Goal: Task Accomplishment & Management: Manage account settings

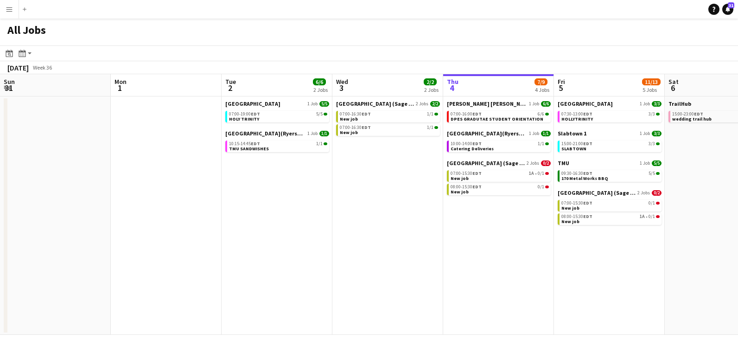
scroll to position [0, 194]
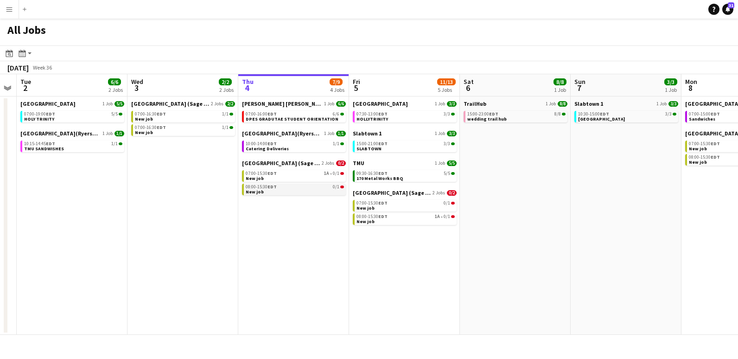
drag, startPoint x: 305, startPoint y: 218, endPoint x: 275, endPoint y: 188, distance: 42.0
click at [288, 215] on app-calendar-viewport "Sun 31 Mon 1 Tue 2 6/6 2 Jobs Wed 3 2/2 2 Jobs Thu 4 7/9 4 Jobs Fri 5 11/13 5 J…" at bounding box center [369, 204] width 738 height 261
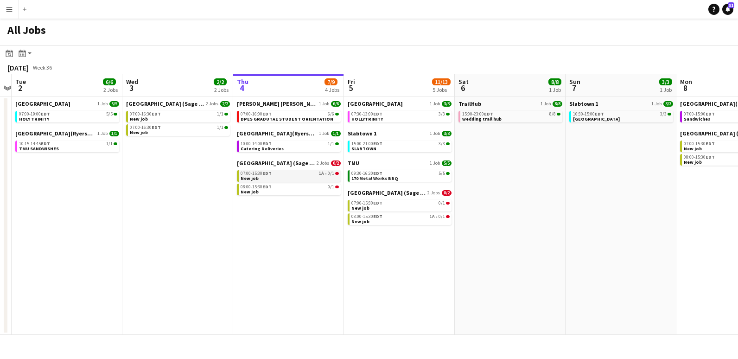
click at [272, 176] on link "07:00-15:30 EDT 1A • 0/1 New job" at bounding box center [290, 175] width 98 height 11
click at [361, 117] on span "HOLLYTRINITY" at bounding box center [367, 119] width 32 height 6
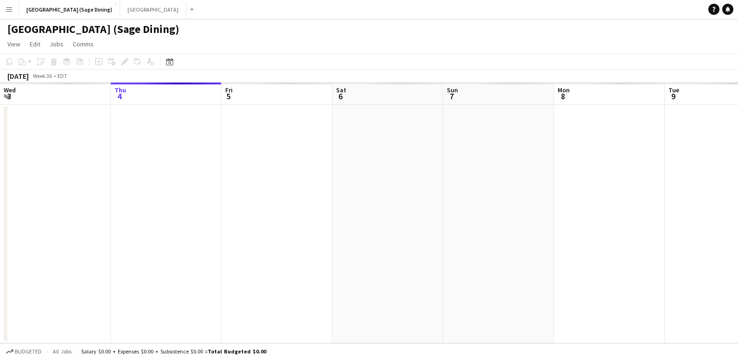
scroll to position [0, 319]
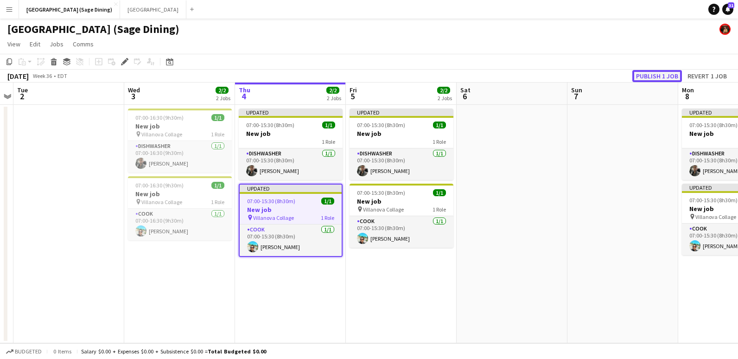
click at [652, 76] on button "Publish 1 job" at bounding box center [658, 76] width 50 height 12
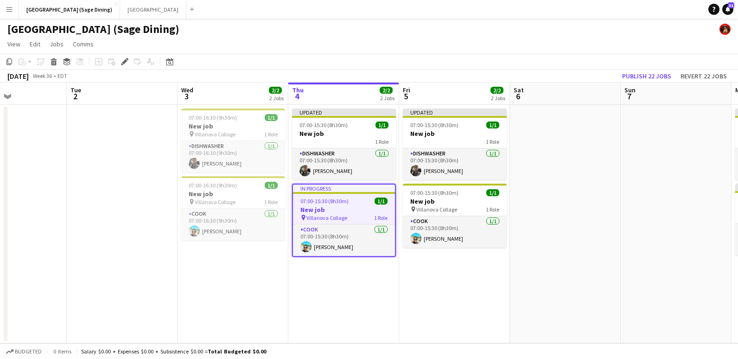
scroll to position [0, 379]
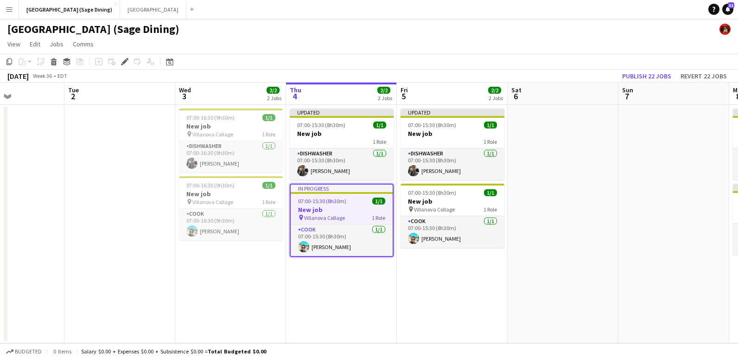
drag, startPoint x: 514, startPoint y: 254, endPoint x: 550, endPoint y: 242, distance: 37.7
click at [550, 242] on app-calendar-viewport "Fri 29 Sat 30 Sun 31 Mon 1 Tue 2 Wed 3 2/2 2 Jobs Thu 4 2/2 2 Jobs Fri 5 2/2 2 …" at bounding box center [369, 213] width 738 height 261
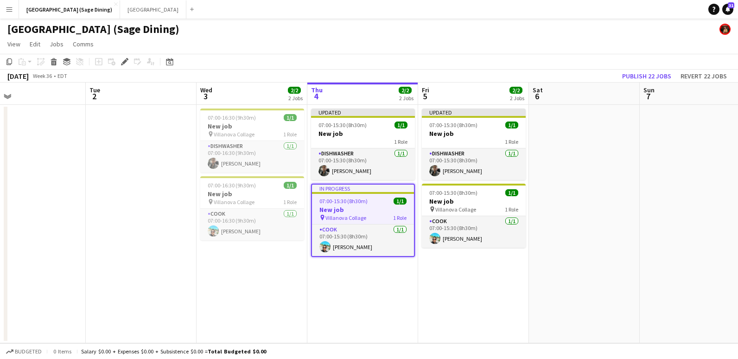
scroll to position [0, 352]
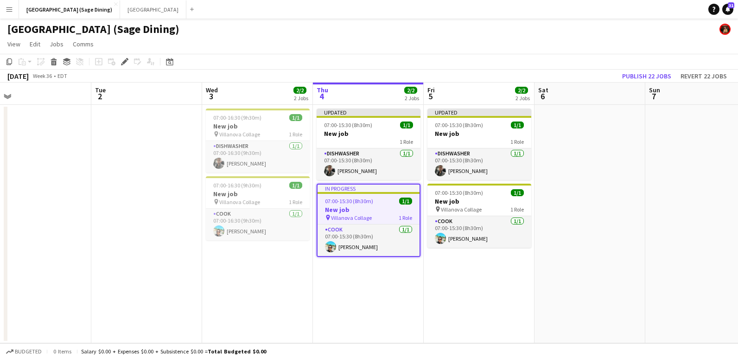
drag, startPoint x: 102, startPoint y: 139, endPoint x: 129, endPoint y: 141, distance: 27.0
click at [129, 141] on app-calendar-viewport "Fri 29 Sat 30 Sun 31 Mon 1 Tue 2 Wed 3 2/2 2 Jobs Thu 4 2/2 2 Jobs Fri 5 2/2 2 …" at bounding box center [369, 213] width 738 height 261
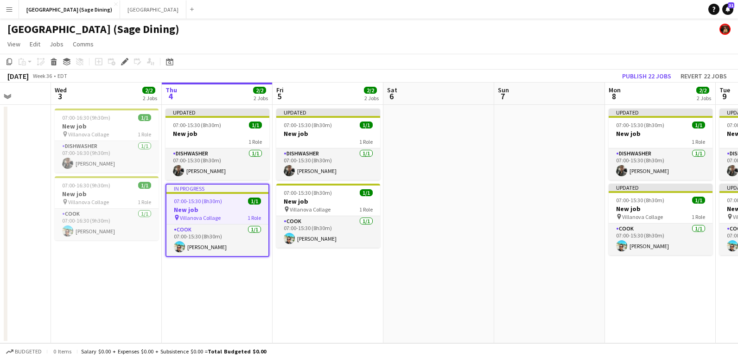
scroll to position [0, 303]
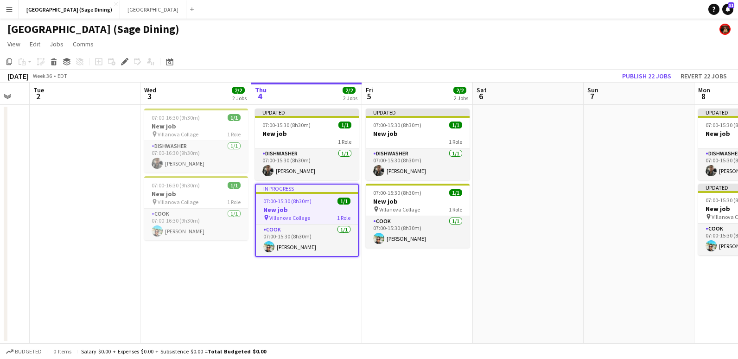
drag, startPoint x: 610, startPoint y: 151, endPoint x: 548, endPoint y: 158, distance: 62.1
click at [548, 158] on app-calendar-viewport "Sat 30 Sun 31 Mon 1 Tue 2 Wed 3 2/2 2 Jobs Thu 4 2/2 2 Jobs Fri 5 2/2 2 Jobs Sa…" at bounding box center [369, 213] width 738 height 261
click at [301, 42] on app-page-menu "View Day view expanded Day view collapsed Month view Date picker Jump to today …" at bounding box center [369, 45] width 738 height 18
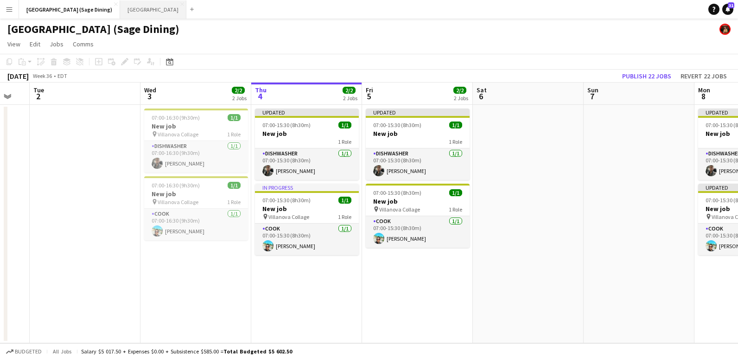
click at [141, 12] on button "Holy Trinity School Close" at bounding box center [153, 9] width 66 height 18
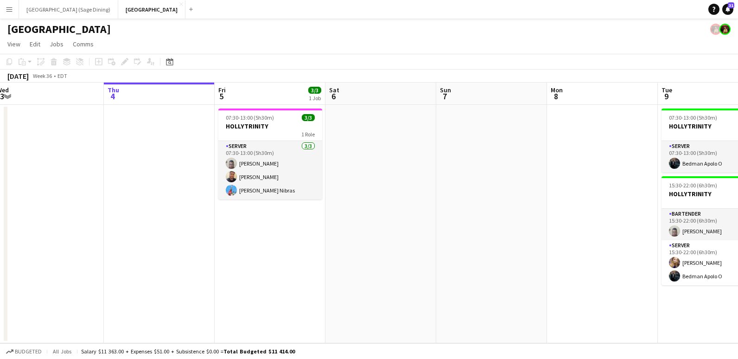
scroll to position [0, 231]
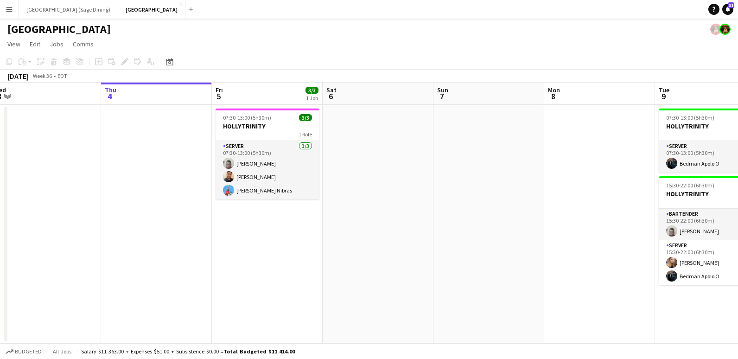
drag, startPoint x: 377, startPoint y: 218, endPoint x: 368, endPoint y: 219, distance: 9.8
click at [368, 219] on app-calendar-viewport "Mon 1 Tue 2 5/5 1 Job Wed 3 Thu 4 Fri 5 3/3 1 Job Sat 6 Sun 7 Mon 8 Tue 9 4/4 2…" at bounding box center [369, 213] width 738 height 261
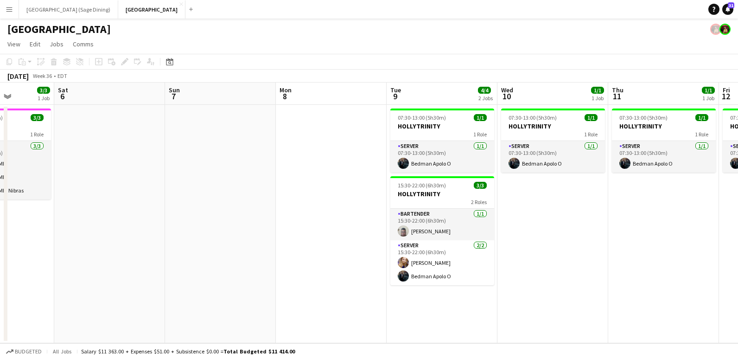
drag, startPoint x: 446, startPoint y: 185, endPoint x: 206, endPoint y: 191, distance: 240.3
click at [206, 191] on app-calendar-viewport "Tue 2 5/5 1 Job Wed 3 Thu 4 Fri 5 3/3 1 Job Sat 6 Sun 7 Mon 8 Tue 9 4/4 2 Jobs …" at bounding box center [369, 213] width 738 height 261
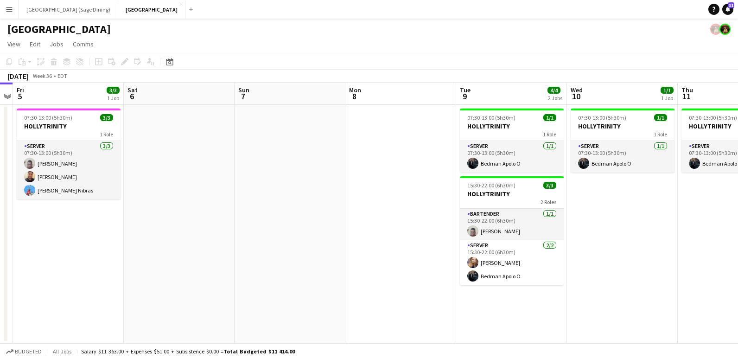
scroll to position [0, 331]
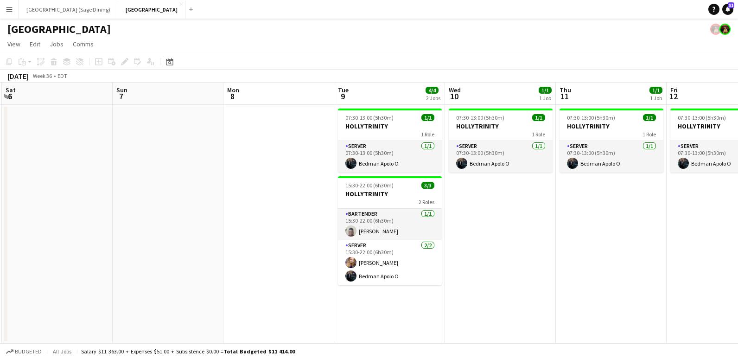
drag, startPoint x: 358, startPoint y: 185, endPoint x: 305, endPoint y: 189, distance: 52.5
click at [305, 189] on app-calendar-viewport "Wed 3 Thu 4 Fri 5 3/3 1 Job Sat 6 Sun 7 Mon 8 Tue 9 4/4 2 Jobs Wed 10 1/1 1 Job…" at bounding box center [369, 213] width 738 height 261
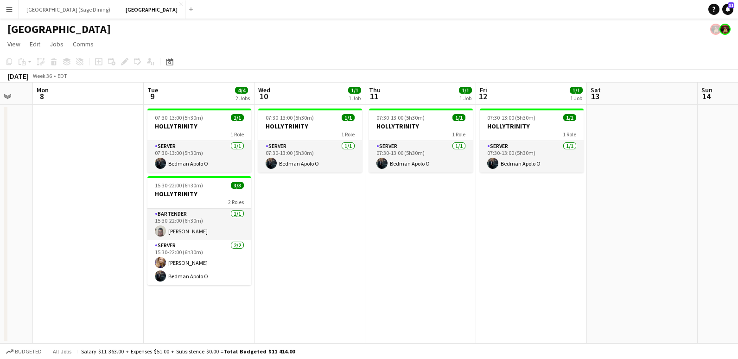
scroll to position [0, 298]
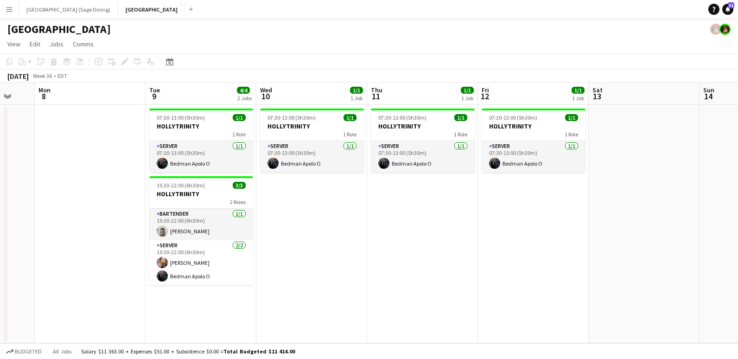
drag, startPoint x: 502, startPoint y: 218, endPoint x: 313, endPoint y: 222, distance: 188.8
click at [313, 222] on app-calendar-viewport "Fri 5 3/3 1 Job Sat 6 Sun 7 Mon 8 Tue 9 4/4 2 Jobs Wed 10 1/1 1 Job Thu 11 1/1 …" at bounding box center [369, 213] width 738 height 261
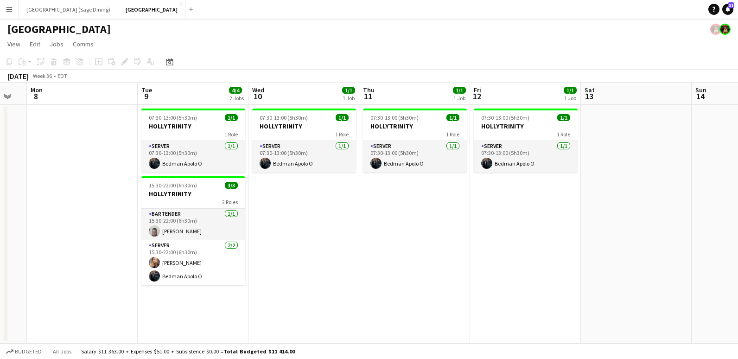
scroll to position [0, 320]
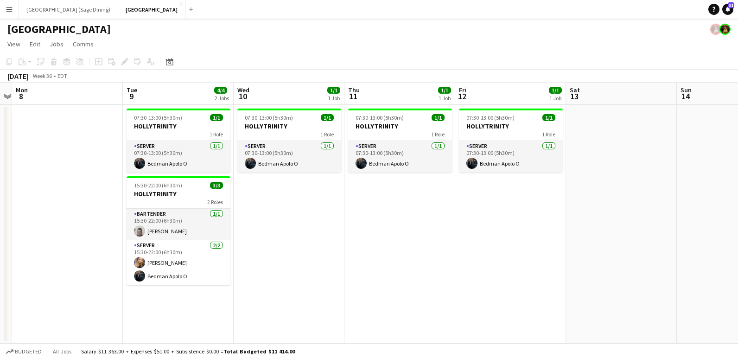
drag, startPoint x: 458, startPoint y: 231, endPoint x: 435, endPoint y: 234, distance: 22.8
click at [435, 234] on app-calendar-viewport "Fri 5 3/3 1 Job Sat 6 Sun 7 Mon 8 Tue 9 4/4 2 Jobs Wed 10 1/1 1 Job Thu 11 1/1 …" at bounding box center [369, 213] width 738 height 261
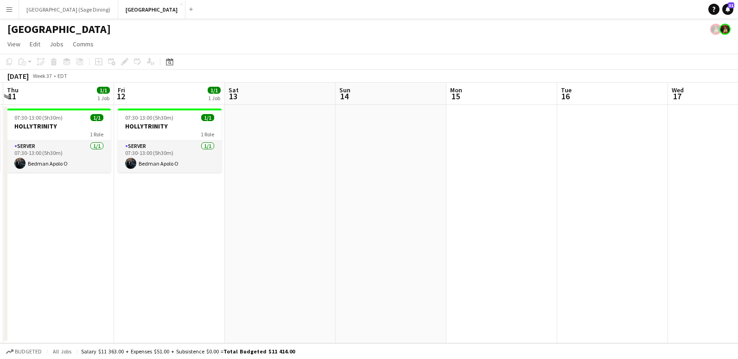
drag, startPoint x: 546, startPoint y: 220, endPoint x: 200, endPoint y: 183, distance: 347.4
click at [201, 184] on app-calendar-viewport "Mon 8 Tue 9 4/4 2 Jobs Wed 10 1/1 1 Job Thu 11 1/1 1 Job Fri 12 1/1 1 Job Sat 1…" at bounding box center [369, 213] width 738 height 261
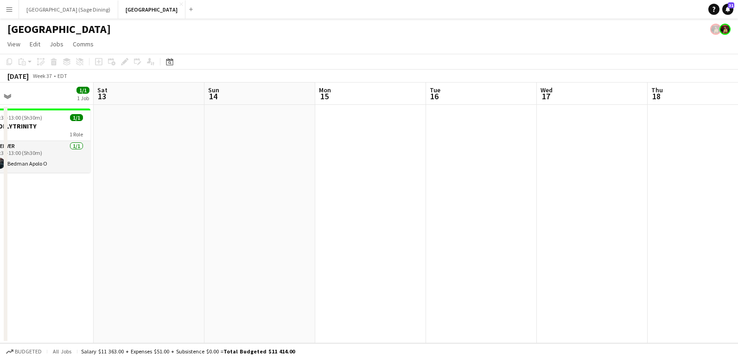
drag, startPoint x: 390, startPoint y: 197, endPoint x: 149, endPoint y: 173, distance: 242.3
click at [155, 174] on app-calendar-viewport "Wed 10 1/1 1 Job Thu 11 1/1 1 Job Fri 12 1/1 1 Job Sat 13 Sun 14 Mon 15 Tue 16 …" at bounding box center [369, 213] width 738 height 261
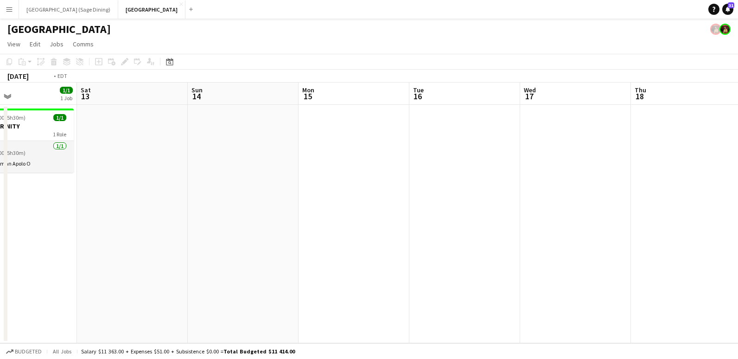
drag, startPoint x: 463, startPoint y: 192, endPoint x: 44, endPoint y: 157, distance: 420.6
click at [51, 161] on app-calendar-viewport "Wed 10 1/1 1 Job Thu 11 1/1 1 Job Fri 12 1/1 1 Job Sat 13 Sun 14 Mon 15 Tue 16 …" at bounding box center [369, 213] width 738 height 261
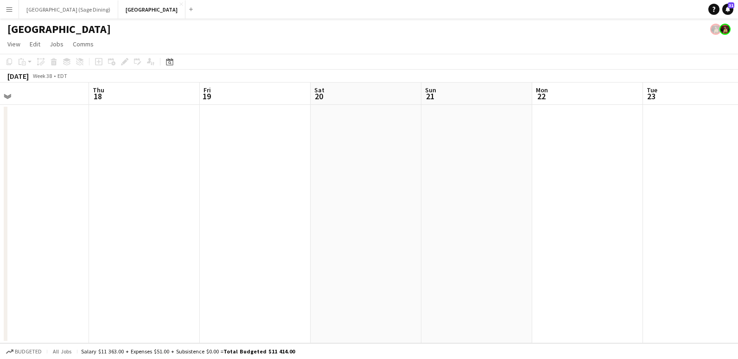
drag, startPoint x: 543, startPoint y: 197, endPoint x: 182, endPoint y: 149, distance: 364.0
click at [89, 159] on app-calendar-viewport "Mon 15 Tue 16 Wed 17 Thu 18 Fri 19 Sat 20 Sun 21 Mon 22 Tue 23 Wed 24 Thu 25 Fr…" at bounding box center [369, 213] width 738 height 261
drag, startPoint x: 428, startPoint y: 185, endPoint x: 81, endPoint y: 147, distance: 349.5
click at [83, 148] on app-calendar-viewport "Sun 21 Mon 22 Tue 23 Wed 24 Thu 25 Fri 26 Sat 27 Sun 28 Mon 29 Tue 30 Wed 1 Thu…" at bounding box center [369, 213] width 738 height 261
drag, startPoint x: 133, startPoint y: 132, endPoint x: 48, endPoint y: 111, distance: 87.8
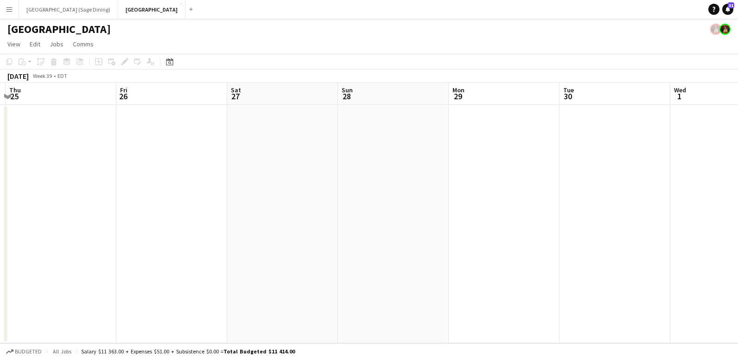
click at [45, 114] on app-calendar-viewport "Mon 22 Tue 23 Wed 24 Thu 25 Fri 26 Sat 27 Sun 28 Mon 29 Tue 30 Wed 1 Thu 2 Fri 3" at bounding box center [369, 213] width 738 height 261
drag, startPoint x: 377, startPoint y: 148, endPoint x: 57, endPoint y: 109, distance: 321.9
click at [55, 112] on app-calendar-viewport "Mon 29 Tue 30 Wed 1 Thu 2 Fri 3 Sat 4 Sun 5 Mon 6 Tue 7 Wed 8 Thu 9 Fri 10" at bounding box center [369, 213] width 738 height 261
drag, startPoint x: 74, startPoint y: 110, endPoint x: 45, endPoint y: 97, distance: 32.4
click at [43, 102] on app-calendar-viewport "Tue 30 Wed 1 Thu 2 Fri 3 Sat 4 Sun 5 Mon 6 Tue 7 Wed 8 Thu 9 Fri 10 Sat 11" at bounding box center [369, 213] width 738 height 261
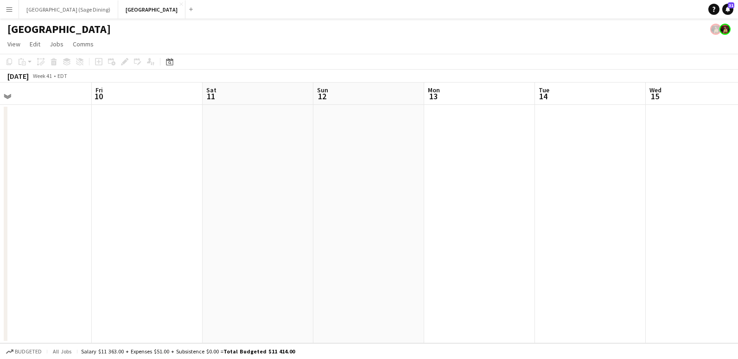
drag, startPoint x: 384, startPoint y: 155, endPoint x: 43, endPoint y: 95, distance: 347.1
click at [41, 99] on app-calendar-viewport "Mon 6 Tue 7 Wed 8 Thu 9 Fri 10 Sat 11 Sun 12 Mon 13 Tue 14 Wed 15 Thu 16 Fri 17" at bounding box center [369, 213] width 738 height 261
drag, startPoint x: 2, startPoint y: 86, endPoint x: -39, endPoint y: 78, distance: 42.0
click at [0, 78] on html "Menu Boards Boards Boards All jobs Status Workforce Workforce My Workforce Recr…" at bounding box center [369, 179] width 738 height 359
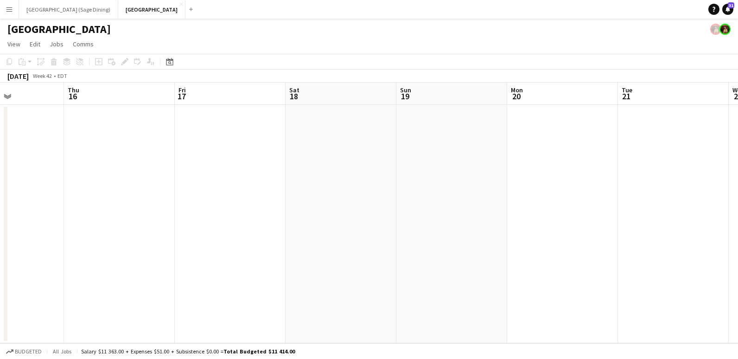
drag, startPoint x: 327, startPoint y: 116, endPoint x: -35, endPoint y: 72, distance: 364.8
click at [0, 72] on html "Menu Boards Boards Boards All jobs Status Workforce Workforce My Workforce Recr…" at bounding box center [369, 179] width 738 height 359
drag, startPoint x: 127, startPoint y: 26, endPoint x: 114, endPoint y: 32, distance: 13.7
click at [126, 27] on div "Menu Boards Boards Boards All jobs Status Workforce Workforce My Workforce Recr…" at bounding box center [369, 179] width 738 height 359
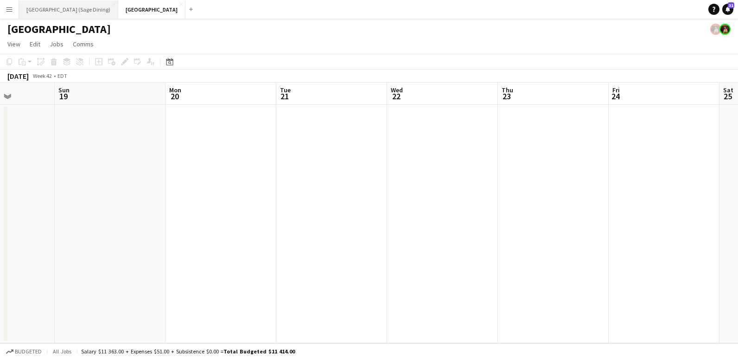
click at [50, 10] on button "Villanova College (Sage Dining) Close" at bounding box center [68, 9] width 99 height 18
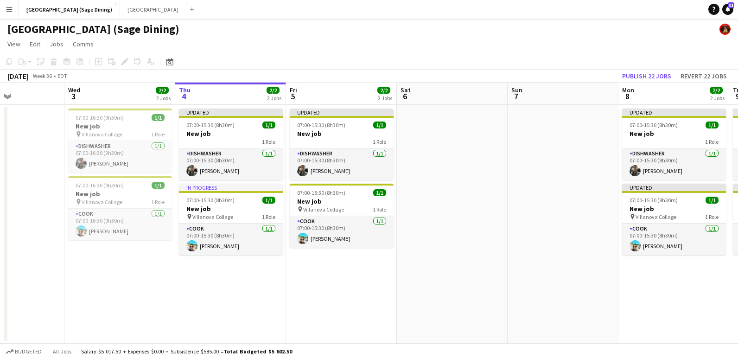
scroll to position [0, 247]
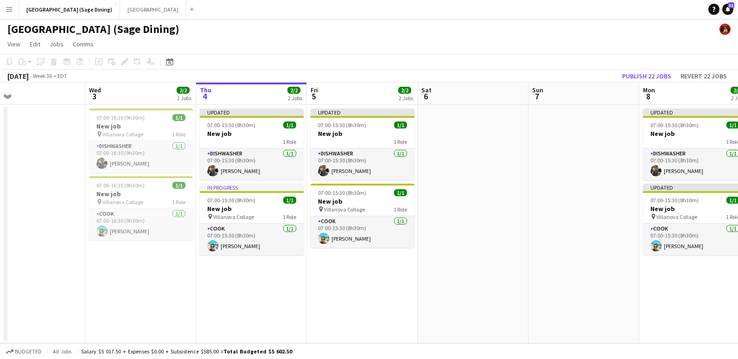
drag, startPoint x: 378, startPoint y: 178, endPoint x: 443, endPoint y: 139, distance: 75.7
click at [446, 136] on app-calendar-viewport "Sun 31 Mon 1 Tue 2 Wed 3 2/2 2 Jobs Thu 4 2/2 2 Jobs Fri 5 2/2 2 Jobs Sat 6 Sun…" at bounding box center [369, 213] width 738 height 261
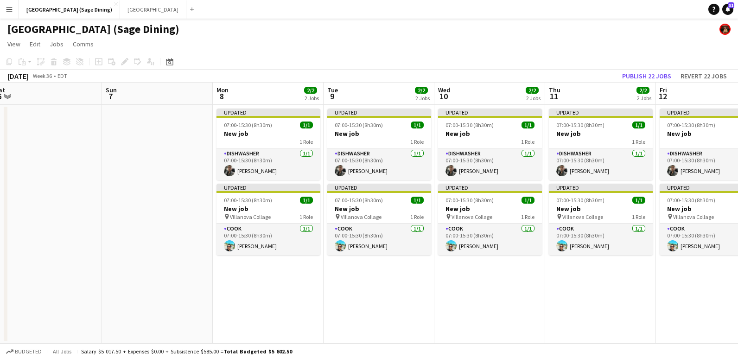
drag, startPoint x: 386, startPoint y: 115, endPoint x: 45, endPoint y: 120, distance: 340.9
click at [45, 120] on app-calendar-viewport "Wed 3 2/2 2 Jobs Thu 4 2/2 2 Jobs Fri 5 2/2 2 Jobs Sat 6 Sun 7 Mon 8 2/2 2 Jobs…" at bounding box center [369, 213] width 738 height 261
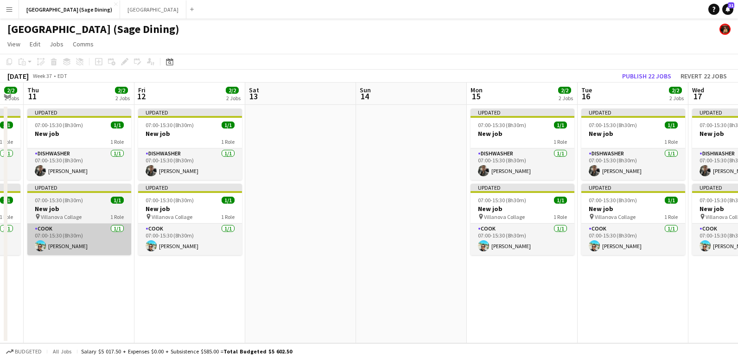
drag, startPoint x: 466, startPoint y: 298, endPoint x: 24, endPoint y: 226, distance: 448.6
click at [13, 233] on app-calendar-viewport "Mon 8 2/2 2 Jobs Tue 9 2/2 2 Jobs Wed 10 2/2 2 Jobs Thu 11 2/2 2 Jobs Fri 12 2/…" at bounding box center [369, 213] width 738 height 261
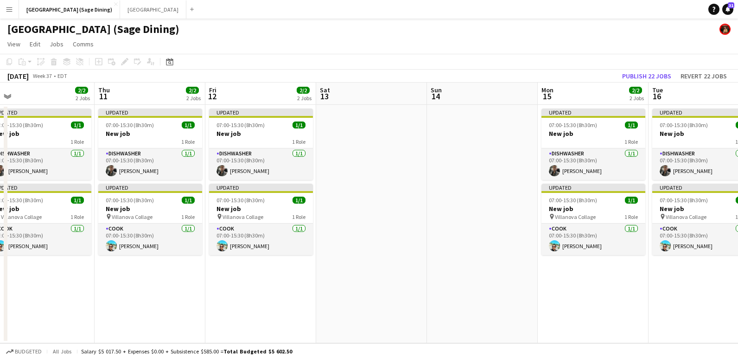
drag, startPoint x: 597, startPoint y: 319, endPoint x: 673, endPoint y: 267, distance: 91.7
click at [716, 250] on app-calendar-viewport "Mon 8 2/2 2 Jobs Tue 9 2/2 2 Jobs Wed 10 2/2 2 Jobs Thu 11 2/2 2 Jobs Fri 12 2/…" at bounding box center [369, 213] width 738 height 261
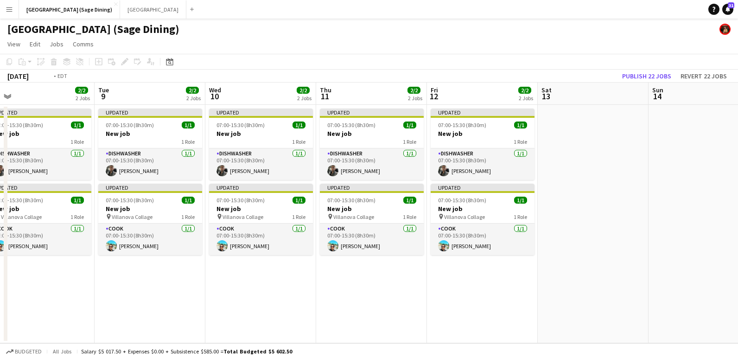
scroll to position [0, 276]
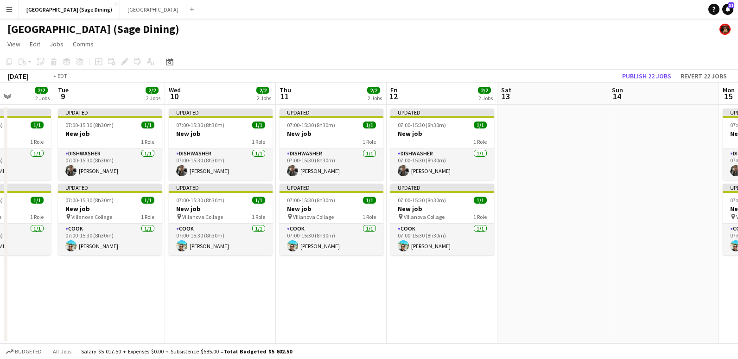
drag, startPoint x: 452, startPoint y: 271, endPoint x: 596, endPoint y: 268, distance: 144.7
click at [596, 268] on app-calendar-viewport "Sat 6 Sun 7 Mon 8 2/2 2 Jobs Tue 9 2/2 2 Jobs Wed 10 2/2 2 Jobs Thu 11 2/2 2 Jo…" at bounding box center [369, 213] width 738 height 261
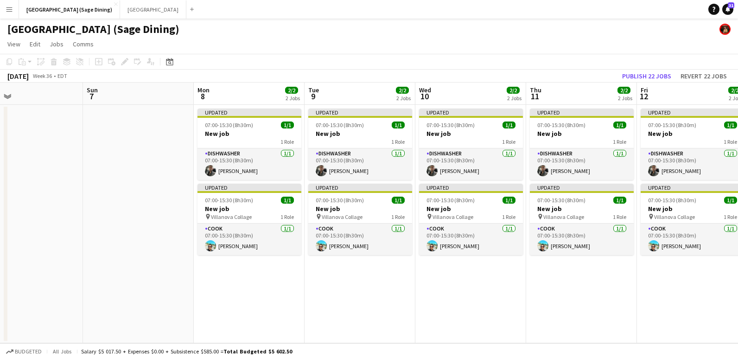
scroll to position [0, 206]
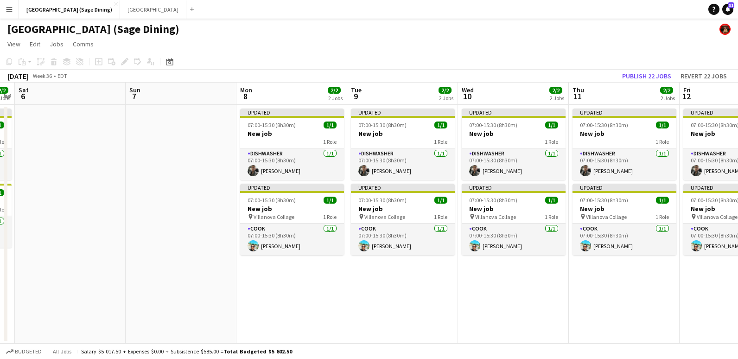
drag, startPoint x: 323, startPoint y: 298, endPoint x: 390, endPoint y: 294, distance: 67.8
click at [504, 306] on app-calendar-viewport "Thu 4 2/2 2 Jobs Fri 5 2/2 2 Jobs Sat 6 Sun 7 Mon 8 2/2 2 Jobs Tue 9 2/2 2 Jobs…" at bounding box center [369, 213] width 738 height 261
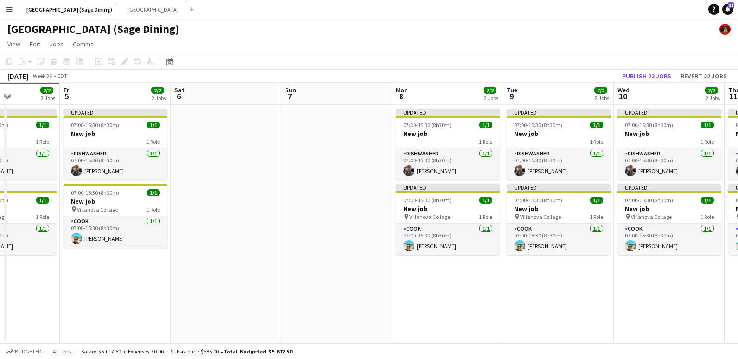
drag, startPoint x: 185, startPoint y: 204, endPoint x: 347, endPoint y: 221, distance: 162.3
click at [351, 224] on app-calendar-viewport "Tue 2 Wed 3 2/2 2 Jobs Thu 4 2/2 2 Jobs Fri 5 2/2 2 Jobs Sat 6 Sun 7 Mon 8 2/2 …" at bounding box center [369, 213] width 738 height 261
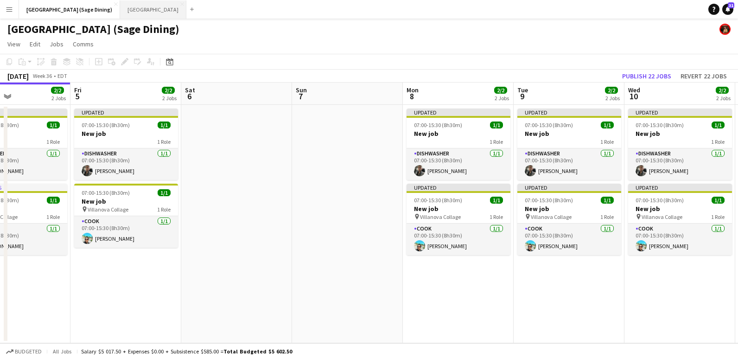
click at [128, 11] on button "Holy Trinity School Close" at bounding box center [153, 9] width 66 height 18
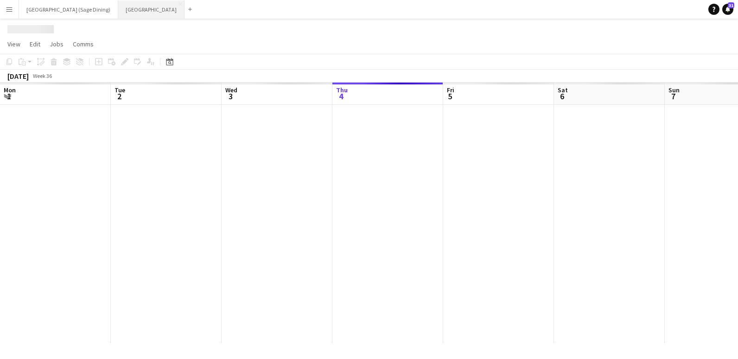
scroll to position [0, 222]
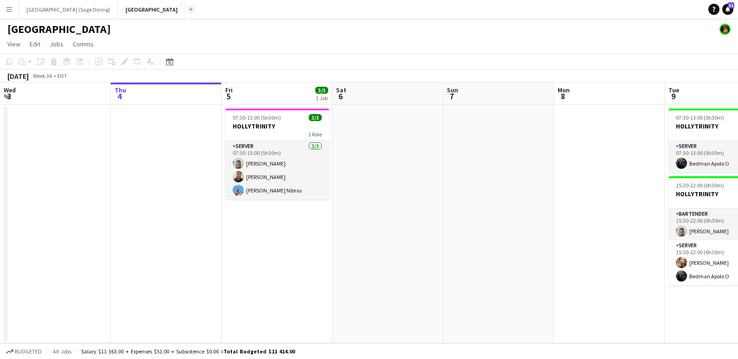
click at [187, 13] on button "Add" at bounding box center [190, 9] width 7 height 7
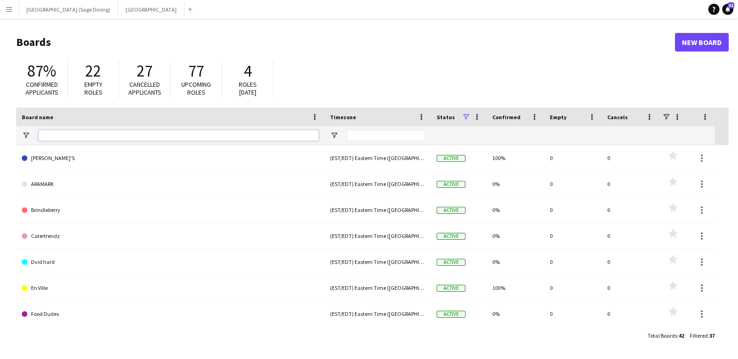
click at [102, 140] on input "Board name Filter Input" at bounding box center [178, 135] width 281 height 11
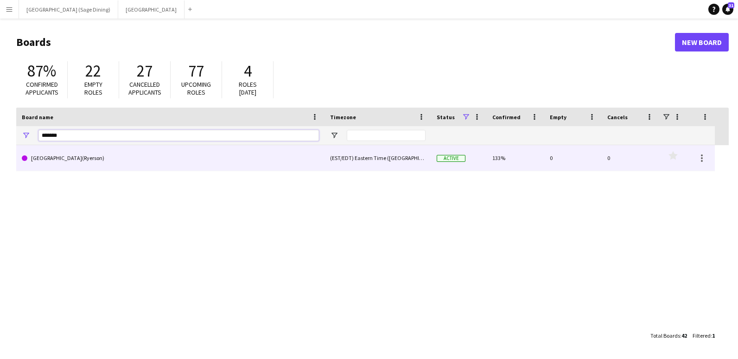
type input "*******"
click at [70, 153] on link "[GEOGRAPHIC_DATA](Ryerson)" at bounding box center [170, 158] width 297 height 26
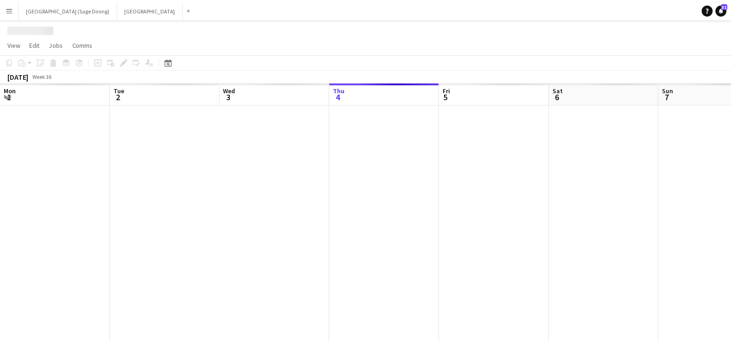
scroll to position [0, 222]
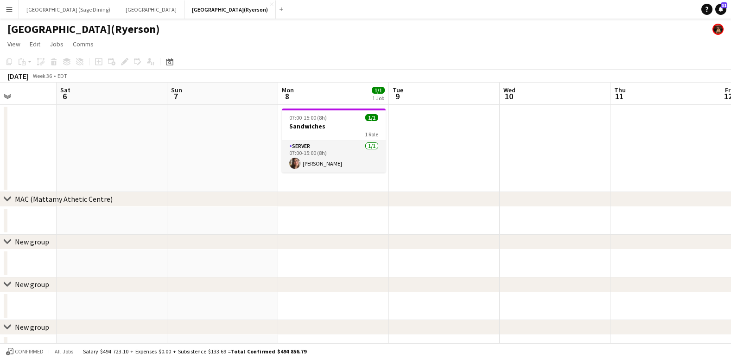
drag, startPoint x: 373, startPoint y: 184, endPoint x: 162, endPoint y: 196, distance: 211.3
click at [105, 206] on div "chevron-right MAC (Mattamy Athetic Centre) chevron-right New group chevron-righ…" at bounding box center [365, 273] width 731 height 380
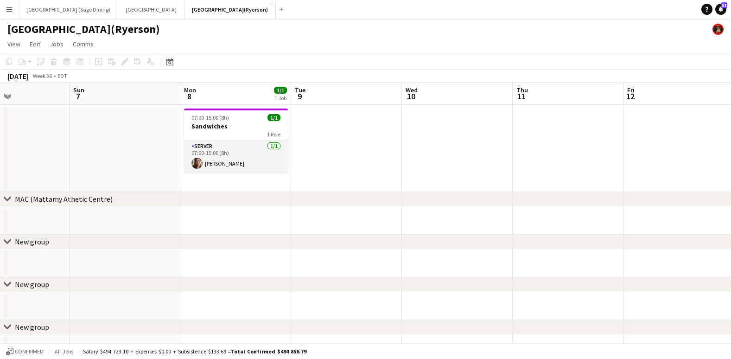
drag, startPoint x: 422, startPoint y: 175, endPoint x: 319, endPoint y: 181, distance: 102.2
click at [318, 184] on app-calendar-viewport "Wed 3 Thu 4 1/1 1 Job Fri 5 Sat 6 Sun 7 Mon 8 1/1 1 Job Tue 9 Wed 10 Thu 11 Fri…" at bounding box center [365, 273] width 731 height 380
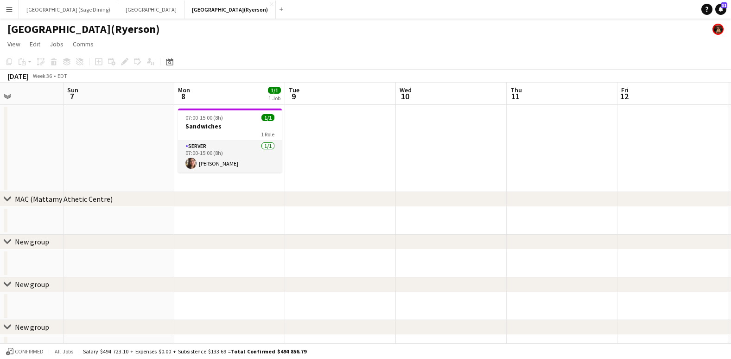
click at [329, 141] on app-date-cell at bounding box center [340, 148] width 111 height 87
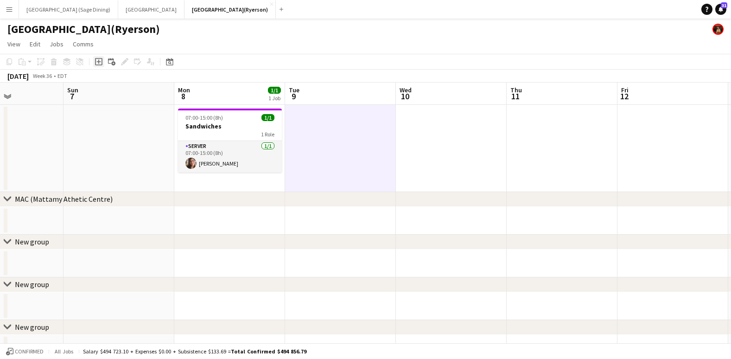
click at [98, 62] on icon at bounding box center [98, 62] width 4 height 4
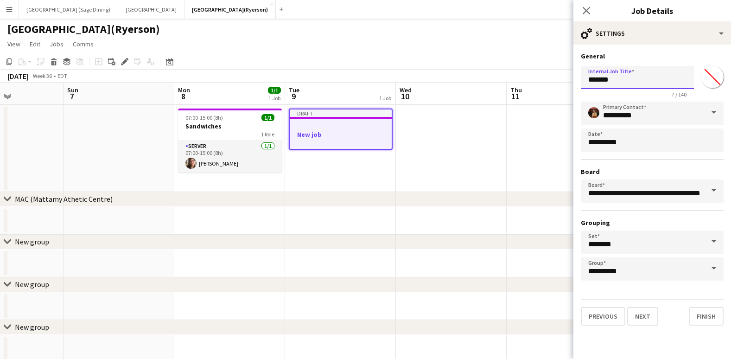
drag, startPoint x: 627, startPoint y: 80, endPoint x: 577, endPoint y: 82, distance: 50.1
click at [577, 82] on form "**********" at bounding box center [653, 189] width 158 height 274
type input "**********"
click at [639, 317] on button "Next" at bounding box center [642, 316] width 31 height 19
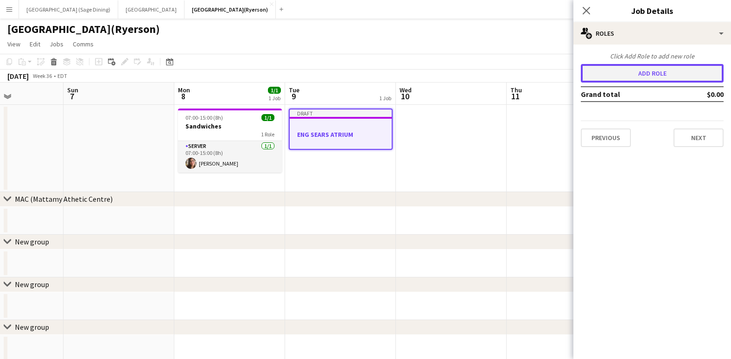
click at [660, 77] on button "Add role" at bounding box center [652, 73] width 143 height 19
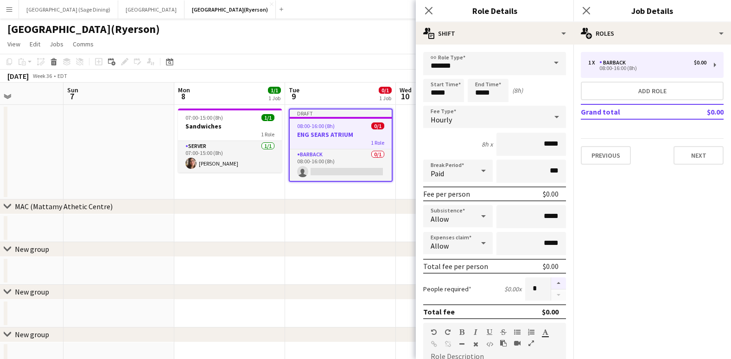
click at [551, 283] on button "button" at bounding box center [558, 283] width 15 height 12
click at [551, 282] on button "button" at bounding box center [558, 283] width 15 height 12
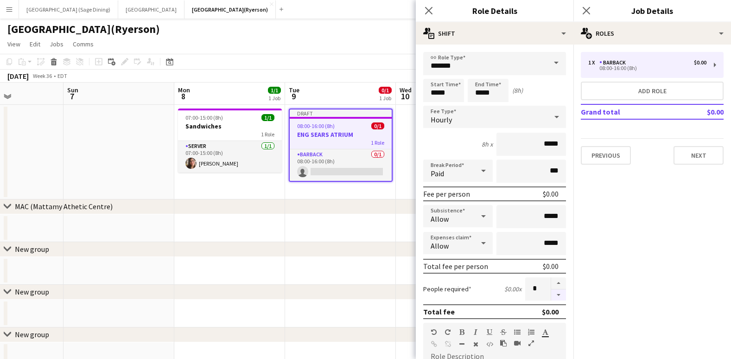
click at [552, 294] on button "button" at bounding box center [558, 295] width 15 height 12
type input "*"
click at [447, 93] on input "*****" at bounding box center [443, 90] width 41 height 23
click at [433, 105] on div at bounding box center [434, 106] width 19 height 9
type input "*****"
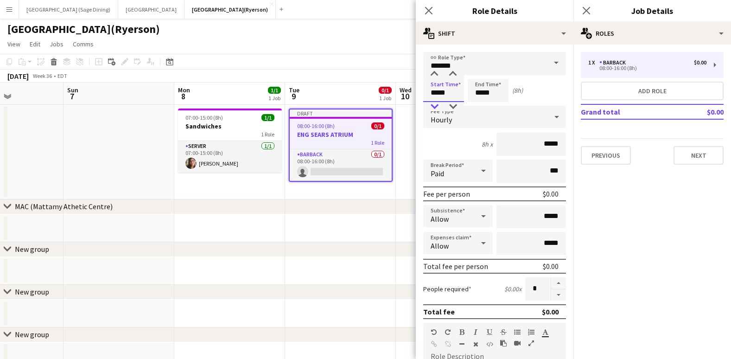
click at [433, 105] on div at bounding box center [434, 106] width 19 height 9
click at [486, 94] on input "*****" at bounding box center [488, 90] width 41 height 23
click at [480, 74] on div at bounding box center [479, 74] width 19 height 9
click at [499, 72] on div at bounding box center [497, 74] width 19 height 9
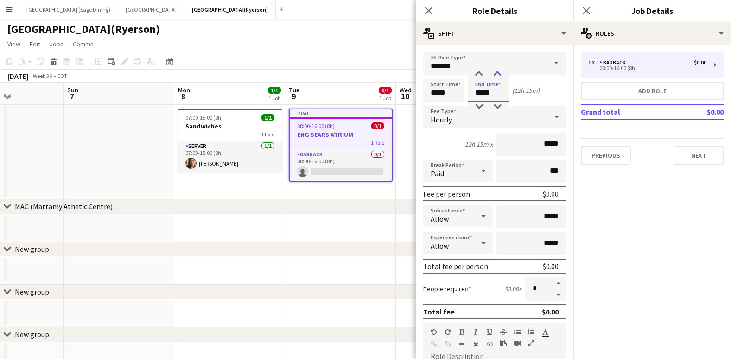
type input "*****"
click at [499, 72] on div at bounding box center [497, 74] width 19 height 9
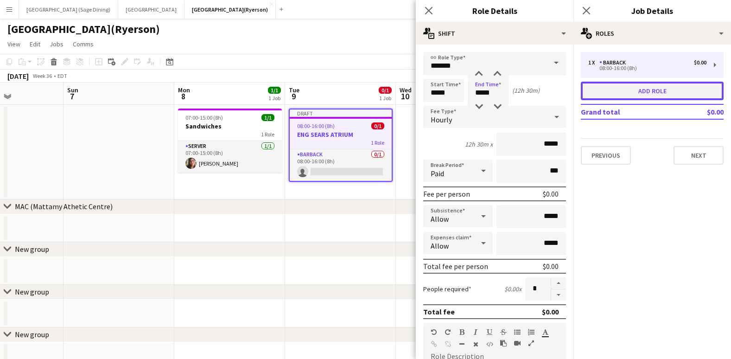
click at [652, 92] on button "Add role" at bounding box center [652, 91] width 143 height 19
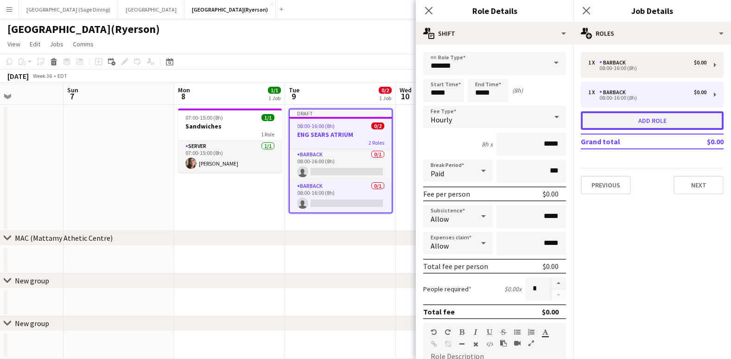
type input "*****"
type input "*"
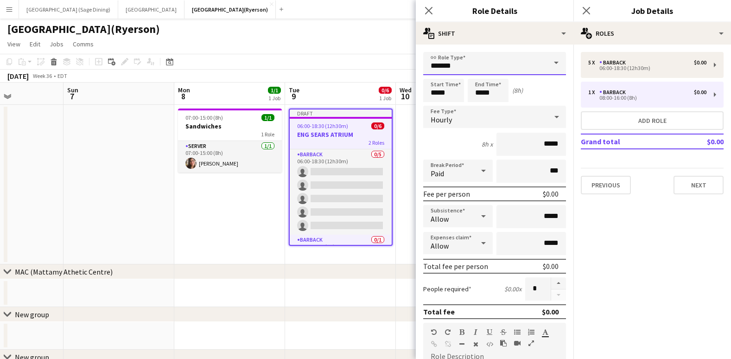
click at [508, 68] on input "*******" at bounding box center [494, 63] width 143 height 23
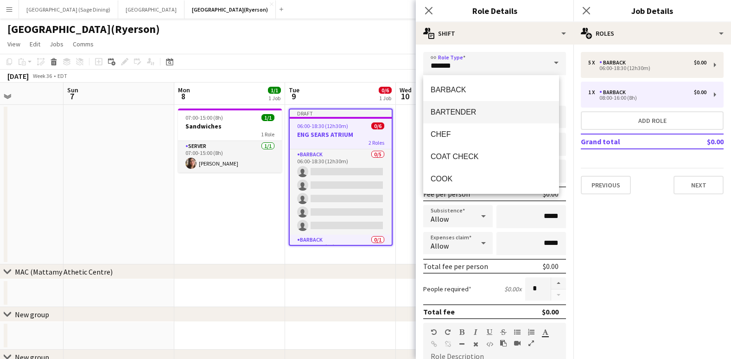
click at [473, 112] on span "BARTENDER" at bounding box center [491, 112] width 121 height 9
type input "*********"
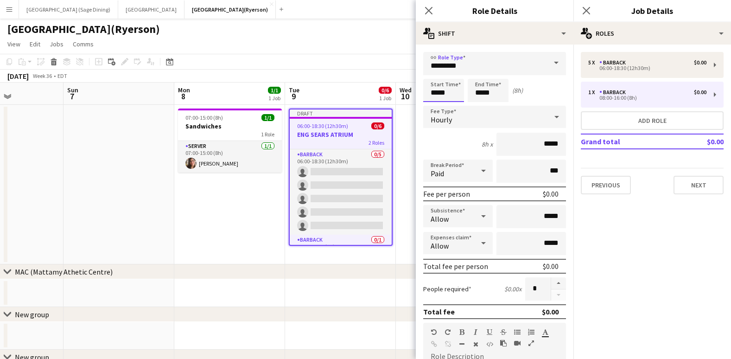
click at [433, 90] on input "*****" at bounding box center [443, 90] width 41 height 23
click at [435, 74] on div at bounding box center [434, 74] width 19 height 9
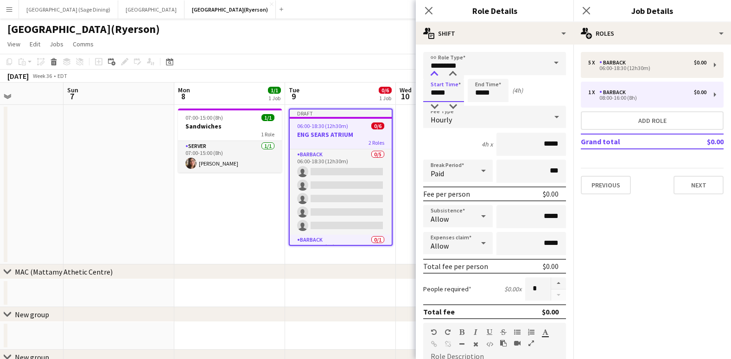
click at [435, 74] on div at bounding box center [434, 74] width 19 height 9
click at [434, 105] on div at bounding box center [434, 106] width 19 height 9
click at [454, 72] on div at bounding box center [453, 74] width 19 height 9
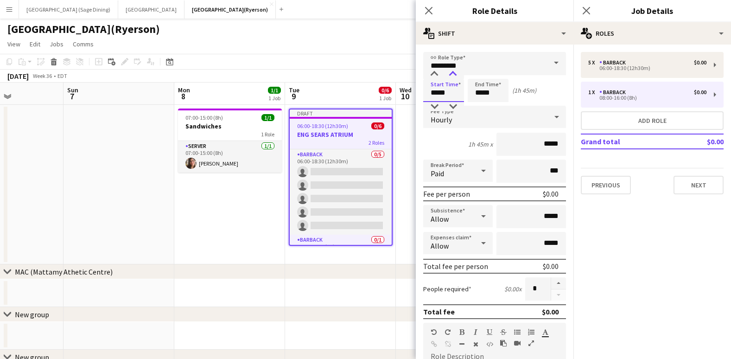
type input "*****"
click at [454, 72] on div at bounding box center [453, 74] width 19 height 9
click at [483, 95] on input "*****" at bounding box center [488, 90] width 41 height 23
click at [480, 74] on div at bounding box center [479, 74] width 19 height 9
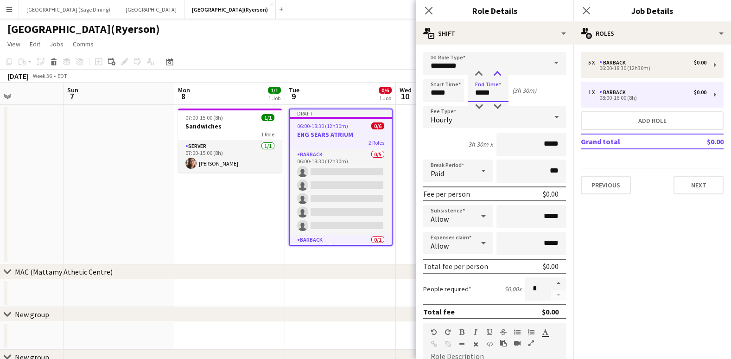
click at [498, 74] on div at bounding box center [497, 74] width 19 height 9
type input "*****"
click at [498, 74] on div at bounding box center [497, 74] width 19 height 9
click at [702, 185] on button "Next" at bounding box center [699, 185] width 50 height 19
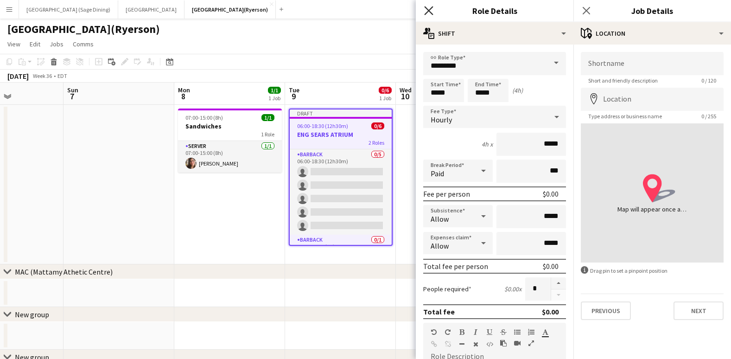
click at [432, 12] on icon "Close pop-in" at bounding box center [428, 10] width 9 height 9
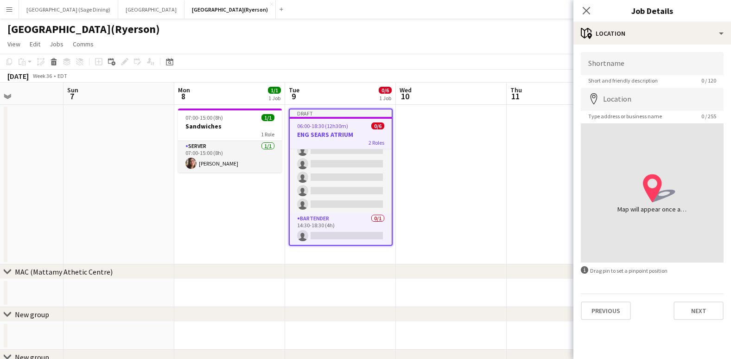
scroll to position [0, 0]
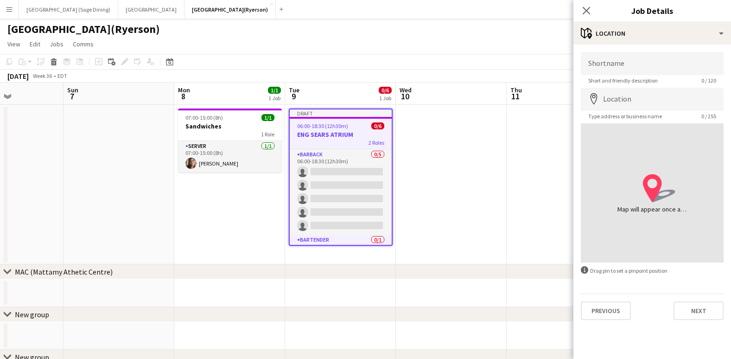
click at [335, 130] on h3 "ENG SEARS ATRIUM" at bounding box center [341, 134] width 102 height 8
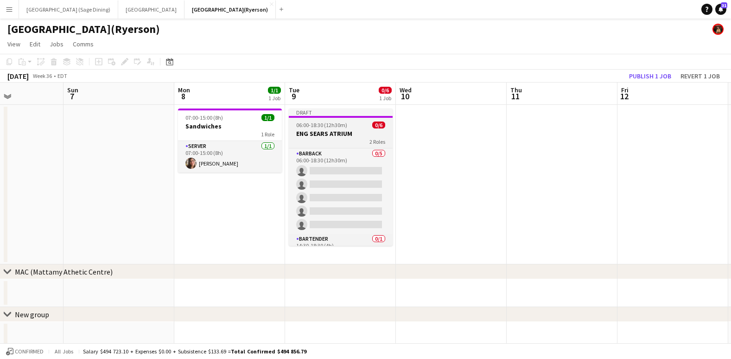
click at [321, 129] on h3 "ENG SEARS ATRIUM" at bounding box center [341, 133] width 104 height 8
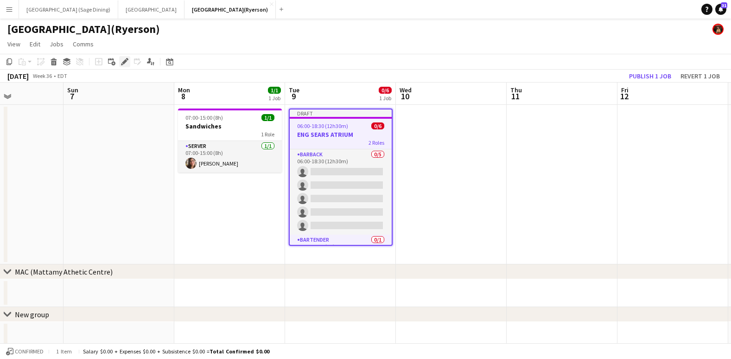
click at [122, 62] on icon "Edit" at bounding box center [124, 61] width 7 height 7
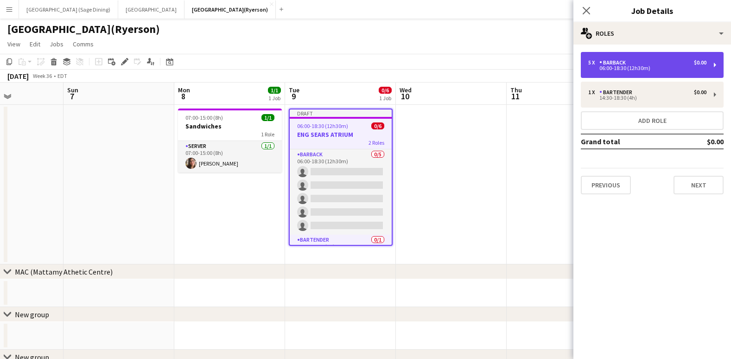
click at [643, 67] on div "06:00-18:30 (12h30m)" at bounding box center [647, 68] width 118 height 5
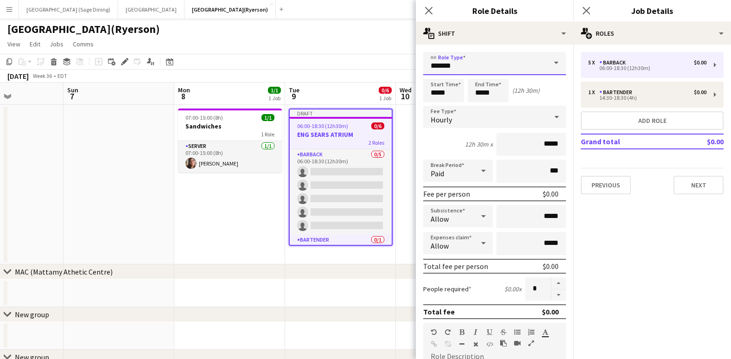
click at [469, 60] on input "*******" at bounding box center [494, 63] width 143 height 23
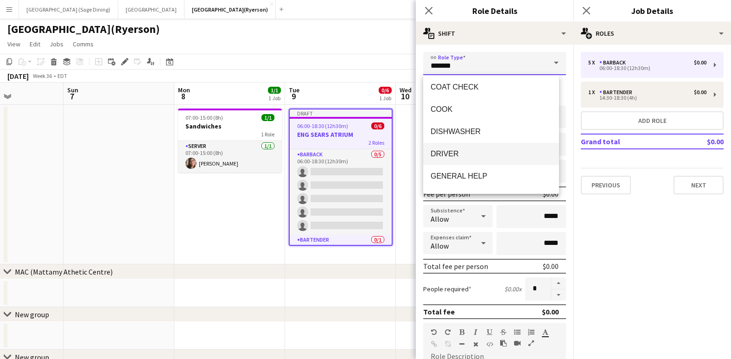
scroll to position [116, 0]
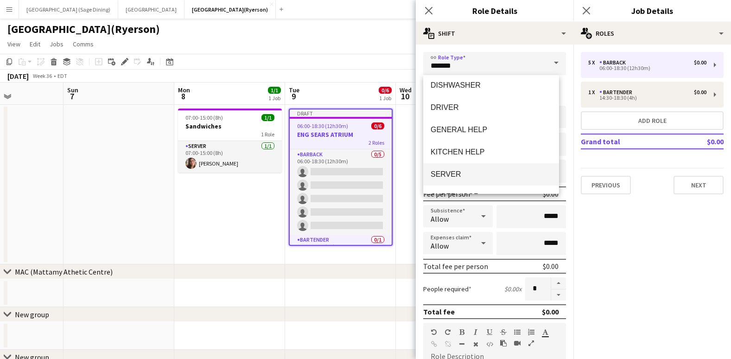
click at [458, 174] on span "SERVER" at bounding box center [491, 174] width 121 height 9
type input "******"
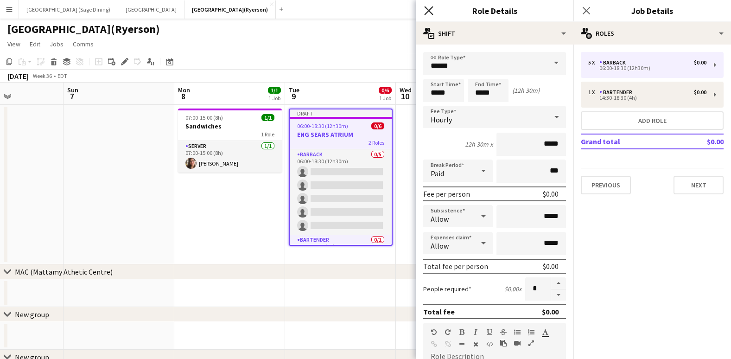
click at [428, 10] on icon at bounding box center [428, 10] width 9 height 9
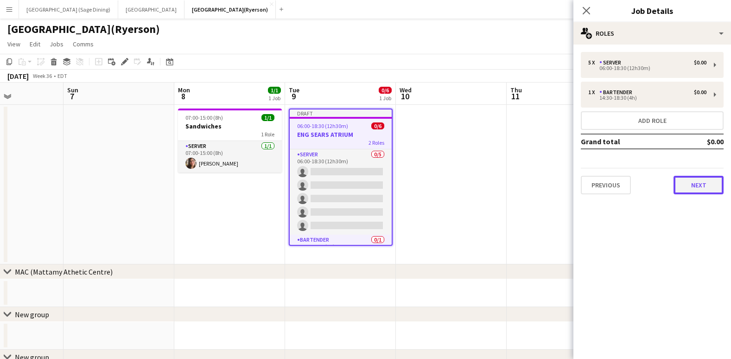
click at [698, 185] on button "Next" at bounding box center [699, 185] width 50 height 19
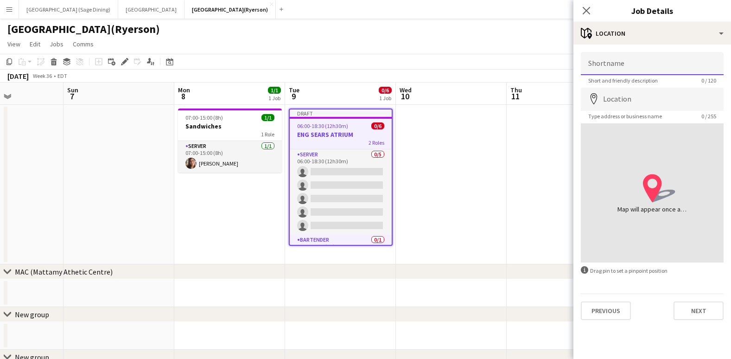
click at [613, 64] on input "Shortname" at bounding box center [652, 63] width 143 height 23
type input "**********"
click at [618, 98] on input "Location" at bounding box center [652, 99] width 143 height 23
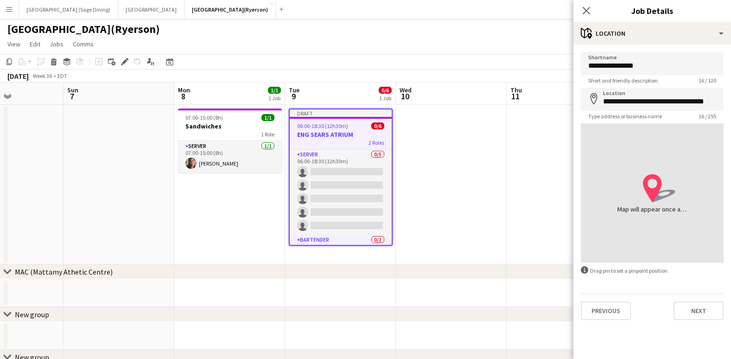
type input "**********"
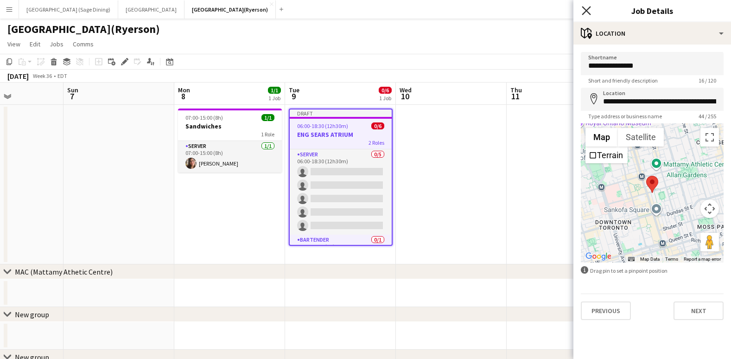
click at [584, 11] on icon "Close pop-in" at bounding box center [586, 10] width 9 height 9
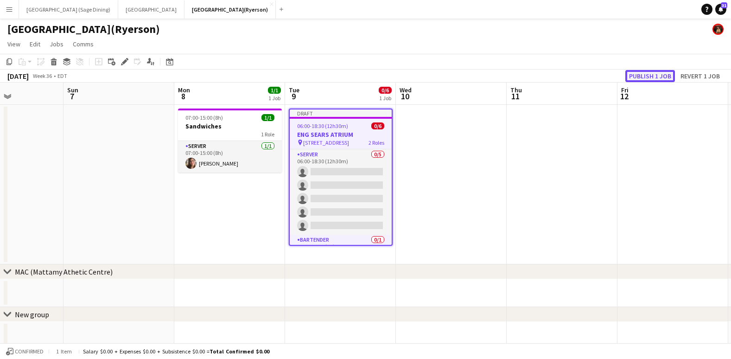
click at [658, 77] on button "Publish 1 job" at bounding box center [651, 76] width 50 height 12
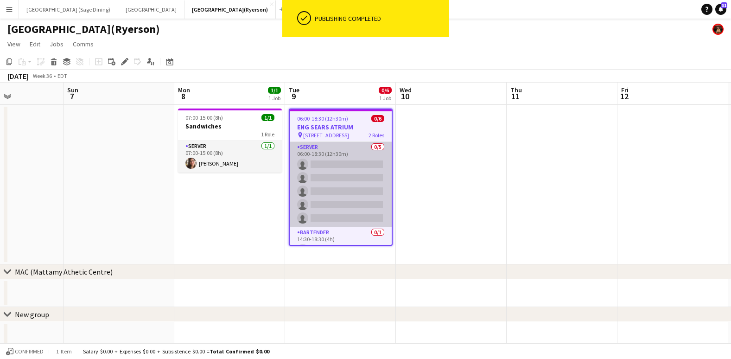
click at [328, 184] on app-card-role "SERVER 0/5 06:00-18:30 (12h30m) single-neutral-actions single-neutral-actions s…" at bounding box center [341, 184] width 102 height 85
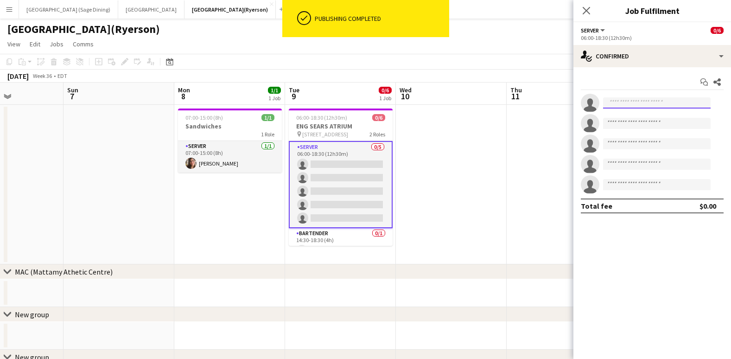
click at [650, 102] on input at bounding box center [657, 102] width 108 height 11
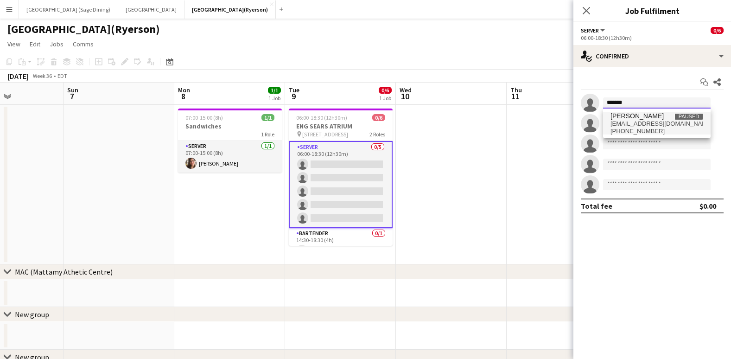
type input "*******"
click at [641, 120] on span "Dayanis Garcia Aguiar" at bounding box center [637, 116] width 53 height 8
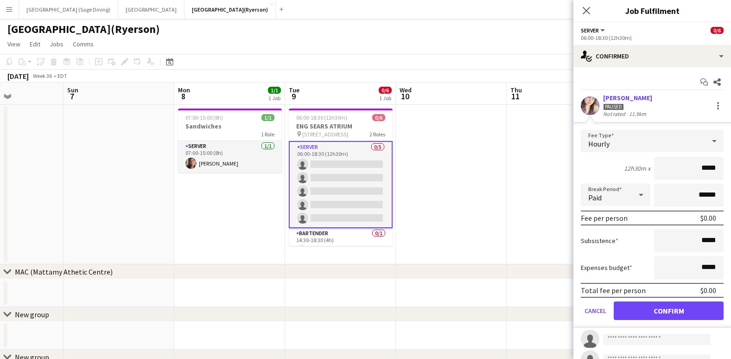
drag, startPoint x: 709, startPoint y: 166, endPoint x: 690, endPoint y: 170, distance: 19.3
click at [690, 170] on input "*****" at bounding box center [689, 168] width 70 height 23
type input "******"
click at [649, 309] on button "Confirm" at bounding box center [669, 310] width 110 height 19
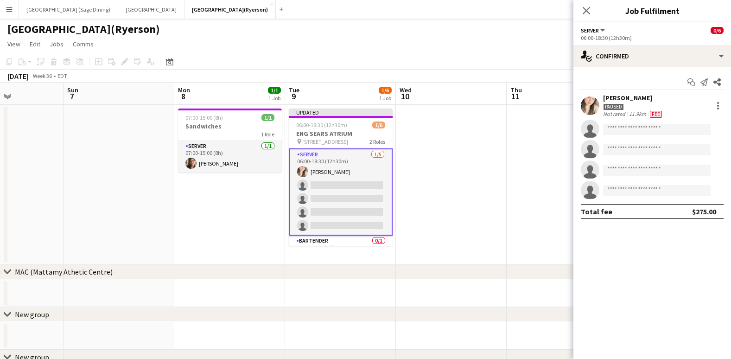
click at [316, 167] on app-card-role "SERVER 1/5 06:00-18:30 (12h30m) Dayanis Garcia Aguiar single-neutral-actions si…" at bounding box center [341, 191] width 104 height 87
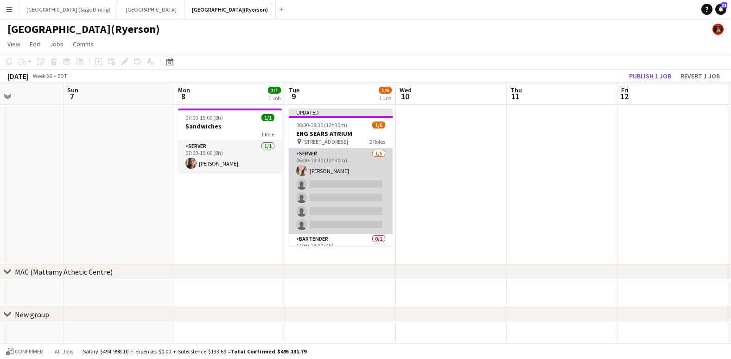
click at [326, 165] on app-card-role "SERVER 1/5 06:00-18:30 (12h30m) Dayanis Garcia Aguiar single-neutral-actions si…" at bounding box center [341, 190] width 104 height 85
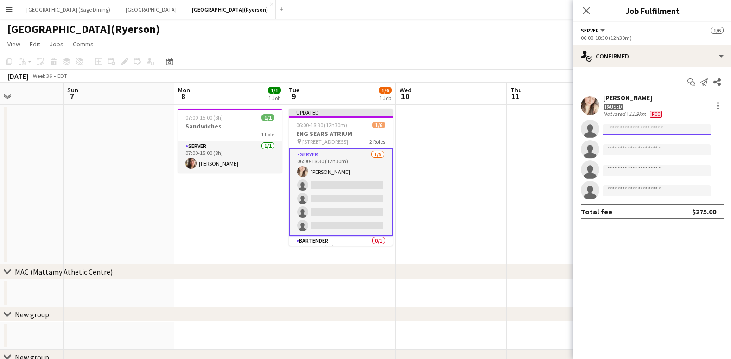
click at [626, 131] on input at bounding box center [657, 129] width 108 height 11
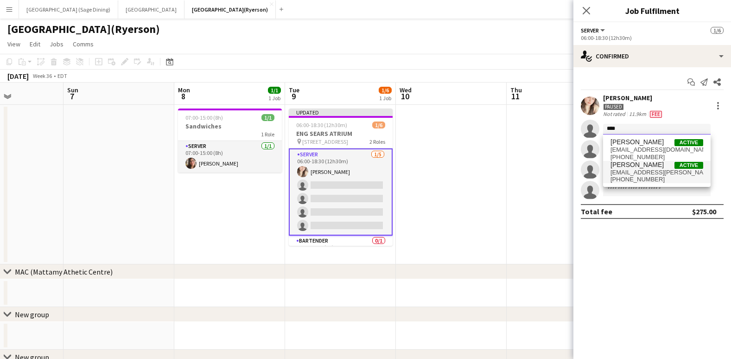
type input "****"
click at [632, 172] on span "antonella.t.almeida@hotmail.com" at bounding box center [657, 172] width 93 height 7
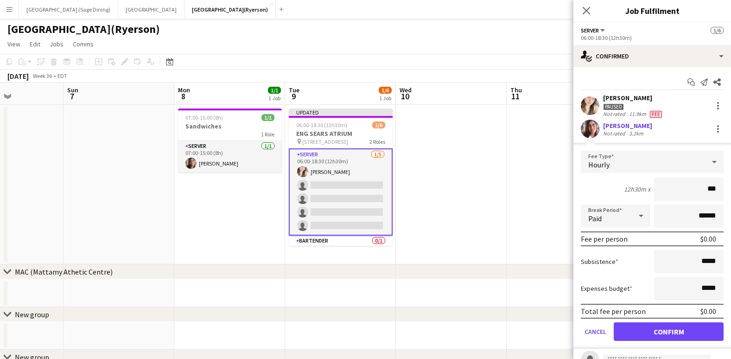
type input "**"
type input "******"
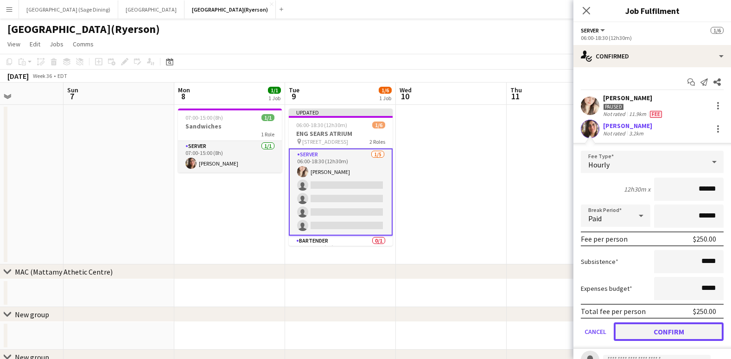
click at [667, 330] on button "Confirm" at bounding box center [669, 331] width 110 height 19
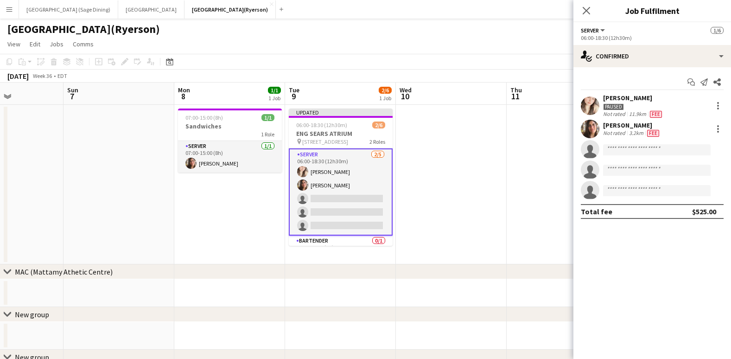
click at [588, 14] on icon "Close pop-in" at bounding box center [586, 10] width 7 height 7
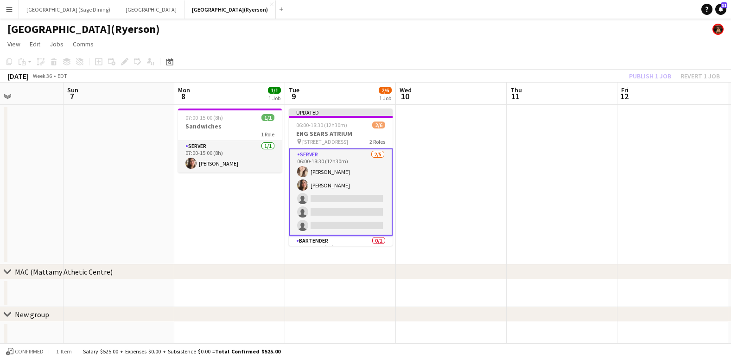
click at [653, 75] on div "Publish 1 job Revert 1 job" at bounding box center [674, 76] width 113 height 12
click at [653, 75] on button "Publish 1 job" at bounding box center [651, 76] width 50 height 12
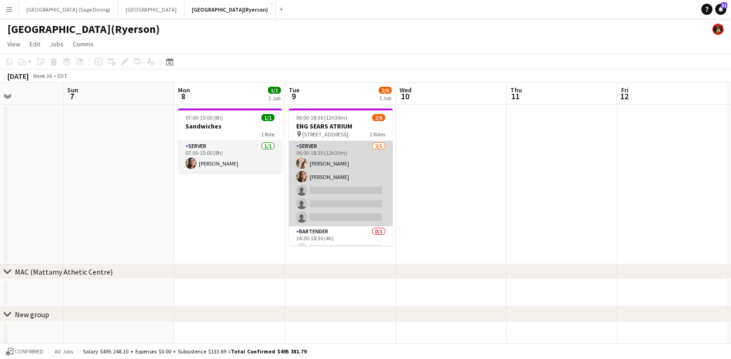
click at [340, 197] on app-card-role "SERVER 2/5 06:00-18:30 (12h30m) Dayanis Garcia Aguiar Antonella T. Almeida sing…" at bounding box center [341, 183] width 104 height 85
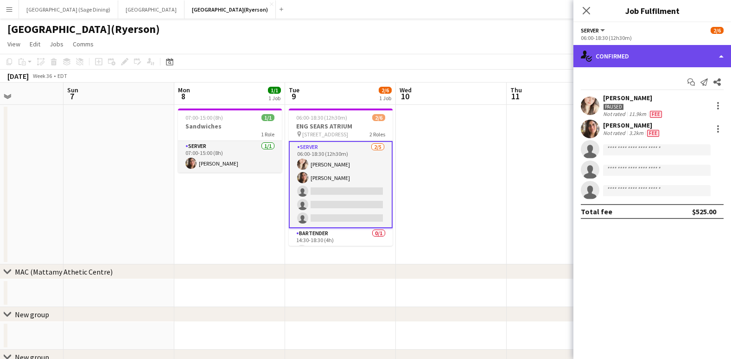
click at [618, 62] on div "single-neutral-actions-check-2 Confirmed" at bounding box center [653, 56] width 158 height 22
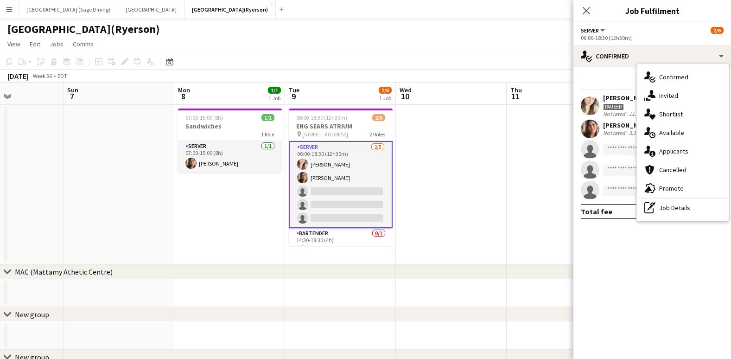
click at [613, 139] on div "Dayanis Garcia Aguiar Paused Not rated 11.9km Fee Antonella T. Almeida Not rate…" at bounding box center [653, 147] width 158 height 106
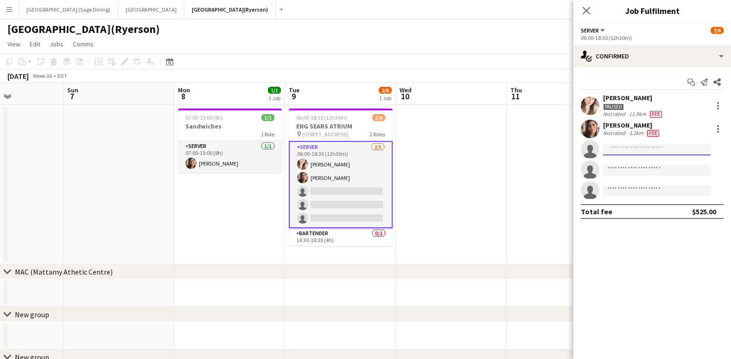
click at [617, 152] on input at bounding box center [657, 149] width 108 height 11
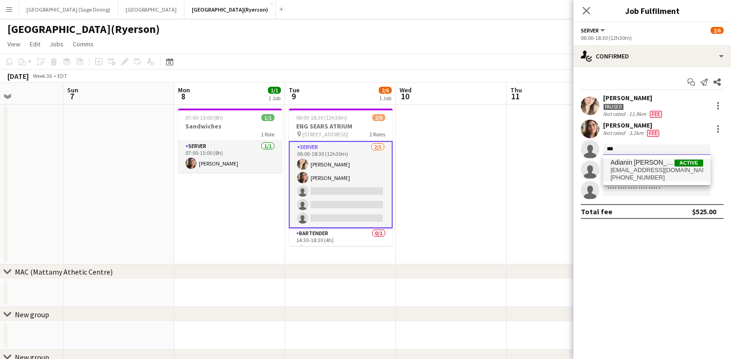
type input "***"
click at [643, 170] on span "adianinleon@gmail.com" at bounding box center [657, 169] width 93 height 7
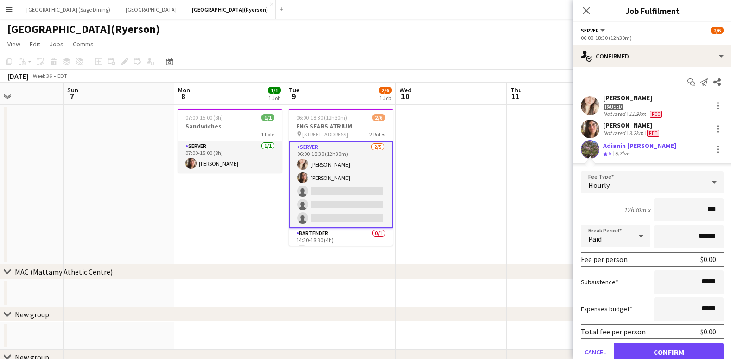
type input "**"
type input "******"
click at [672, 351] on button "Confirm" at bounding box center [669, 352] width 110 height 19
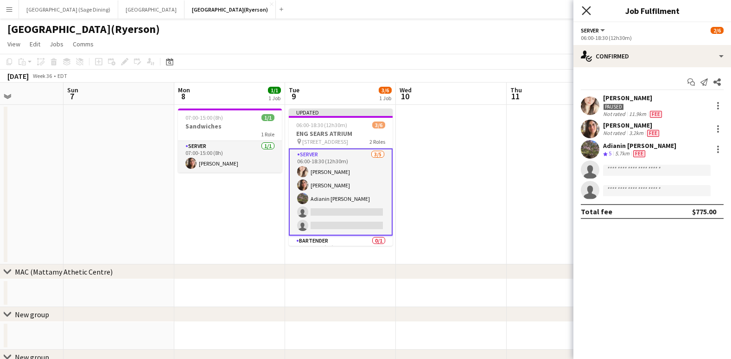
click at [589, 9] on icon "Close pop-in" at bounding box center [586, 10] width 9 height 9
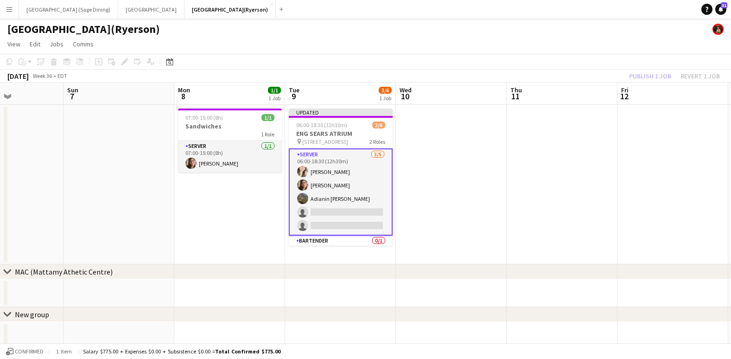
click at [662, 77] on div "Publish 1 job Revert 1 job" at bounding box center [674, 76] width 113 height 12
click at [662, 77] on button "Publish 1 job" at bounding box center [651, 76] width 50 height 12
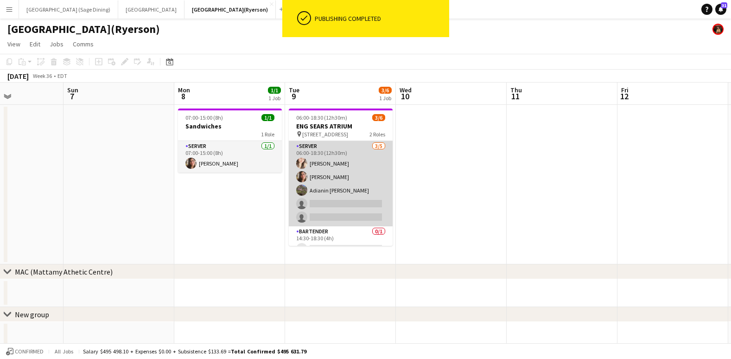
click at [341, 206] on app-card-role "SERVER 3/5 06:00-18:30 (12h30m) Dayanis Garcia Aguiar Antonella T. Almeida Adia…" at bounding box center [341, 183] width 104 height 85
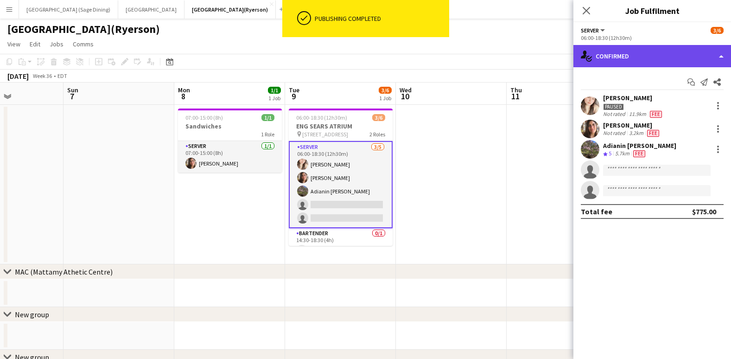
click at [645, 58] on div "single-neutral-actions-check-2 Confirmed" at bounding box center [653, 56] width 158 height 22
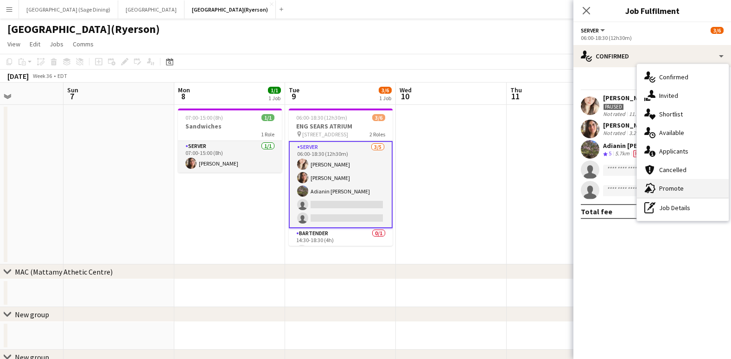
click at [666, 188] on span "Promote" at bounding box center [671, 188] width 25 height 8
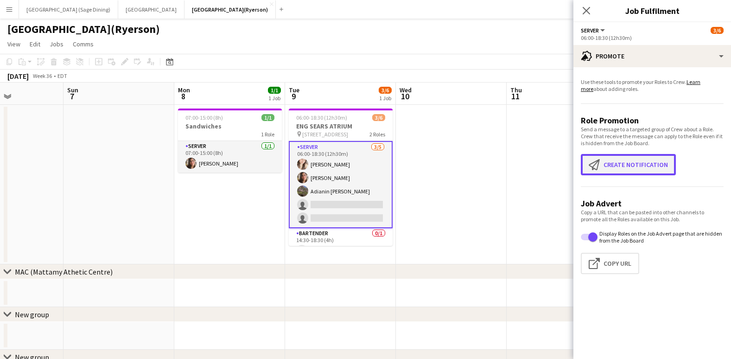
click at [604, 171] on button "Create notification Create notification" at bounding box center [628, 164] width 95 height 21
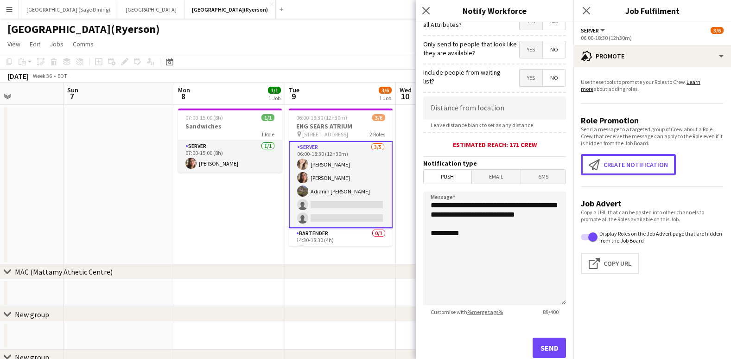
scroll to position [128, 0]
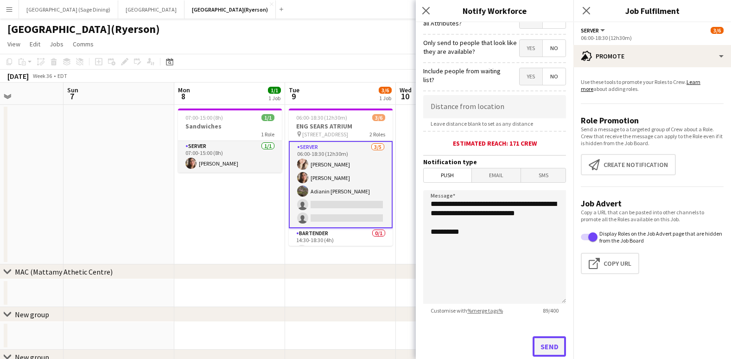
click at [544, 344] on button "Send" at bounding box center [549, 346] width 33 height 20
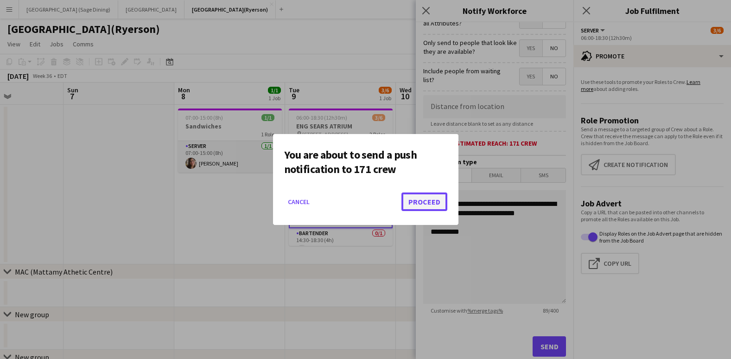
click at [421, 200] on button "Proceed" at bounding box center [425, 201] width 46 height 19
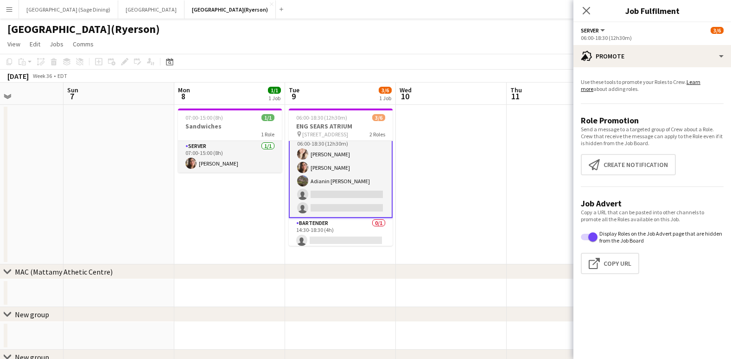
scroll to position [0, 0]
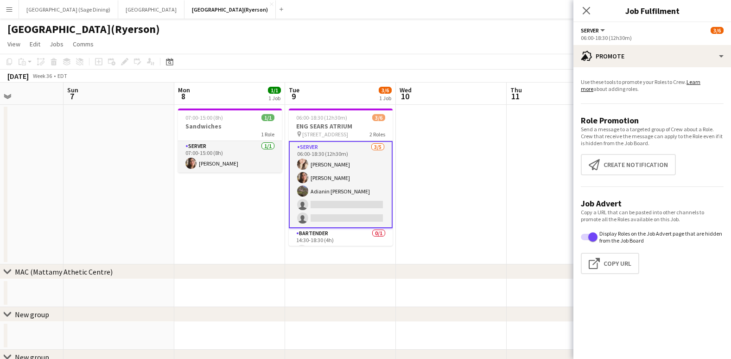
click at [346, 134] on div "pin 380 VICTORIA ST 2 Roles" at bounding box center [341, 133] width 104 height 7
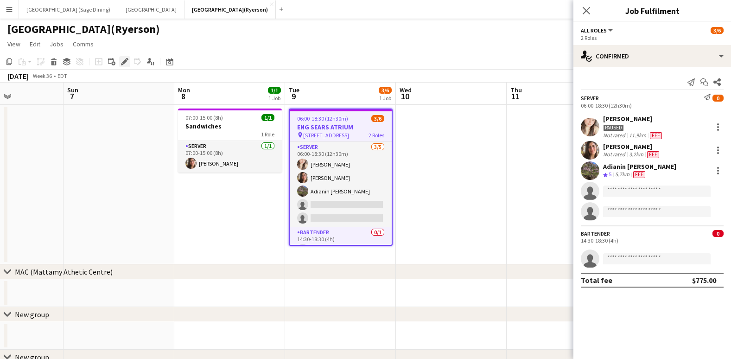
click at [125, 64] on icon "Edit" at bounding box center [124, 61] width 7 height 7
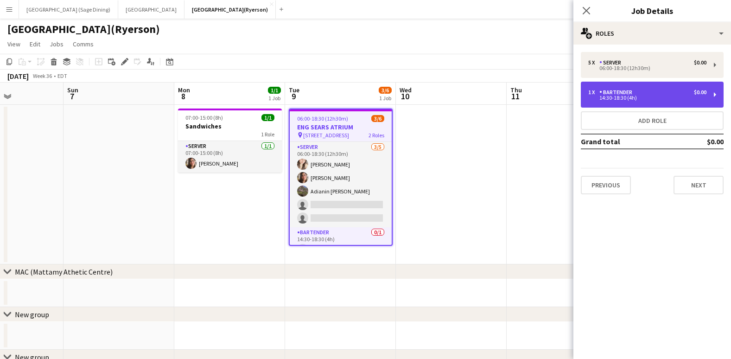
click at [622, 95] on div "BARTENDER" at bounding box center [618, 92] width 37 height 6
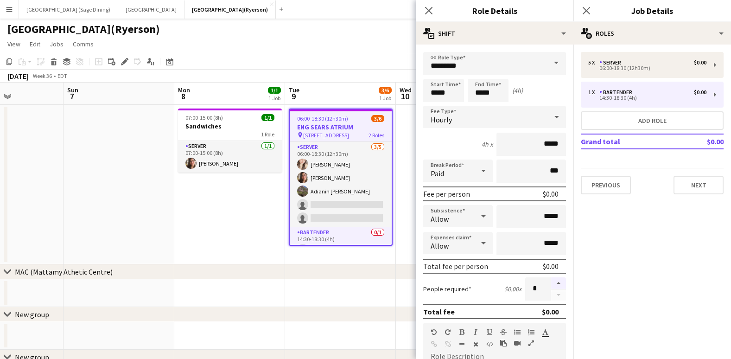
click at [551, 285] on button "button" at bounding box center [558, 283] width 15 height 12
type input "*"
click at [425, 12] on icon "Close pop-in" at bounding box center [428, 10] width 9 height 9
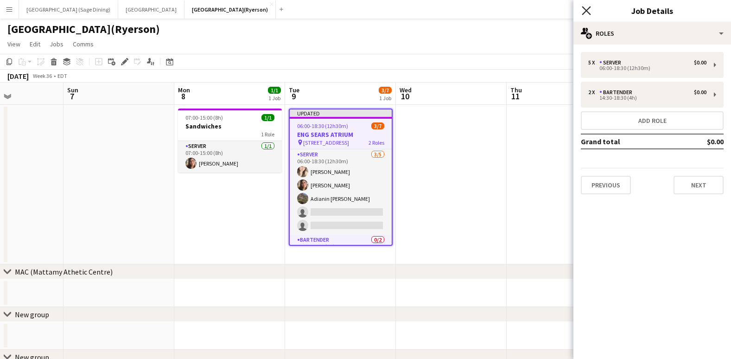
click at [587, 10] on icon at bounding box center [586, 10] width 9 height 9
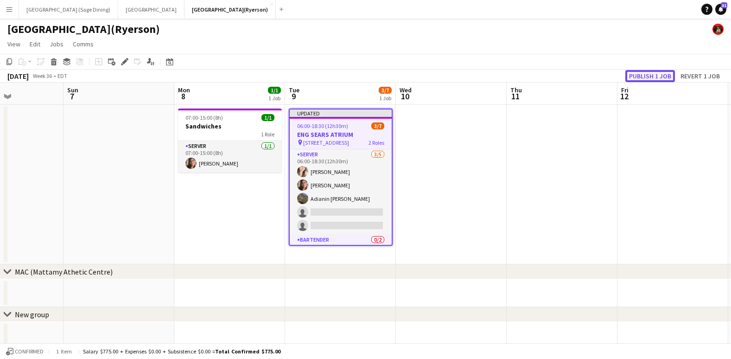
click at [656, 77] on button "Publish 1 job" at bounding box center [651, 76] width 50 height 12
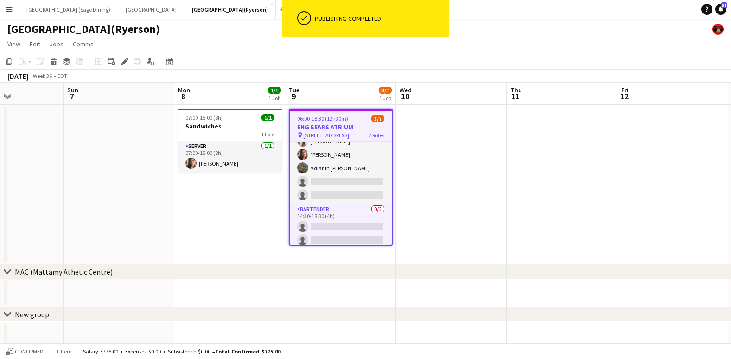
scroll to position [27, 0]
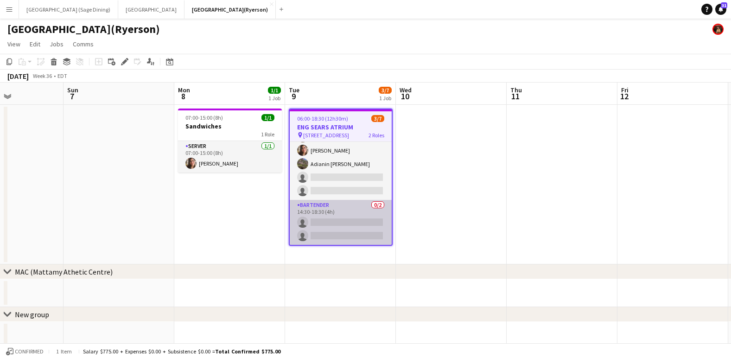
click at [347, 234] on app-card-role "BARTENDER 0/2 14:30-18:30 (4h) single-neutral-actions single-neutral-actions" at bounding box center [341, 222] width 102 height 45
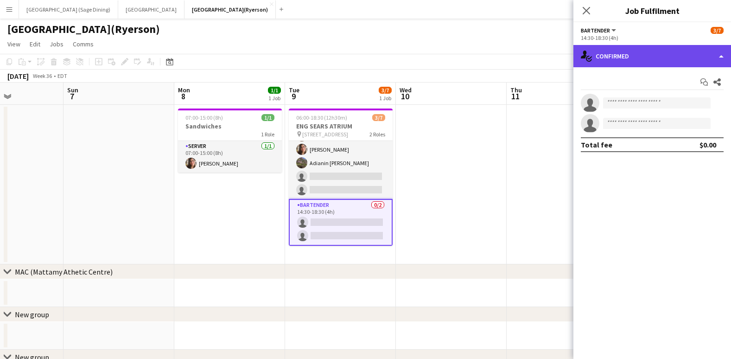
click at [630, 53] on div "single-neutral-actions-check-2 Confirmed" at bounding box center [653, 56] width 158 height 22
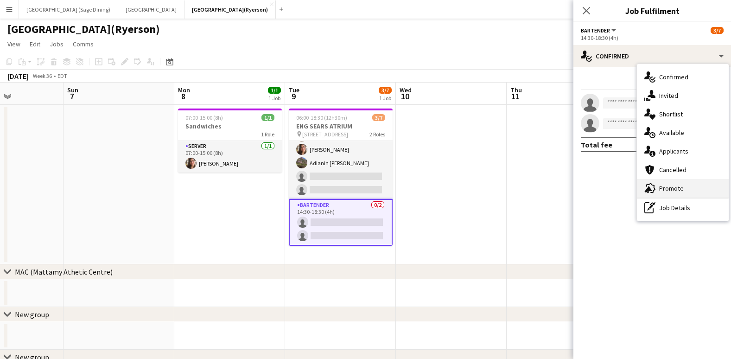
click at [670, 191] on span "Promote" at bounding box center [671, 188] width 25 height 8
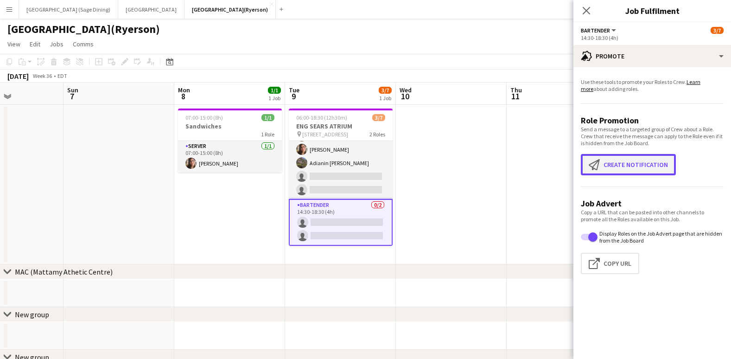
click at [618, 166] on button "Create notification Create notification" at bounding box center [628, 164] width 95 height 21
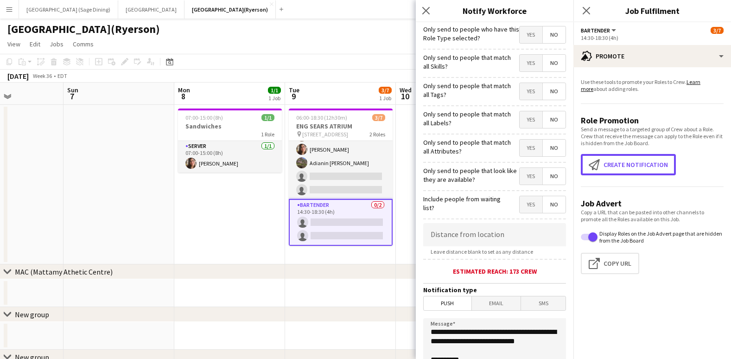
scroll to position [152, 0]
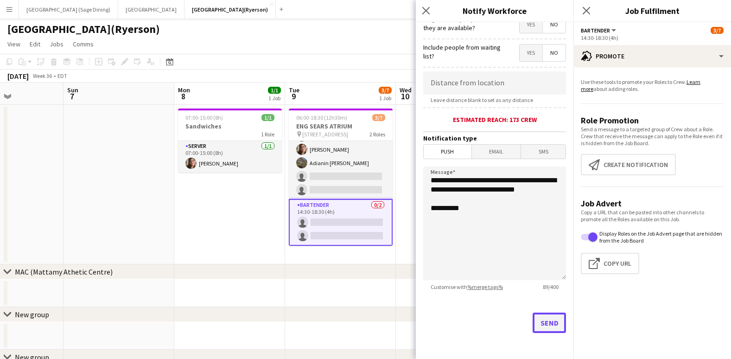
click at [541, 320] on button "Send" at bounding box center [549, 323] width 33 height 20
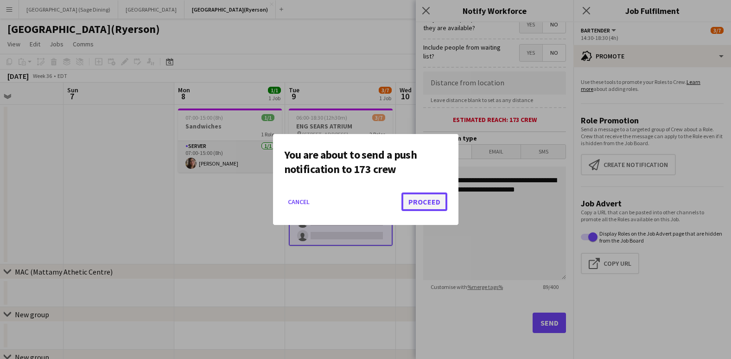
click at [429, 202] on button "Proceed" at bounding box center [425, 201] width 46 height 19
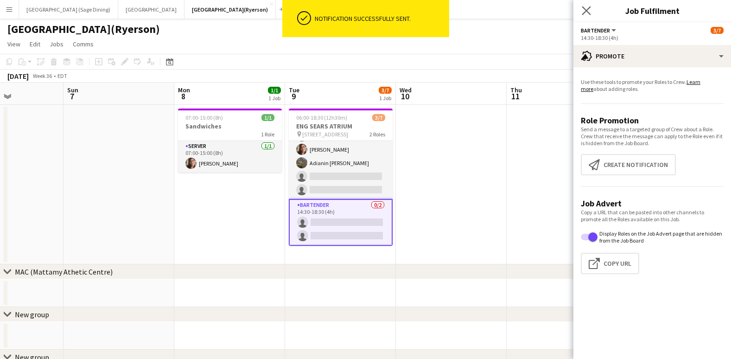
click at [581, 10] on app-icon "Close pop-in" at bounding box center [586, 10] width 13 height 13
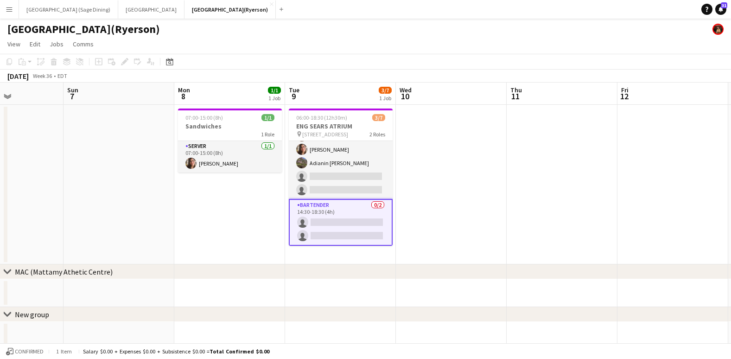
click at [451, 125] on app-date-cell at bounding box center [451, 185] width 111 height 160
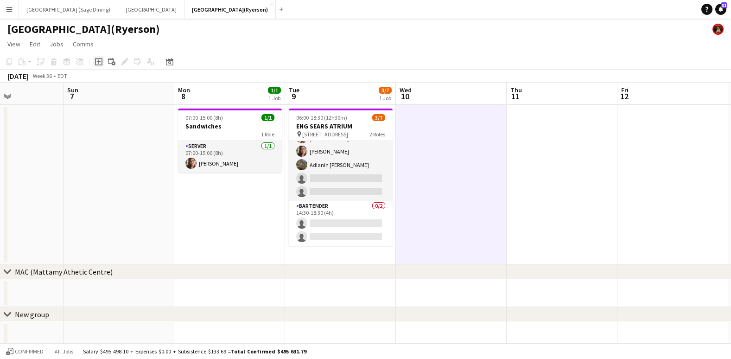
click at [97, 61] on icon "Add job" at bounding box center [98, 61] width 7 height 7
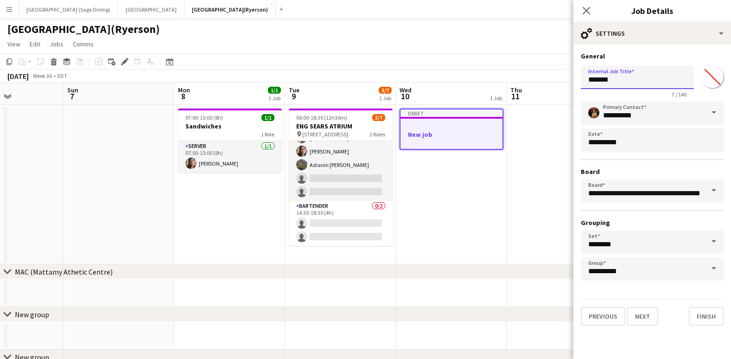
drag, startPoint x: 626, startPoint y: 77, endPoint x: 505, endPoint y: 86, distance: 120.9
click at [505, 86] on body "Menu Boards Boards Boards All jobs Status Workforce Workforce My Workforce Recr…" at bounding box center [365, 275] width 731 height 551
type input "*"
type input "**********"
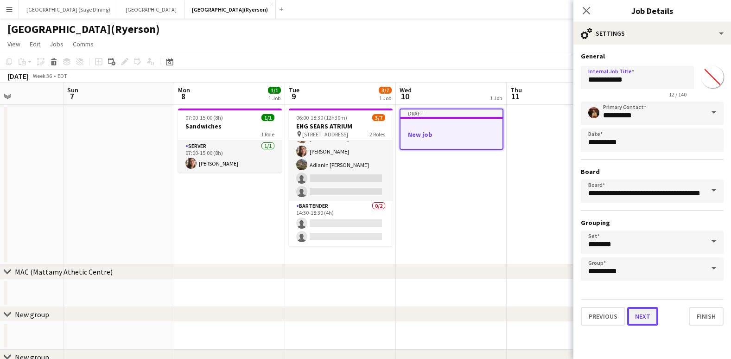
drag, startPoint x: 640, startPoint y: 313, endPoint x: 631, endPoint y: 309, distance: 9.7
click at [640, 313] on button "Next" at bounding box center [642, 316] width 31 height 19
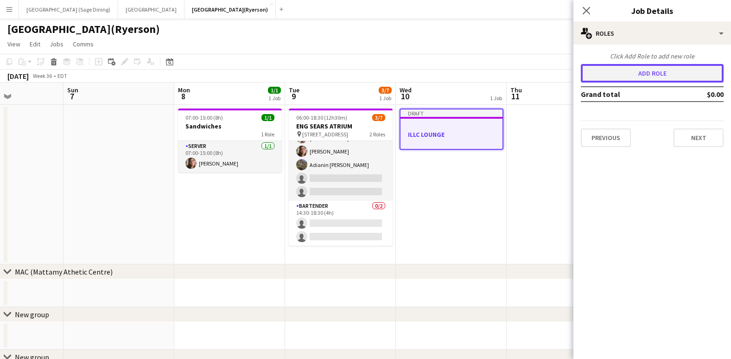
click at [605, 72] on button "Add role" at bounding box center [652, 73] width 143 height 19
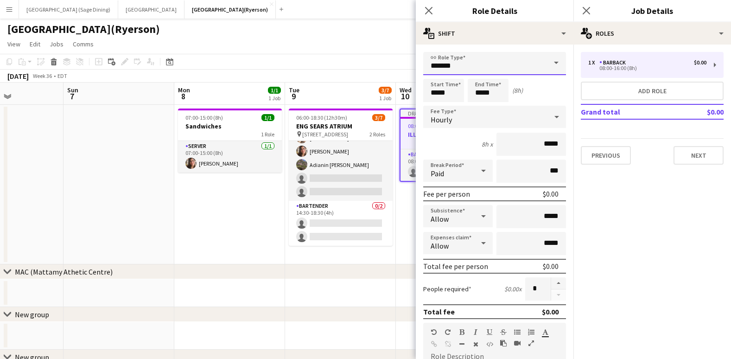
click at [473, 66] on input "*******" at bounding box center [494, 63] width 143 height 23
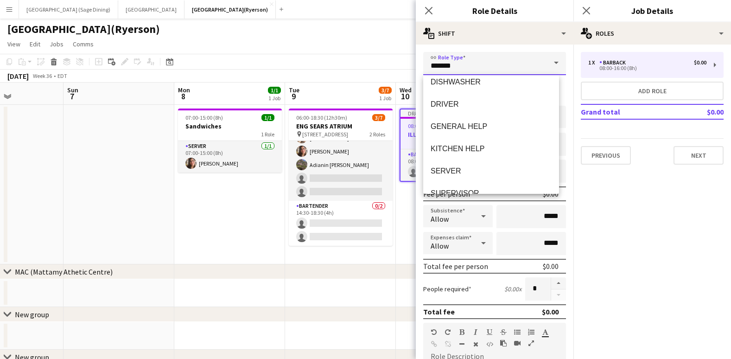
scroll to position [130, 0]
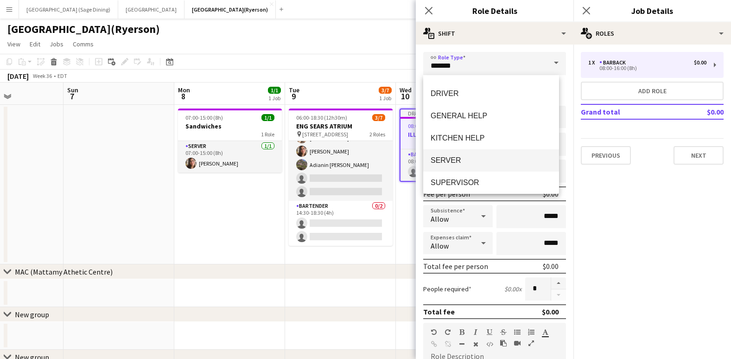
click at [470, 164] on span "SERVER" at bounding box center [491, 160] width 121 height 9
type input "******"
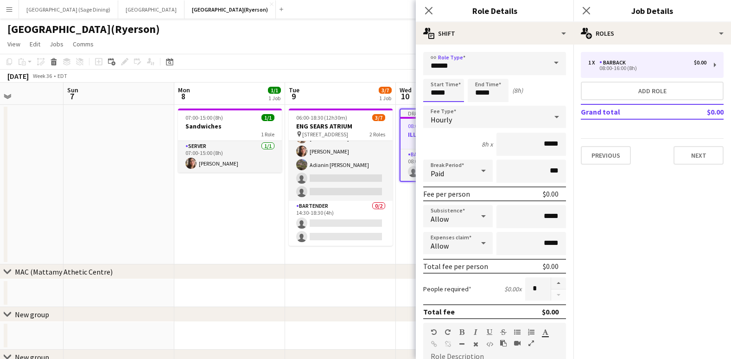
click at [429, 90] on input "*****" at bounding box center [443, 90] width 41 height 23
type input "*****"
click at [437, 105] on div at bounding box center [434, 106] width 19 height 9
click at [484, 92] on input "*****" at bounding box center [488, 90] width 41 height 23
click at [480, 107] on div at bounding box center [479, 106] width 19 height 9
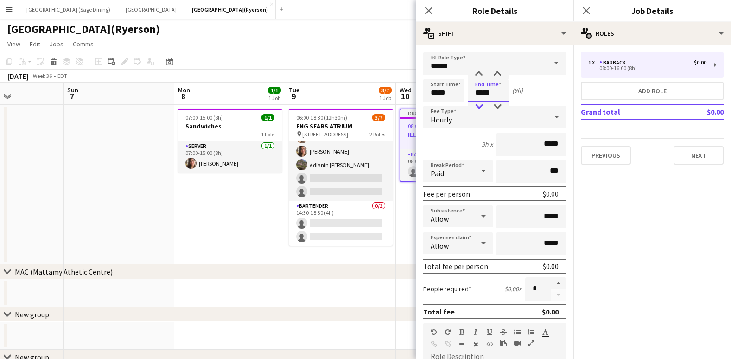
type input "*****"
click at [480, 107] on div at bounding box center [479, 106] width 19 height 9
click at [427, 9] on icon at bounding box center [428, 10] width 9 height 9
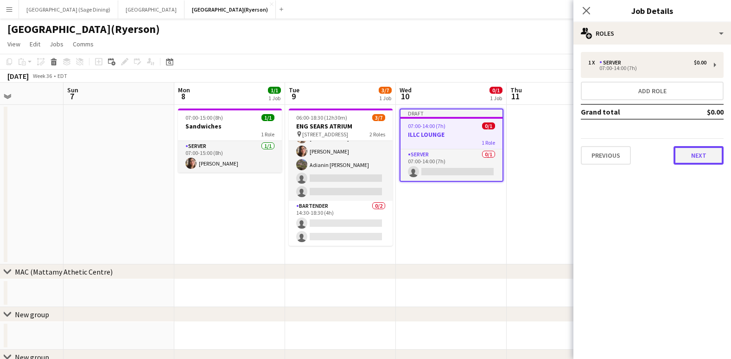
click at [694, 163] on button "Next" at bounding box center [699, 155] width 50 height 19
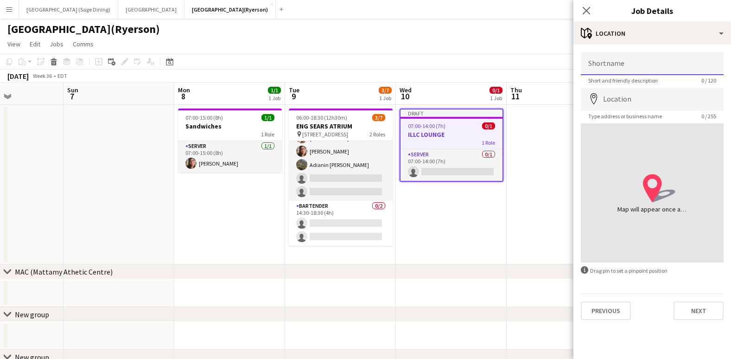
click at [634, 67] on input "Shortname" at bounding box center [652, 63] width 143 height 23
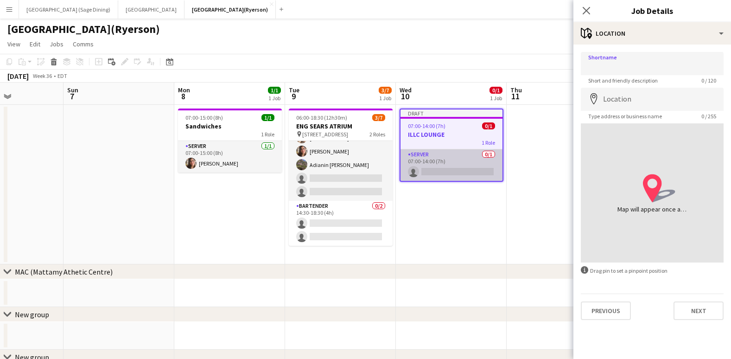
click at [469, 168] on app-card-role "SERVER 0/1 07:00-14:00 (7h) single-neutral-actions" at bounding box center [452, 165] width 102 height 32
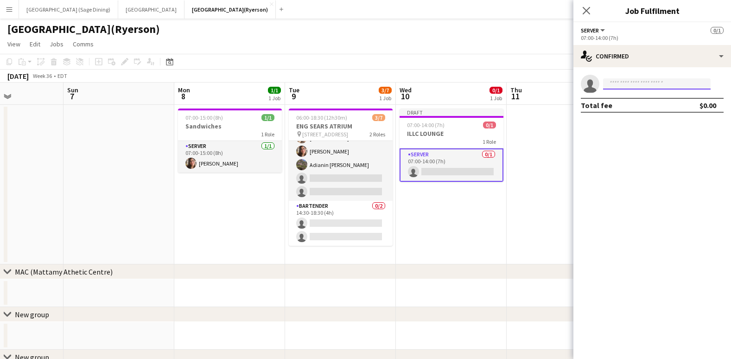
click at [639, 83] on input at bounding box center [657, 83] width 108 height 11
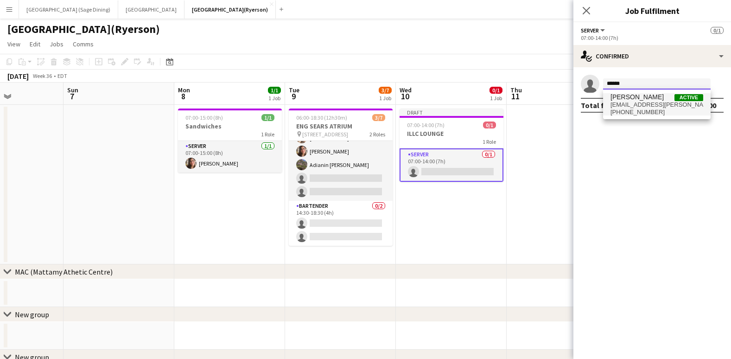
type input "******"
click at [648, 106] on span "antonella.t.almeida@hotmail.com" at bounding box center [657, 104] width 93 height 7
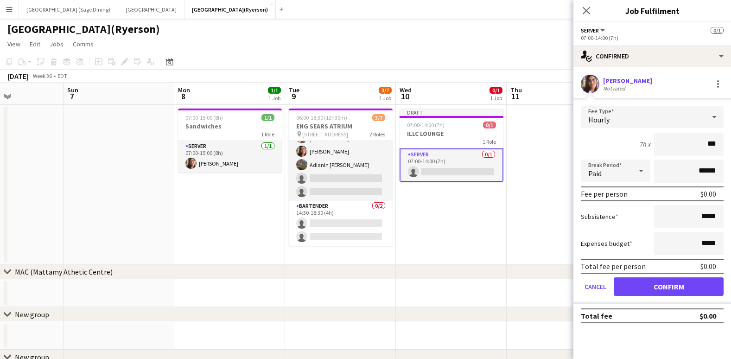
type input "**"
type input "******"
click at [675, 284] on button "Confirm" at bounding box center [669, 286] width 110 height 19
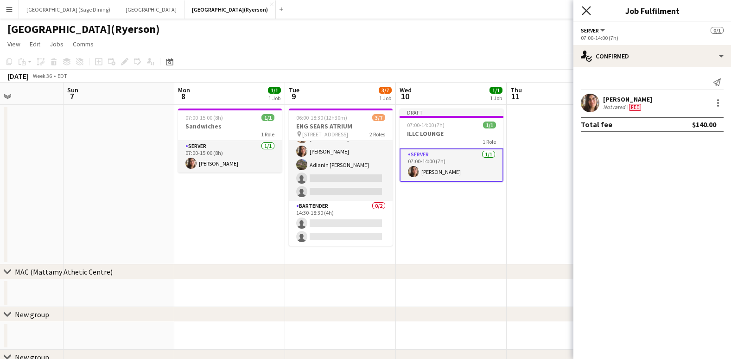
click at [586, 7] on icon "Close pop-in" at bounding box center [586, 10] width 9 height 9
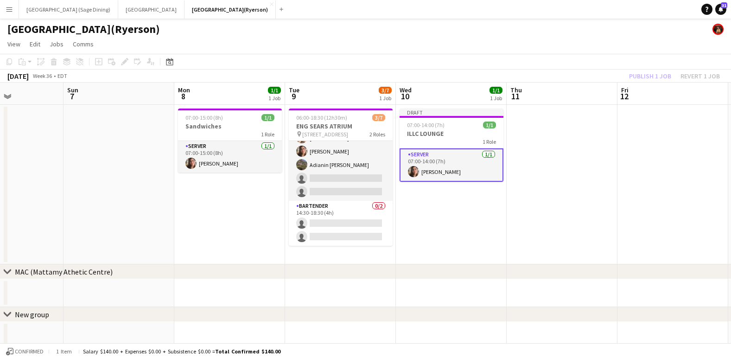
click at [657, 74] on div "Publish 1 job Revert 1 job" at bounding box center [674, 76] width 113 height 12
click at [657, 74] on button "Publish 1 job" at bounding box center [651, 76] width 50 height 12
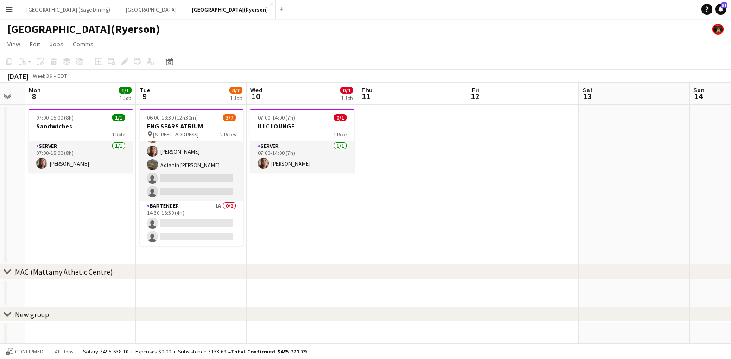
scroll to position [0, 330]
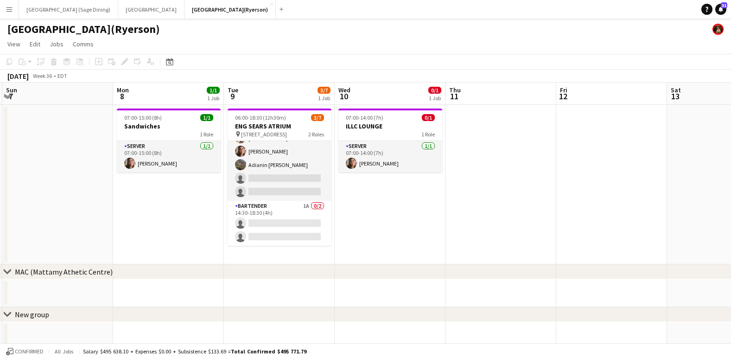
drag, startPoint x: 480, startPoint y: 226, endPoint x: 419, endPoint y: 232, distance: 61.5
click at [419, 232] on app-calendar-viewport "Thu 4 1/1 1 Job Fri 5 Sat 6 Sun 7 Mon 8 1/1 1 Job Tue 9 3/7 1 Job Wed 10 0/1 1 …" at bounding box center [365, 309] width 731 height 453
click at [470, 138] on app-date-cell at bounding box center [501, 185] width 111 height 160
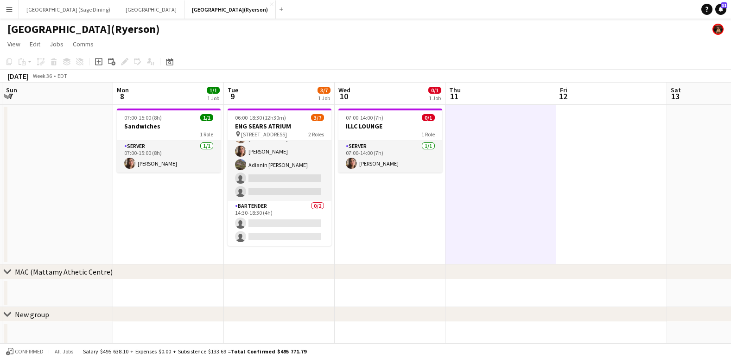
click at [379, 201] on app-date-cell "07:00-14:00 (7h) 0/1 ILLC LOUNGE 1 Role SERVER 1/1 07:00-14:00 (7h) Antonella T…" at bounding box center [390, 185] width 111 height 160
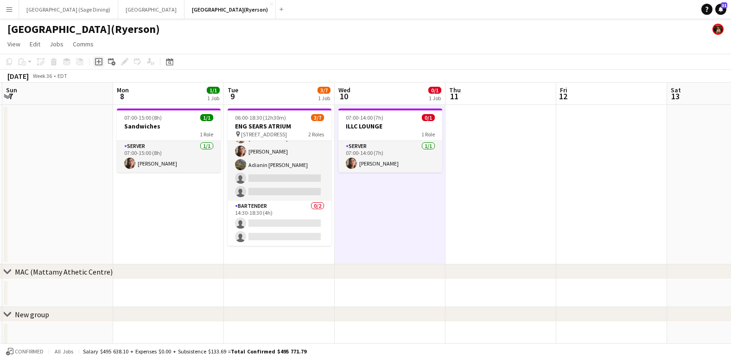
click at [96, 64] on icon "Add job" at bounding box center [98, 61] width 7 height 7
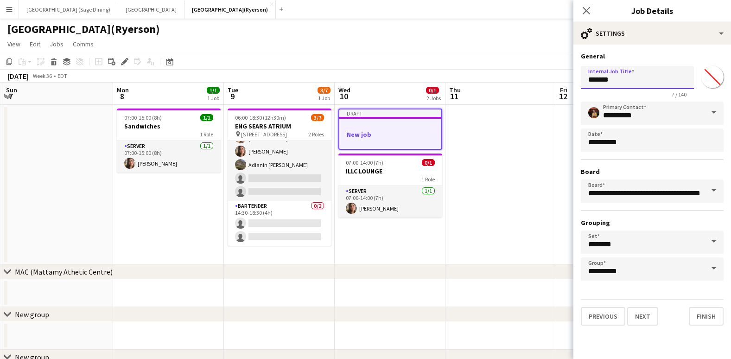
drag, startPoint x: 583, startPoint y: 87, endPoint x: 530, endPoint y: 96, distance: 53.7
click at [531, 96] on body "Menu Boards Boards Boards All jobs Status Workforce Workforce My Workforce Recr…" at bounding box center [365, 275] width 731 height 551
type input "**********"
click at [646, 319] on button "Next" at bounding box center [642, 316] width 31 height 19
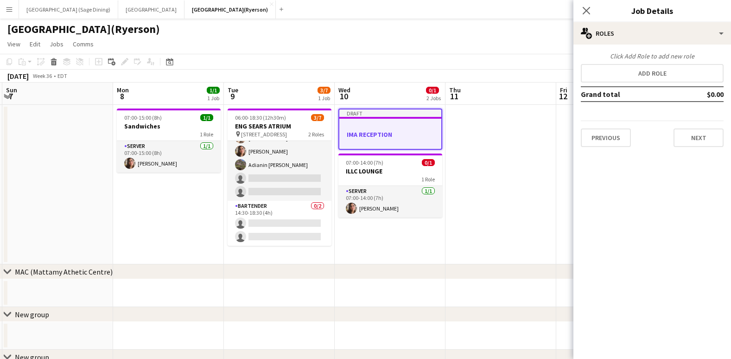
click at [641, 62] on div "Click Add Role to add new role Add role Grand total $0.00 Previous Next" at bounding box center [653, 99] width 158 height 95
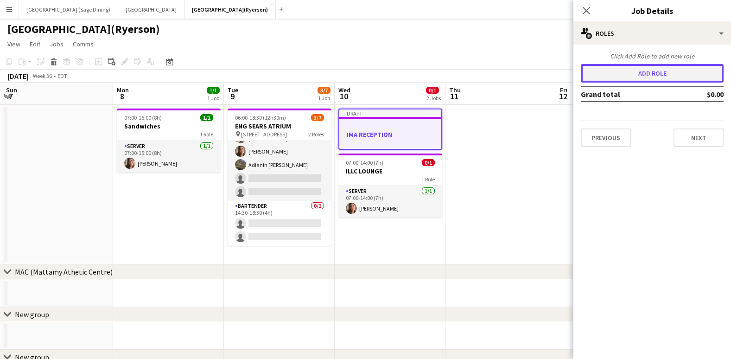
click at [633, 73] on button "Add role" at bounding box center [652, 73] width 143 height 19
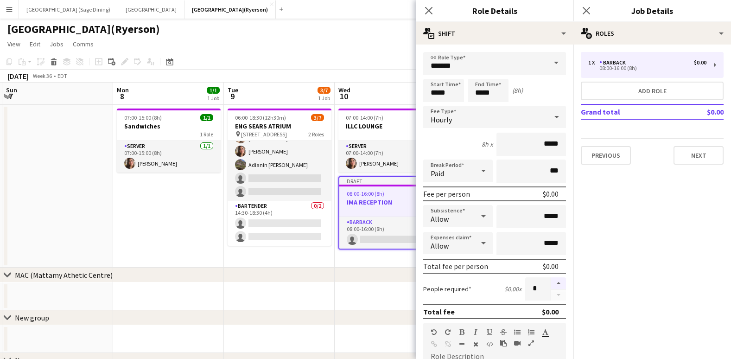
click at [552, 281] on button "button" at bounding box center [558, 283] width 15 height 12
click at [555, 281] on button "button" at bounding box center [558, 283] width 15 height 12
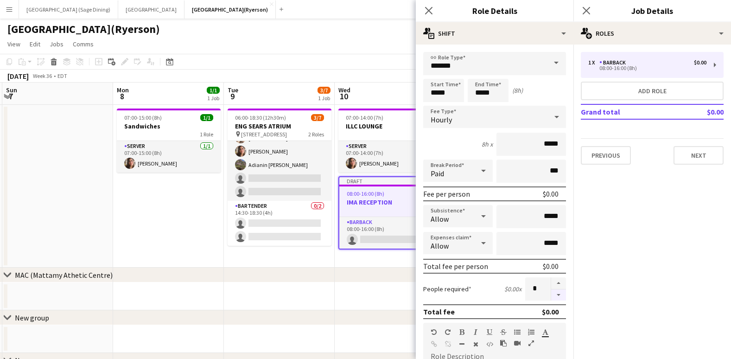
click at [552, 295] on button "button" at bounding box center [558, 295] width 15 height 12
click at [552, 294] on button "button" at bounding box center [558, 295] width 15 height 12
type input "*"
click at [469, 67] on input "*******" at bounding box center [494, 63] width 143 height 23
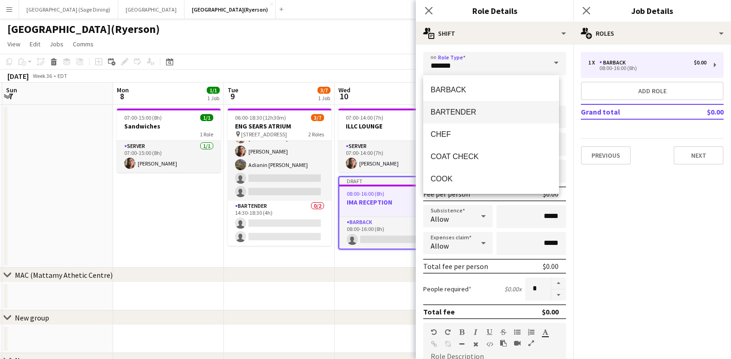
click at [472, 107] on mat-option "BARTENDER" at bounding box center [491, 112] width 136 height 22
type input "*********"
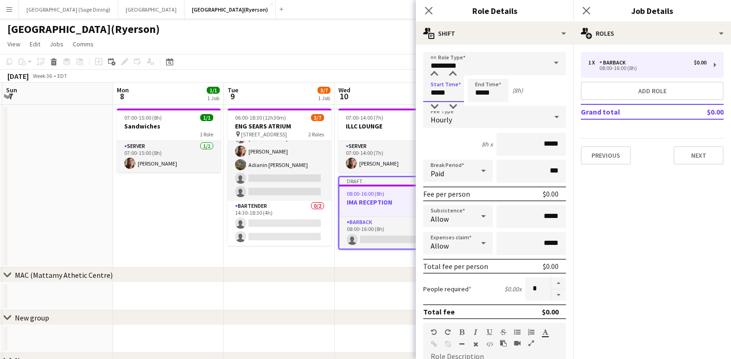
click at [433, 89] on input "*****" at bounding box center [443, 90] width 41 height 23
click at [435, 74] on div at bounding box center [434, 74] width 19 height 9
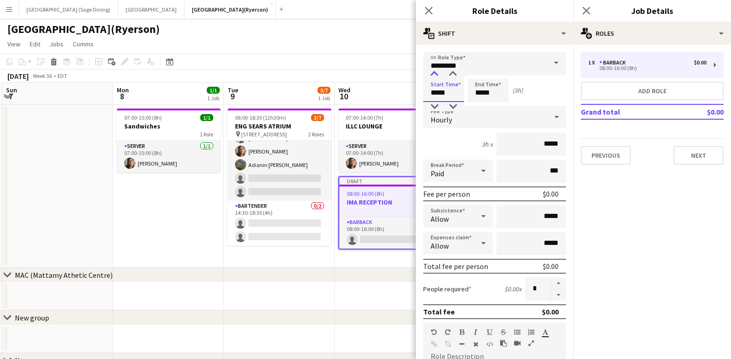
click at [435, 74] on div at bounding box center [434, 74] width 19 height 9
click at [435, 72] on div at bounding box center [434, 74] width 19 height 9
click at [454, 75] on div at bounding box center [453, 74] width 19 height 9
type input "*****"
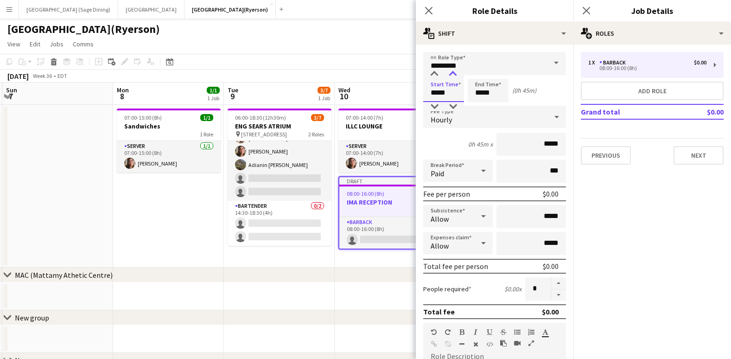
click at [454, 75] on div at bounding box center [453, 74] width 19 height 9
click at [486, 91] on input "*****" at bounding box center [488, 90] width 41 height 23
click at [480, 72] on div at bounding box center [479, 74] width 19 height 9
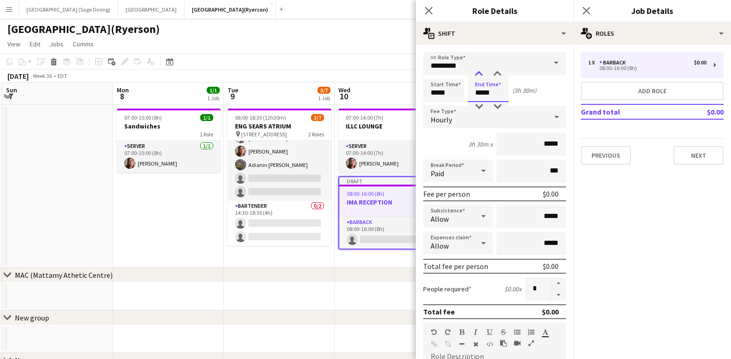
click at [480, 72] on div at bounding box center [479, 74] width 19 height 9
type input "*****"
click at [480, 72] on div at bounding box center [479, 74] width 19 height 9
click at [428, 12] on icon at bounding box center [428, 10] width 9 height 9
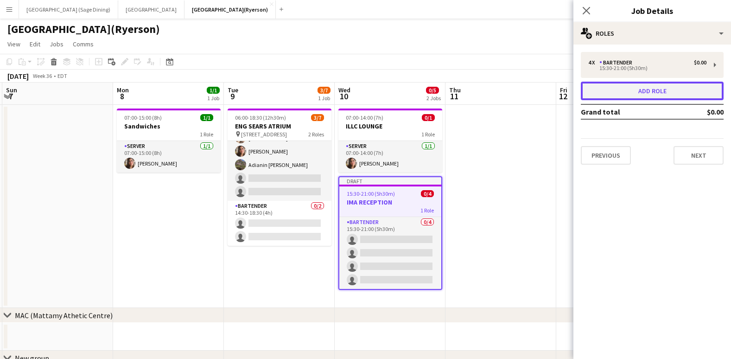
click at [625, 92] on button "Add role" at bounding box center [652, 91] width 143 height 19
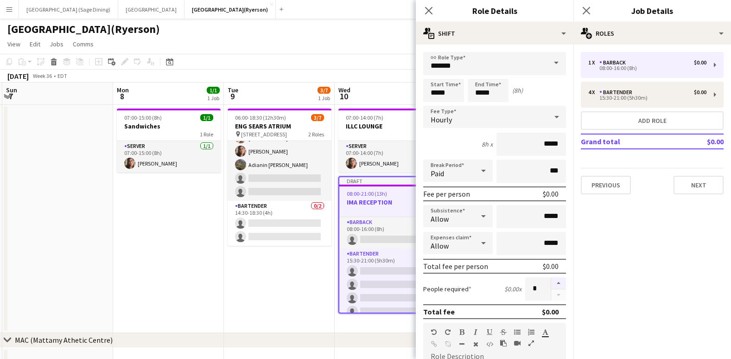
drag, startPoint x: 552, startPoint y: 283, endPoint x: 541, endPoint y: 278, distance: 12.9
click at [552, 284] on button "button" at bounding box center [558, 283] width 15 height 12
type input "*"
click at [468, 65] on input "*******" at bounding box center [494, 63] width 143 height 23
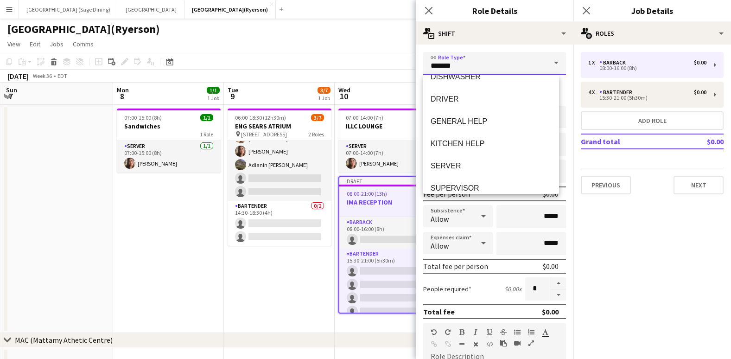
scroll to position [134, 0]
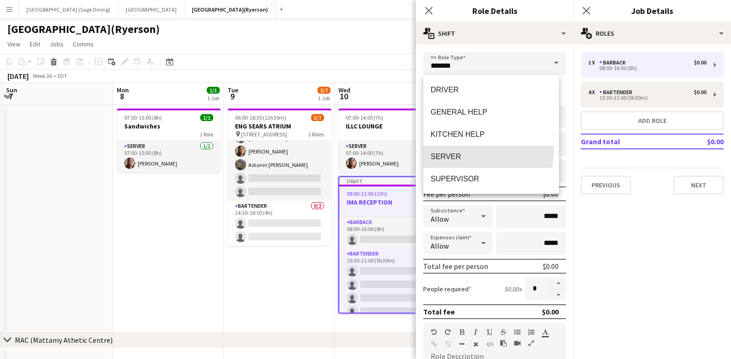
click at [452, 150] on mat-option "SERVER" at bounding box center [491, 157] width 136 height 22
type input "******"
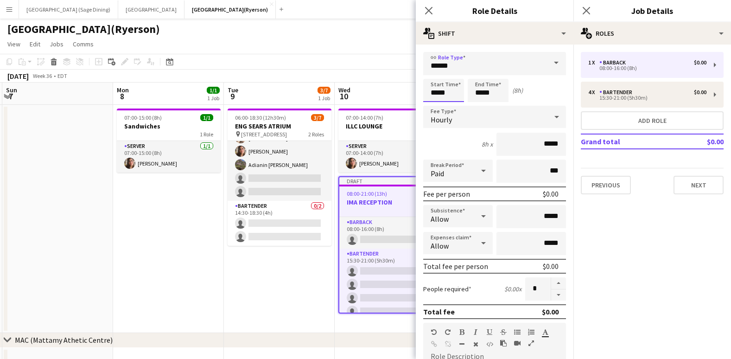
click at [438, 95] on input "*****" at bounding box center [443, 90] width 41 height 23
click at [434, 73] on div at bounding box center [434, 74] width 19 height 9
click at [434, 72] on div at bounding box center [434, 74] width 19 height 9
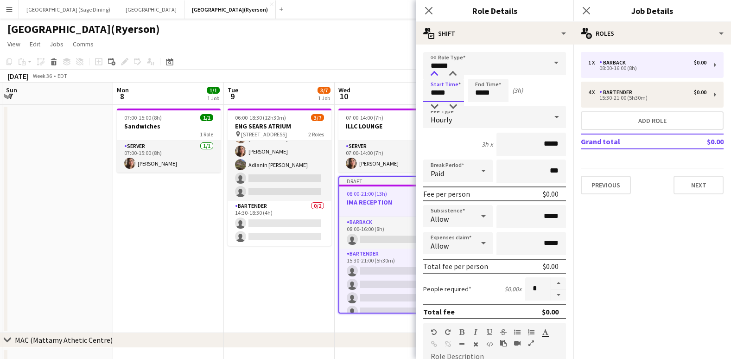
click at [434, 72] on div at bounding box center [434, 74] width 19 height 9
click at [454, 74] on div at bounding box center [453, 74] width 19 height 9
type input "*****"
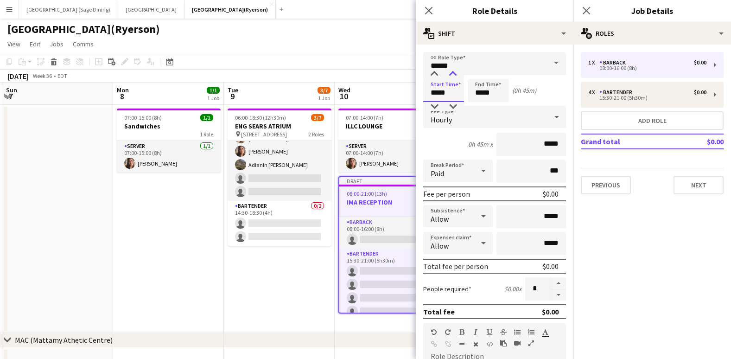
click at [454, 74] on div at bounding box center [453, 74] width 19 height 9
click at [482, 86] on input "*****" at bounding box center [488, 90] width 41 height 23
click at [480, 73] on div at bounding box center [479, 74] width 19 height 9
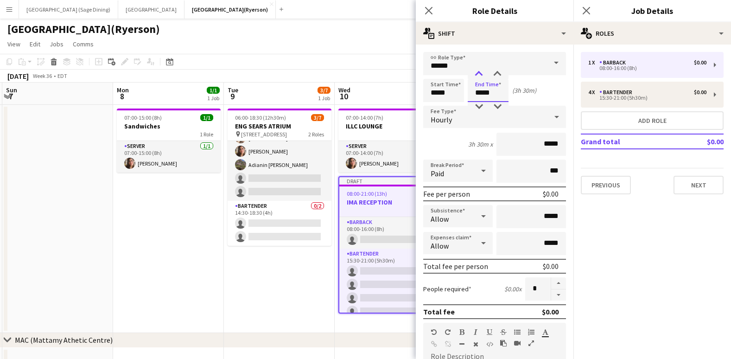
click at [480, 73] on div at bounding box center [479, 74] width 19 height 9
type input "*****"
click at [480, 73] on div at bounding box center [479, 74] width 19 height 9
click at [432, 7] on icon at bounding box center [428, 10] width 9 height 9
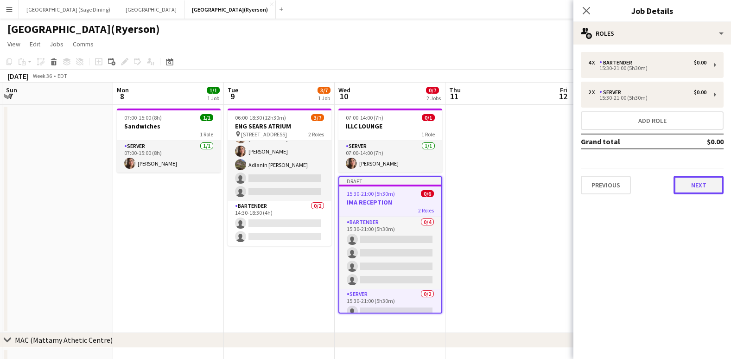
click at [688, 188] on button "Next" at bounding box center [699, 185] width 50 height 19
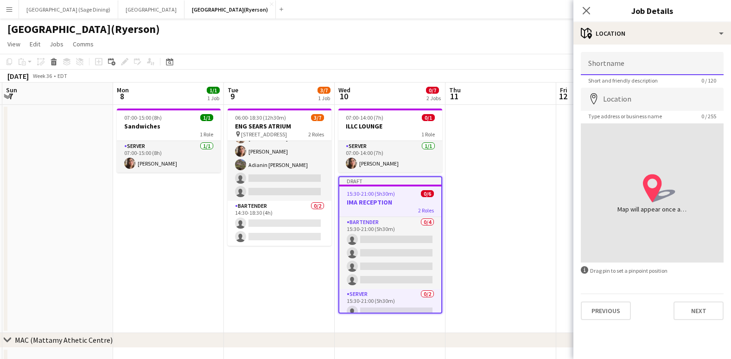
click at [617, 63] on input "Shortname" at bounding box center [652, 63] width 143 height 23
type input "**********"
click at [635, 103] on input "Location" at bounding box center [652, 99] width 143 height 23
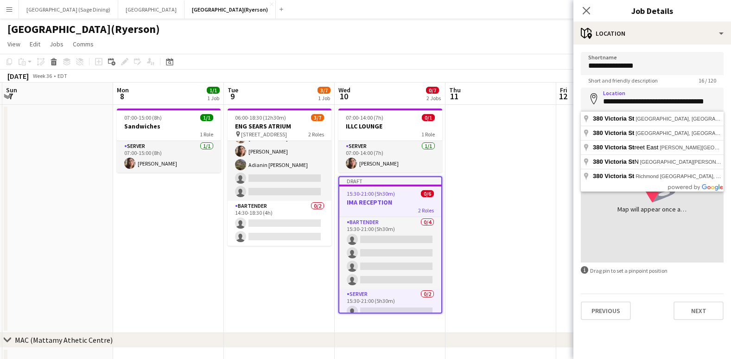
type input "**********"
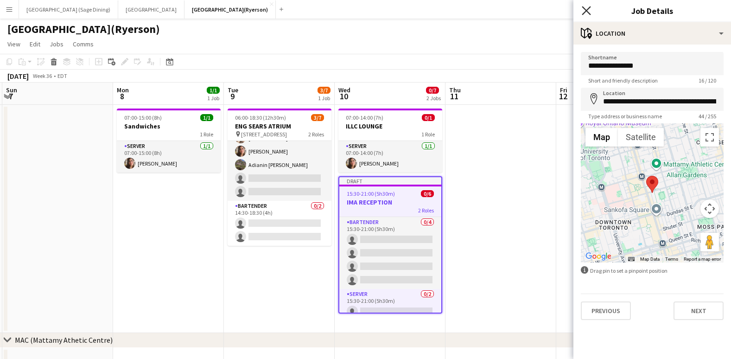
click at [583, 8] on icon "Close pop-in" at bounding box center [586, 10] width 9 height 9
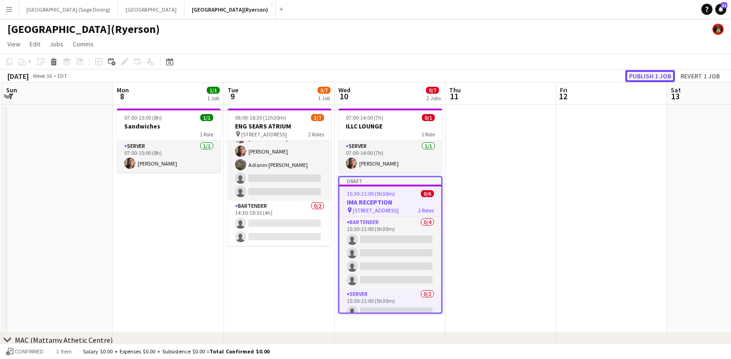
click at [656, 76] on button "Publish 1 job" at bounding box center [651, 76] width 50 height 12
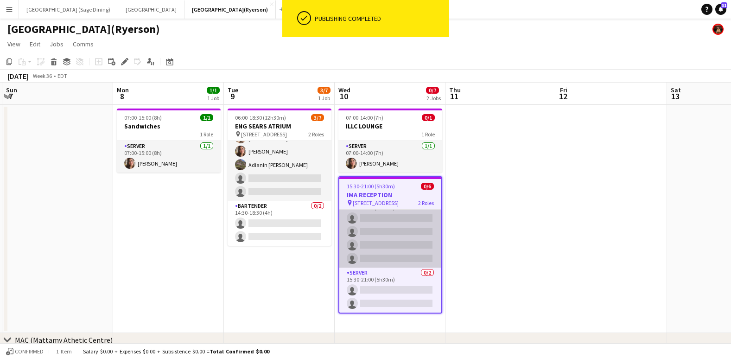
scroll to position [0, 0]
click at [394, 244] on app-card-role "BARTENDER 0/4 15:30-21:00 (5h30m) single-neutral-actions single-neutral-actions…" at bounding box center [390, 246] width 102 height 72
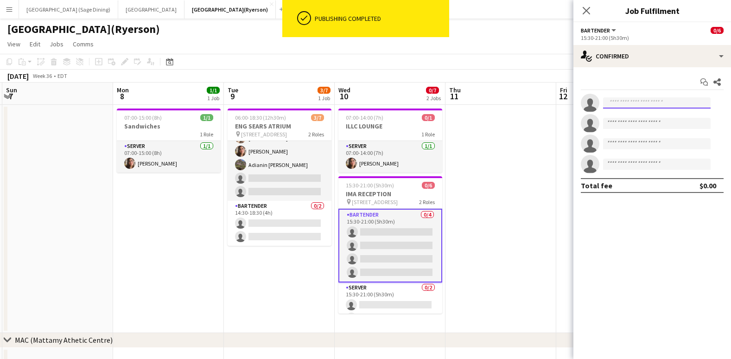
click at [631, 101] on input at bounding box center [657, 102] width 108 height 11
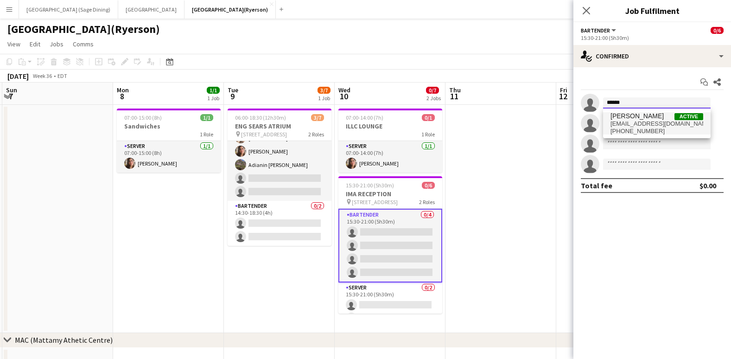
type input "******"
click at [629, 121] on span "santiesteban910@gmail.com" at bounding box center [657, 123] width 93 height 7
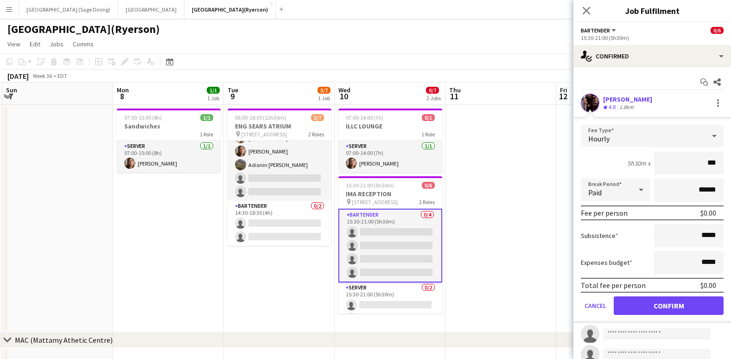
type input "**"
type input "******"
click at [666, 308] on button "Confirm" at bounding box center [669, 305] width 110 height 19
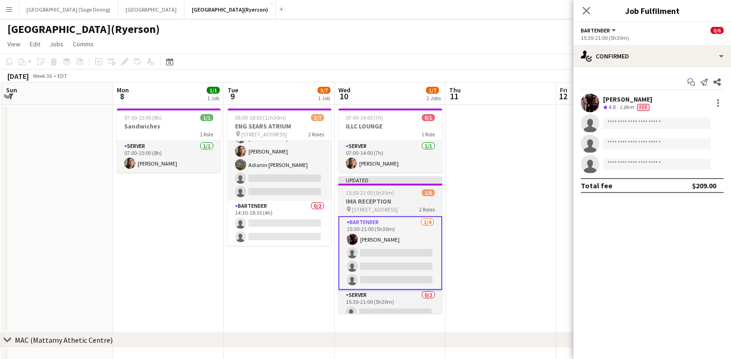
scroll to position [21, 0]
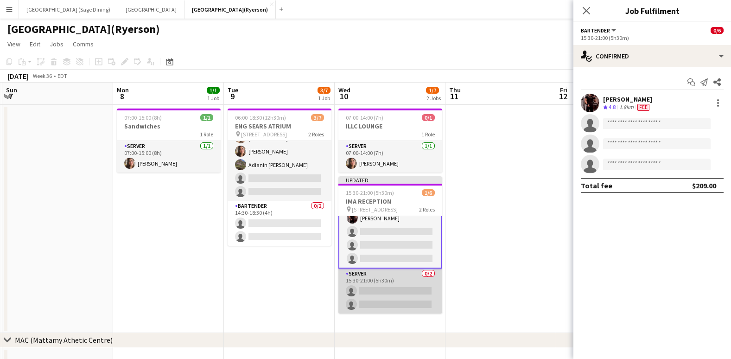
click at [378, 295] on app-card-role "SERVER 0/2 15:30-21:00 (5h30m) single-neutral-actions single-neutral-actions" at bounding box center [391, 290] width 104 height 45
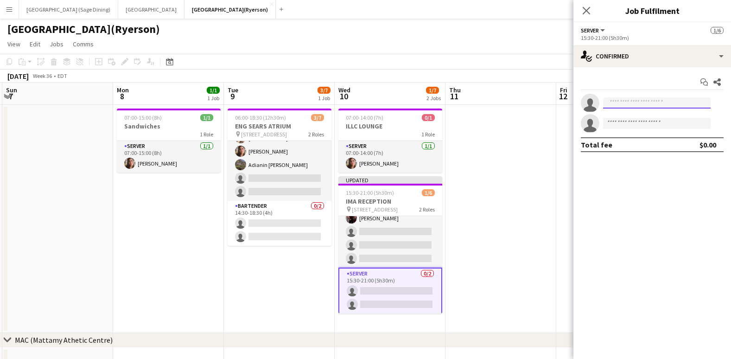
click at [645, 105] on input at bounding box center [657, 102] width 108 height 11
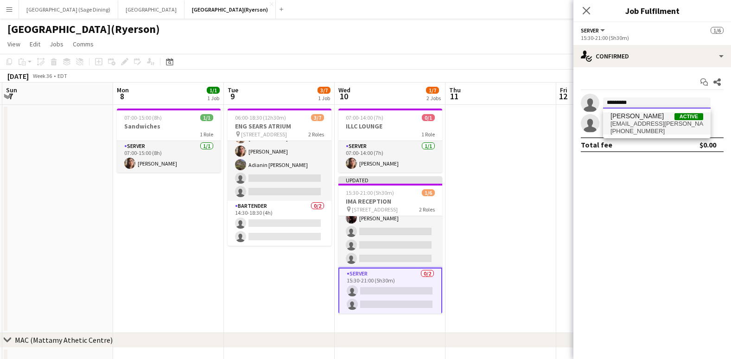
type input "*********"
click at [642, 121] on span "antonella.t.almeida@hotmail.com" at bounding box center [657, 123] width 93 height 7
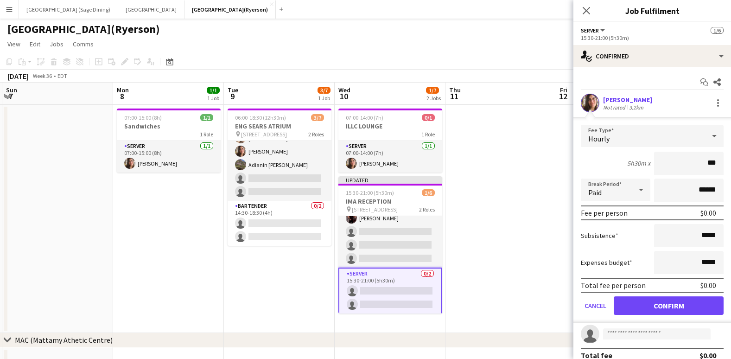
type input "**"
type input "******"
click at [654, 304] on button "Confirm" at bounding box center [669, 305] width 110 height 19
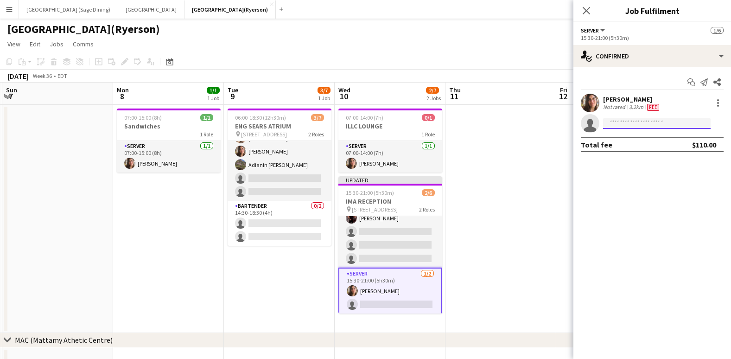
click at [639, 121] on input at bounding box center [657, 123] width 108 height 11
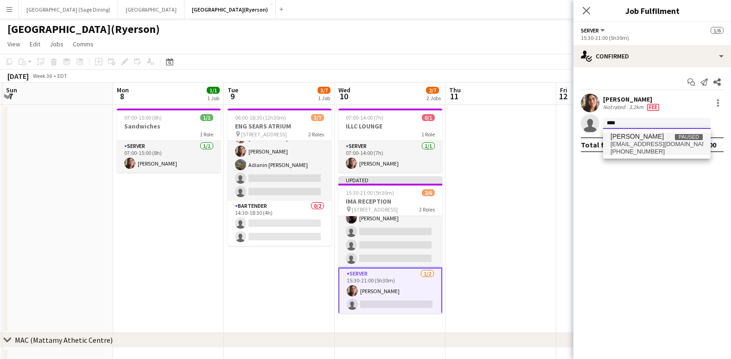
type input "****"
click at [638, 149] on span "+16475226448" at bounding box center [657, 151] width 93 height 7
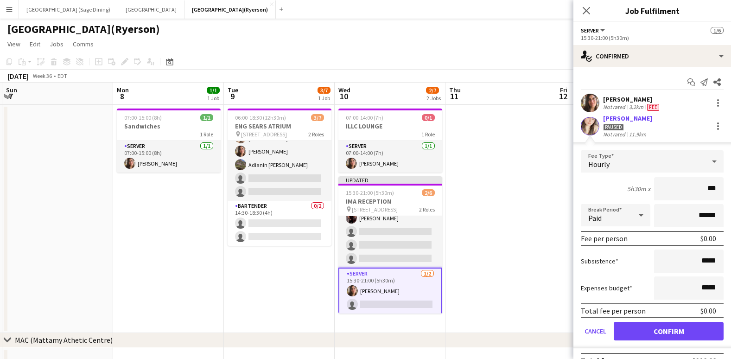
type input "**"
type input "******"
click at [676, 331] on button "Confirm" at bounding box center [669, 331] width 110 height 19
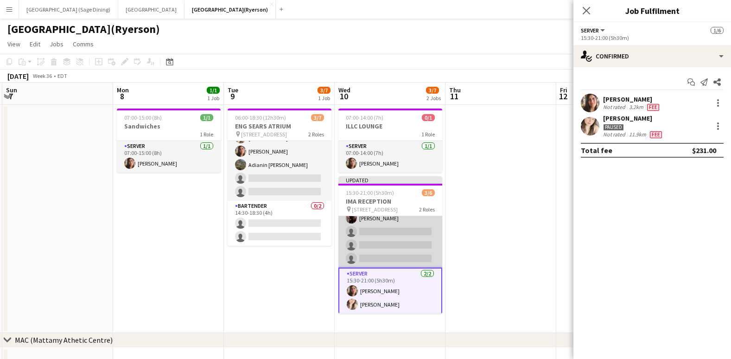
scroll to position [21, 0]
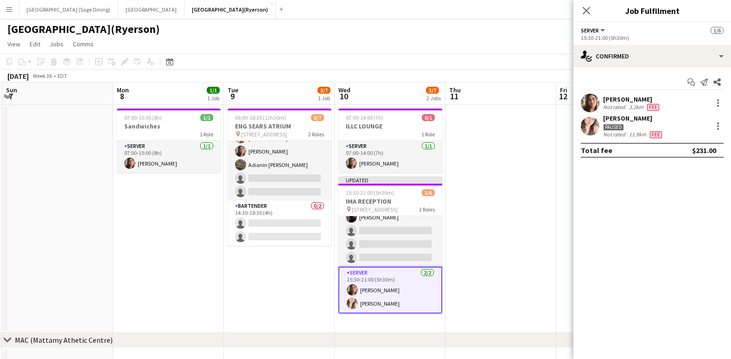
drag, startPoint x: 589, startPoint y: 11, endPoint x: 606, endPoint y: 48, distance: 40.7
click at [589, 11] on icon "Close pop-in" at bounding box center [586, 10] width 7 height 7
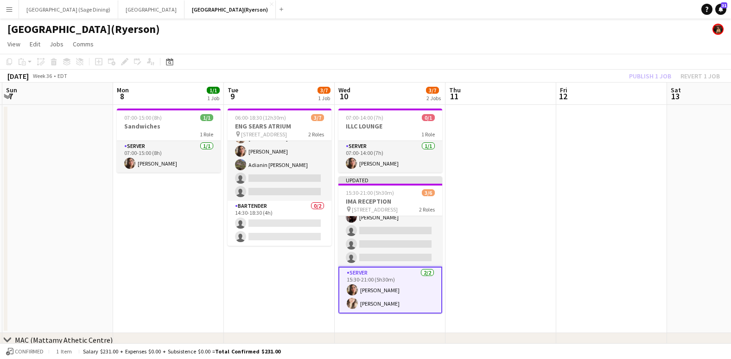
click at [653, 76] on div "Publish 1 job Revert 1 job" at bounding box center [674, 76] width 113 height 12
click at [653, 76] on button "Publish 1 job" at bounding box center [651, 76] width 50 height 12
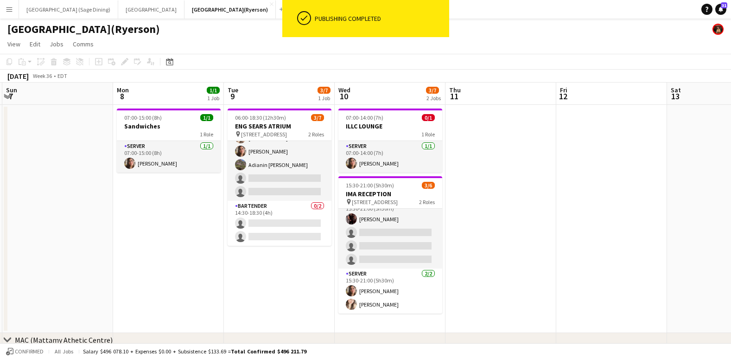
click at [385, 232] on app-card-role "BARTENDER 1/4 15:30-21:00 (5h30m) Joseph Ernesto single-neutral-actions single-…" at bounding box center [391, 233] width 104 height 72
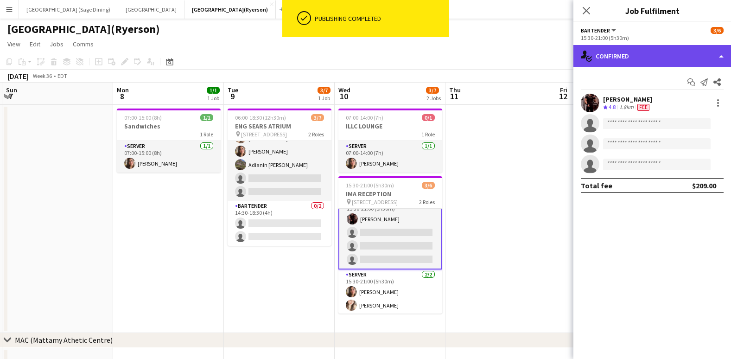
click at [643, 59] on div "single-neutral-actions-check-2 Confirmed" at bounding box center [653, 56] width 158 height 22
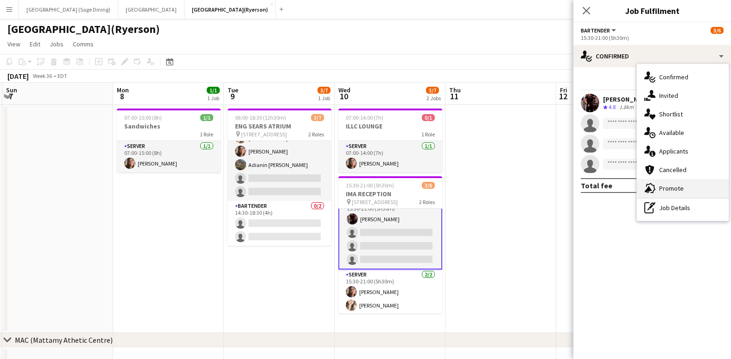
click at [661, 188] on span "Promote" at bounding box center [671, 188] width 25 height 8
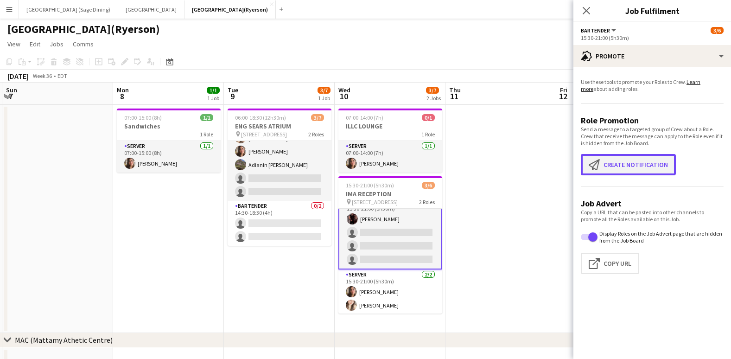
click at [614, 162] on button "Create notification Create notification" at bounding box center [628, 164] width 95 height 21
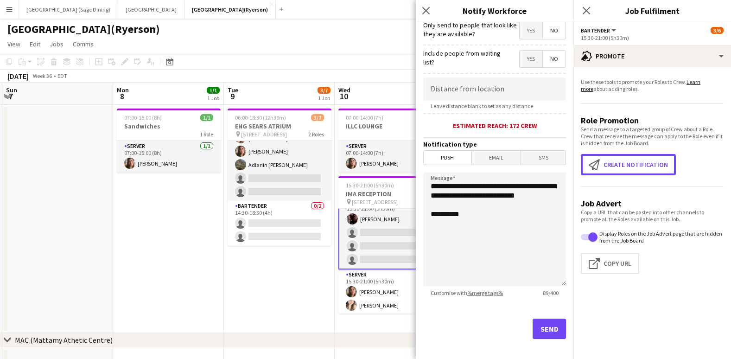
scroll to position [146, 0]
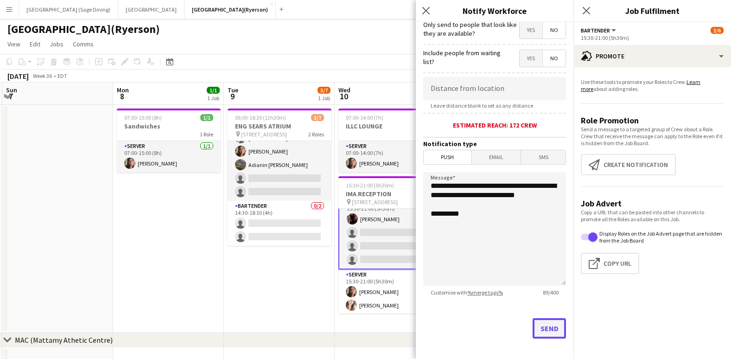
click at [543, 332] on button "Send" at bounding box center [549, 328] width 33 height 20
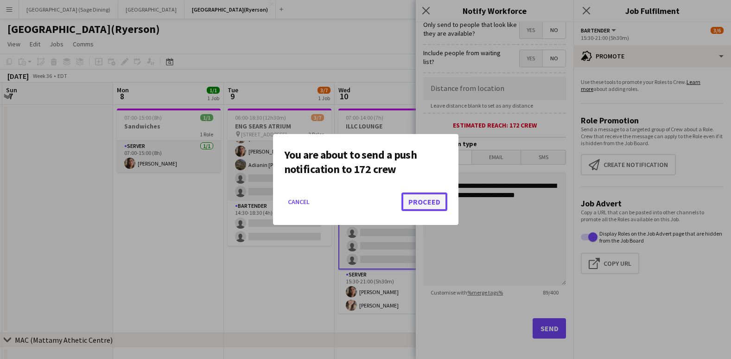
click at [430, 202] on button "Proceed" at bounding box center [425, 201] width 46 height 19
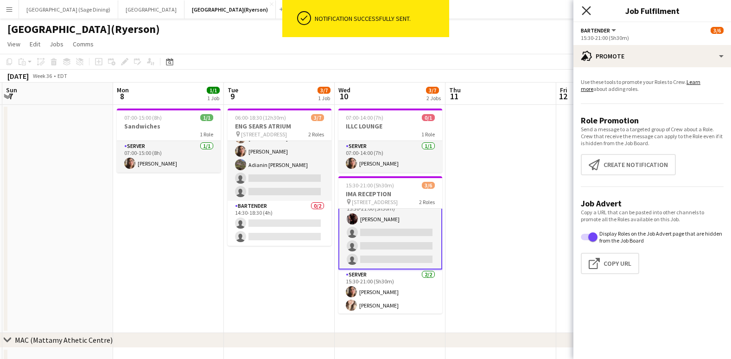
click at [587, 13] on icon "Close pop-in" at bounding box center [586, 10] width 9 height 9
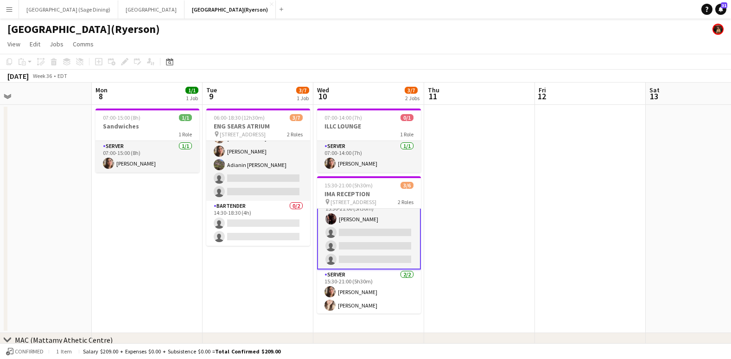
scroll to position [0, 364]
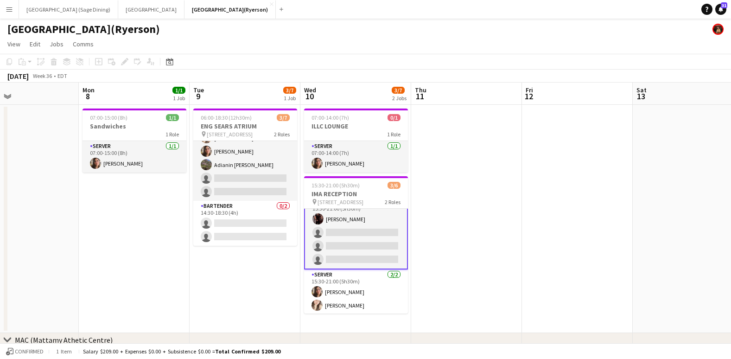
drag, startPoint x: 517, startPoint y: 192, endPoint x: 479, endPoint y: 193, distance: 38.5
click at [483, 193] on app-calendar-viewport "Thu 4 1/1 1 Job Fri 5 Sat 6 Sun 7 Mon 8 1/1 1 Job Tue 9 3/7 1 Job Wed 10 3/7 2 …" at bounding box center [365, 343] width 731 height 521
click at [443, 179] on app-date-cell at bounding box center [466, 219] width 111 height 228
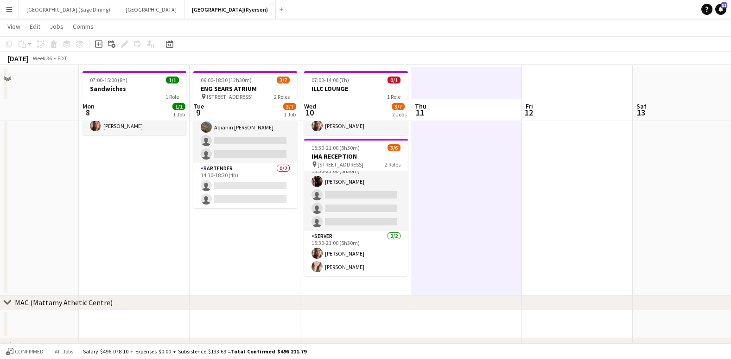
scroll to position [108, 0]
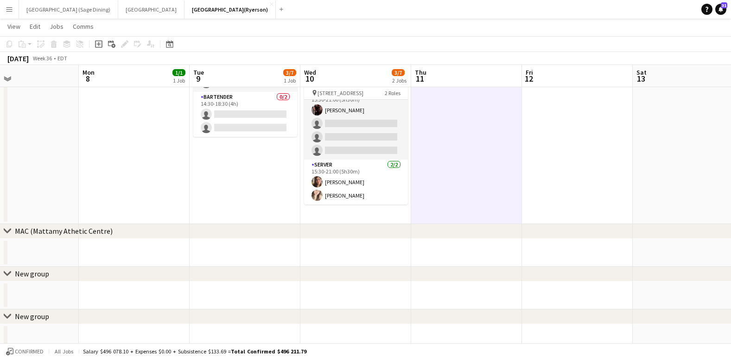
click at [363, 217] on app-date-cell "07:00-14:00 (7h) 0/1 ILLC LOUNGE 1 Role SERVER 1/1 07:00-14:00 (7h) Antonella T…" at bounding box center [355, 110] width 111 height 228
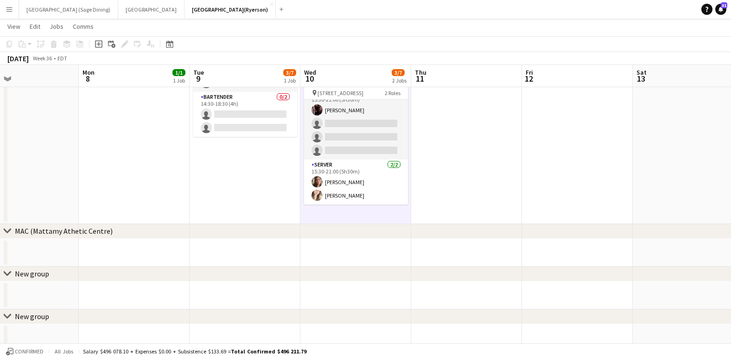
click at [99, 44] on icon at bounding box center [98, 44] width 4 height 4
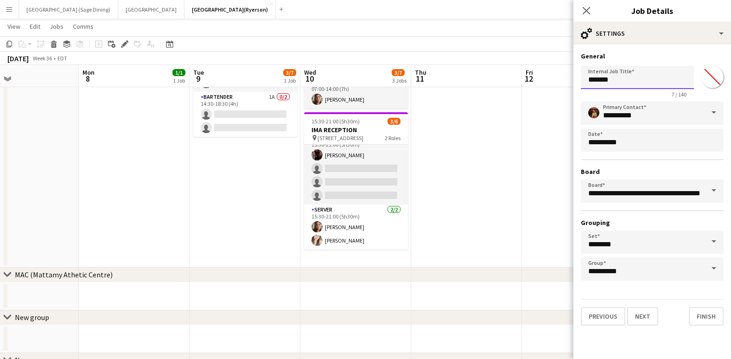
drag, startPoint x: 620, startPoint y: 84, endPoint x: 506, endPoint y: 70, distance: 114.5
click at [506, 70] on body "Menu Boards Boards Boards All jobs Status Workforce Workforce My Workforce Recr…" at bounding box center [365, 223] width 731 height 662
drag, startPoint x: 598, startPoint y: 81, endPoint x: 577, endPoint y: 81, distance: 20.4
click at [577, 81] on form "**********" at bounding box center [653, 189] width 158 height 274
drag, startPoint x: 638, startPoint y: 82, endPoint x: 603, endPoint y: 83, distance: 34.8
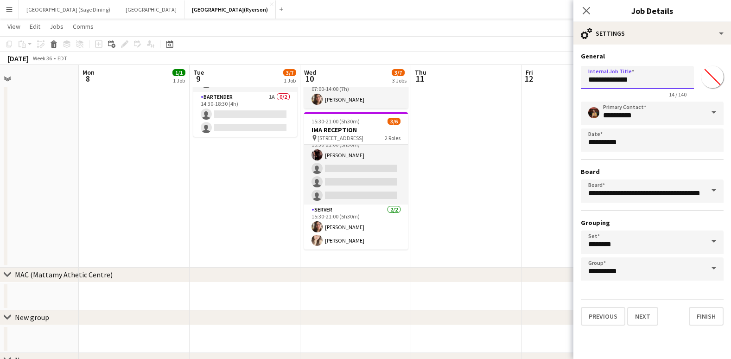
click at [603, 83] on input "**********" at bounding box center [637, 77] width 113 height 23
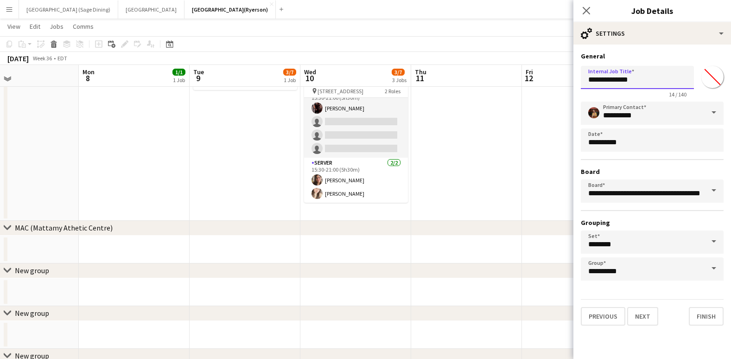
scroll to position [154, 0]
type input "**********"
click at [644, 314] on button "Next" at bounding box center [642, 316] width 31 height 19
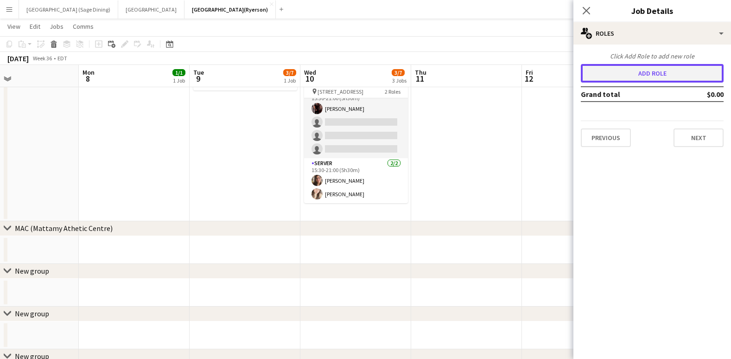
click at [632, 73] on button "Add role" at bounding box center [652, 73] width 143 height 19
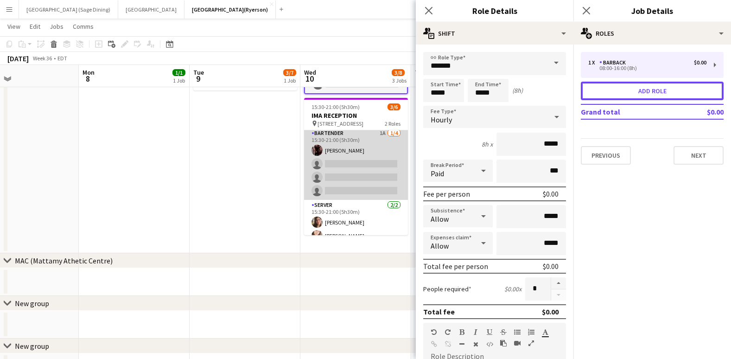
scroll to position [0, 0]
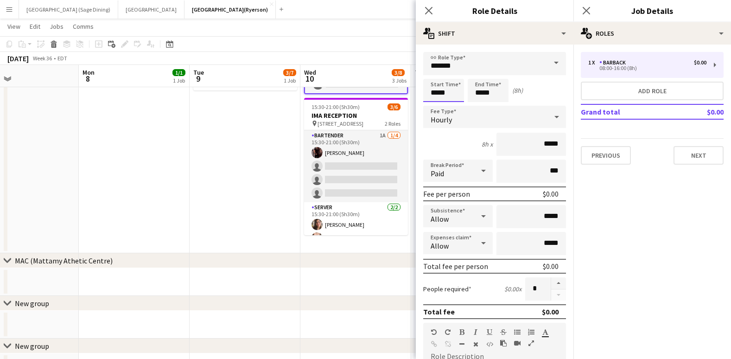
click at [436, 97] on input "*****" at bounding box center [443, 90] width 41 height 23
click at [435, 73] on div at bounding box center [434, 74] width 19 height 9
click at [434, 73] on div at bounding box center [434, 74] width 19 height 9
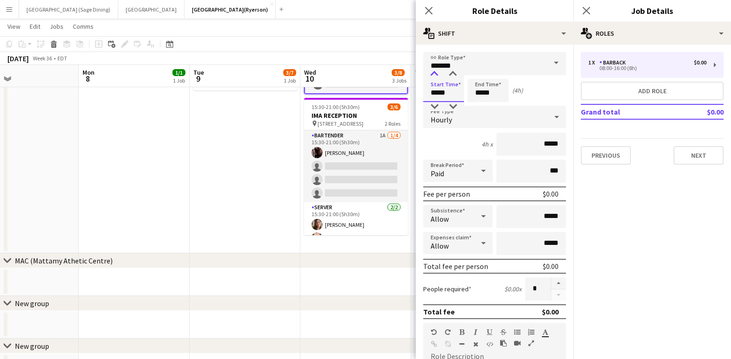
click at [434, 73] on div at bounding box center [434, 74] width 19 height 9
click at [457, 73] on div at bounding box center [453, 74] width 19 height 9
type input "*****"
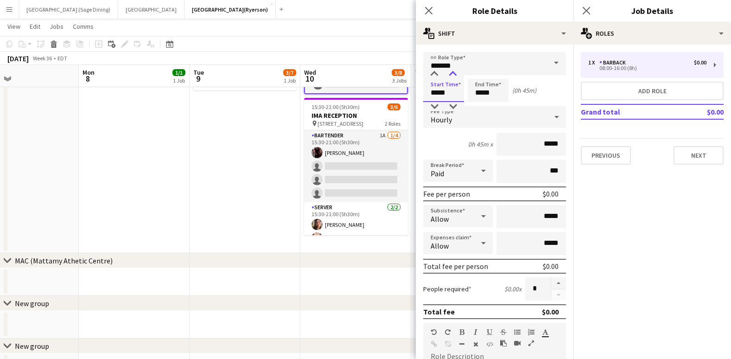
click at [457, 73] on div at bounding box center [453, 74] width 19 height 9
click at [483, 96] on input "*****" at bounding box center [488, 90] width 41 height 23
click at [477, 77] on div at bounding box center [479, 74] width 19 height 9
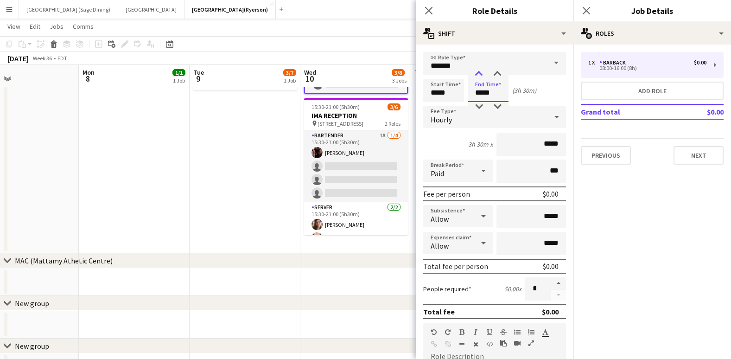
click at [477, 77] on div at bounding box center [479, 74] width 19 height 9
type input "*****"
click at [477, 77] on div at bounding box center [479, 74] width 19 height 9
click at [460, 68] on input "*******" at bounding box center [494, 63] width 143 height 23
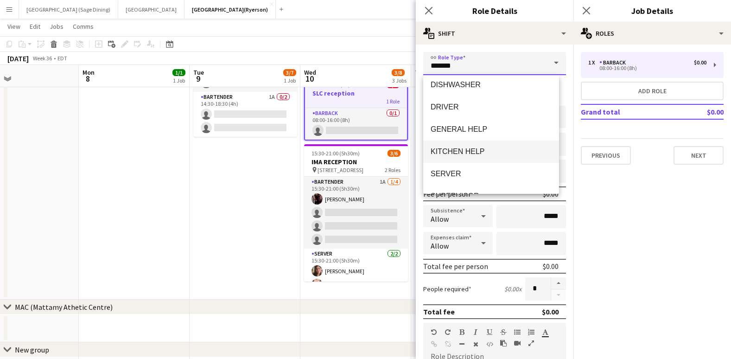
scroll to position [119, 0]
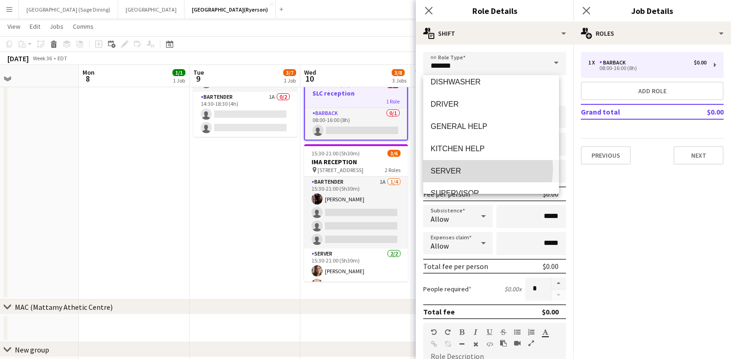
click at [474, 169] on span "SERVER" at bounding box center [491, 170] width 121 height 9
type input "******"
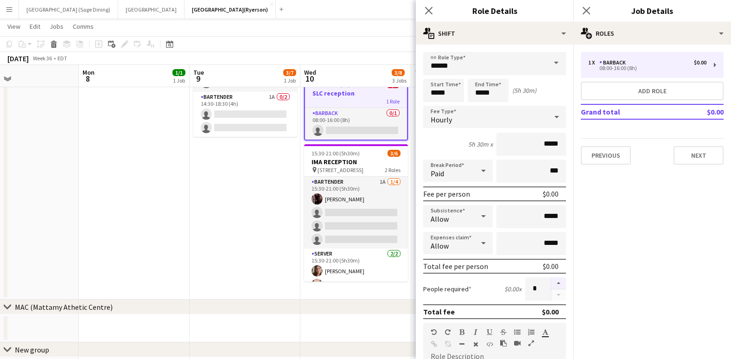
click at [553, 283] on button "button" at bounding box center [558, 283] width 15 height 12
type input "*"
click at [482, 92] on input "*****" at bounding box center [488, 90] width 41 height 23
click at [479, 75] on div at bounding box center [479, 74] width 19 height 9
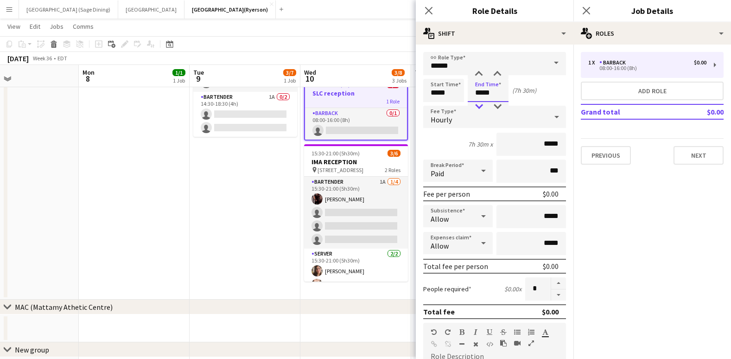
type input "*****"
click at [479, 105] on div at bounding box center [479, 106] width 19 height 9
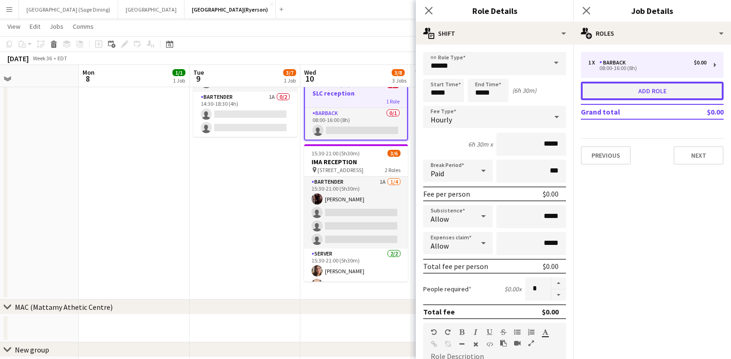
click at [628, 94] on button "Add role" at bounding box center [652, 91] width 143 height 19
type input "*******"
type input "*****"
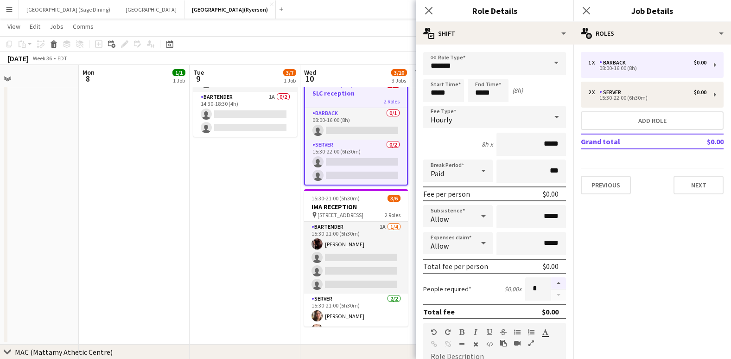
click at [551, 284] on button "button" at bounding box center [558, 283] width 15 height 12
type input "*"
click at [479, 63] on input "*******" at bounding box center [494, 63] width 143 height 23
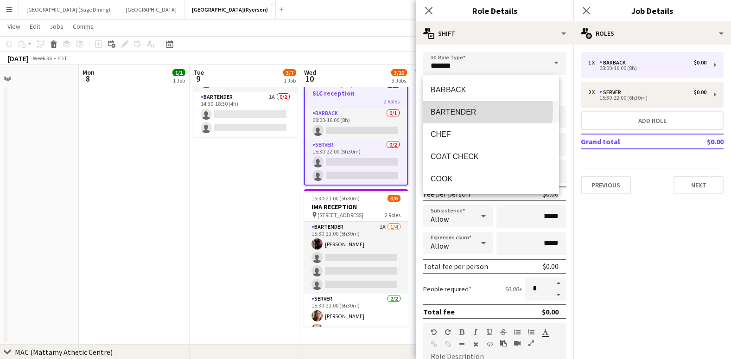
click at [470, 110] on span "BARTENDER" at bounding box center [491, 112] width 121 height 9
type input "*********"
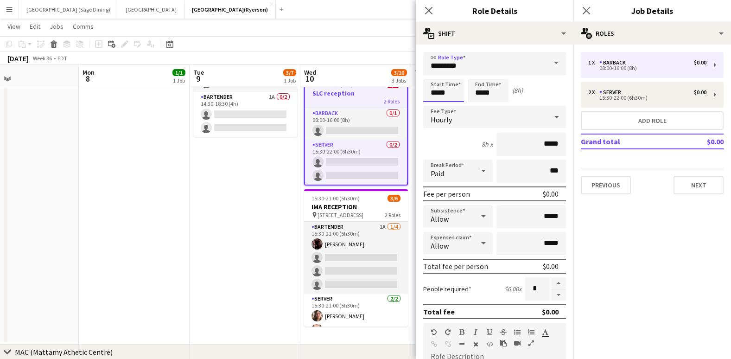
click at [441, 92] on input "*****" at bounding box center [443, 90] width 41 height 23
click at [435, 75] on div at bounding box center [434, 74] width 19 height 9
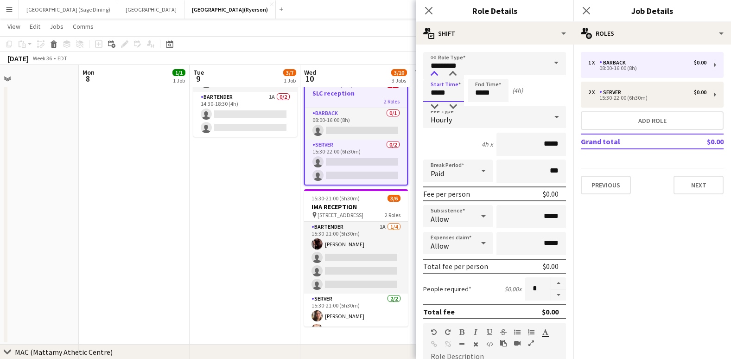
click at [435, 75] on div at bounding box center [434, 74] width 19 height 9
click at [454, 73] on div at bounding box center [453, 74] width 19 height 9
type input "*****"
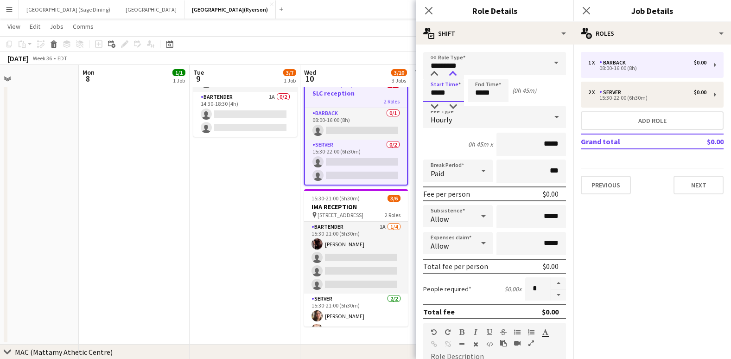
click at [454, 73] on div at bounding box center [453, 74] width 19 height 9
click at [479, 93] on input "*****" at bounding box center [488, 90] width 41 height 23
click at [479, 75] on div at bounding box center [479, 74] width 19 height 9
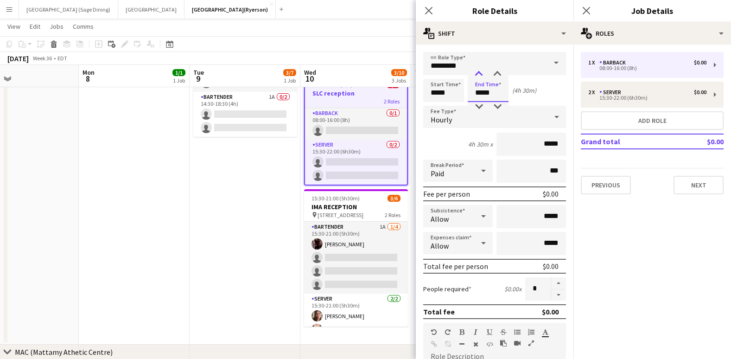
click at [479, 75] on div at bounding box center [479, 74] width 19 height 9
type input "*****"
click at [479, 75] on div at bounding box center [479, 74] width 19 height 9
click at [705, 186] on button "Next" at bounding box center [699, 185] width 50 height 19
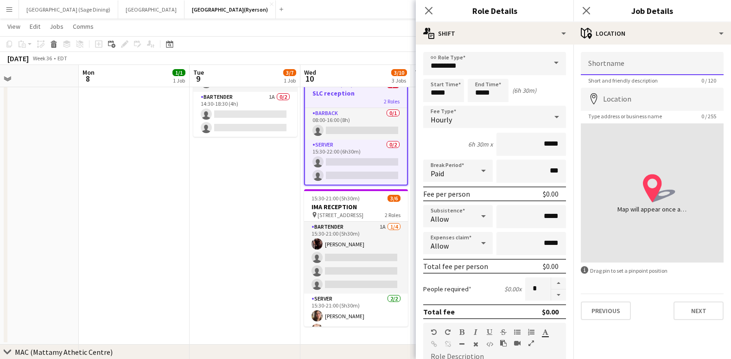
drag, startPoint x: 645, startPoint y: 66, endPoint x: 642, endPoint y: 70, distance: 5.0
click at [645, 66] on input "Shortname" at bounding box center [652, 63] width 143 height 23
type input "**********"
click at [623, 106] on input "Location" at bounding box center [652, 99] width 143 height 23
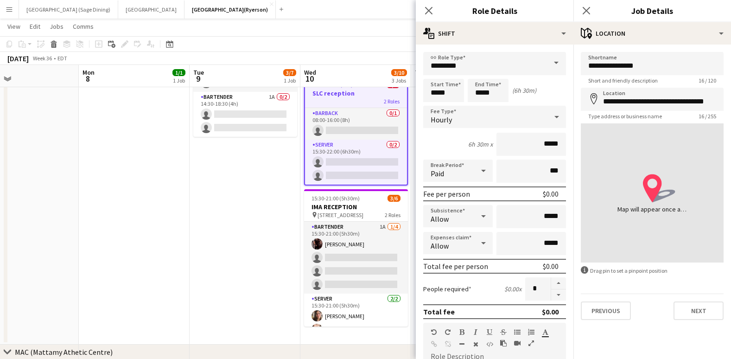
type input "**********"
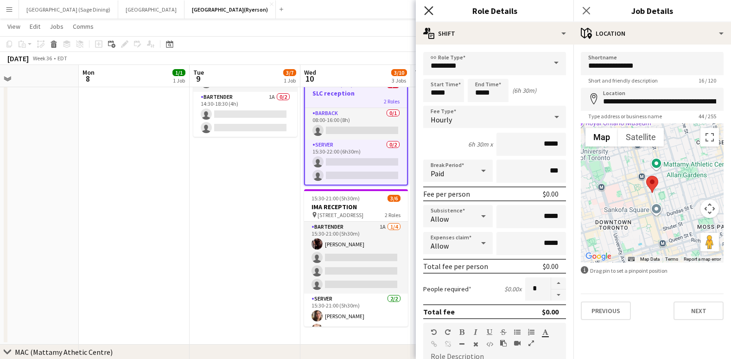
click at [433, 13] on app-icon "Close pop-in" at bounding box center [428, 10] width 13 height 13
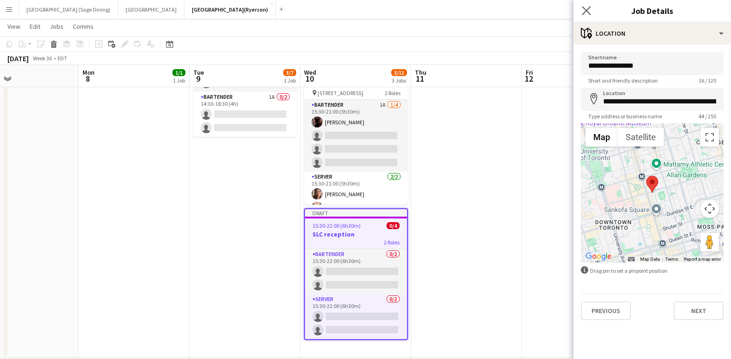
click at [584, 15] on app-icon "Close pop-in" at bounding box center [586, 10] width 13 height 13
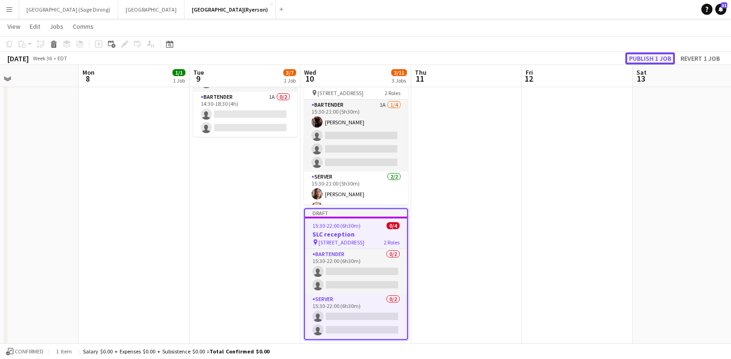
click at [653, 56] on button "Publish 1 job" at bounding box center [651, 58] width 50 height 12
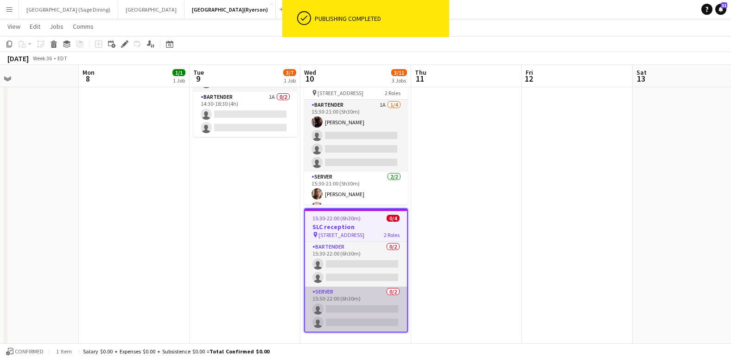
click at [358, 308] on app-card-role "SERVER 0/2 15:30-22:00 (6h30m) single-neutral-actions single-neutral-actions" at bounding box center [356, 309] width 102 height 45
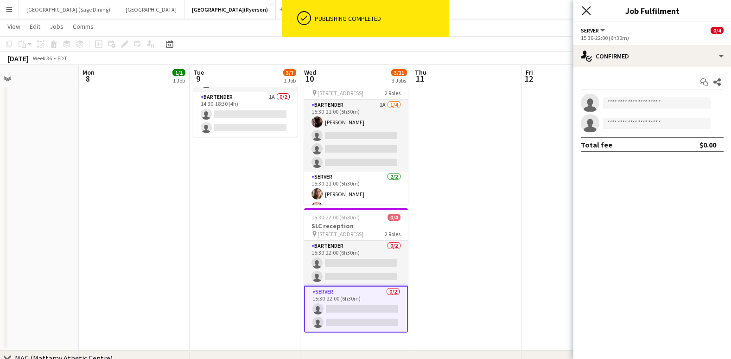
drag, startPoint x: 587, startPoint y: 10, endPoint x: 460, endPoint y: 199, distance: 228.2
click at [588, 10] on icon at bounding box center [586, 10] width 9 height 9
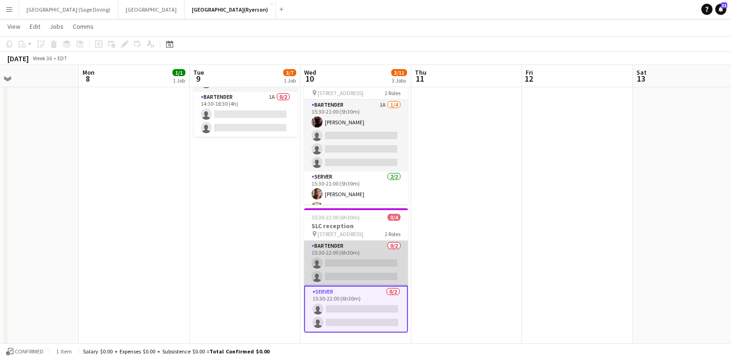
click at [350, 259] on app-card-role "BARTENDER 0/2 15:30-22:00 (6h30m) single-neutral-actions single-neutral-actions" at bounding box center [356, 263] width 104 height 45
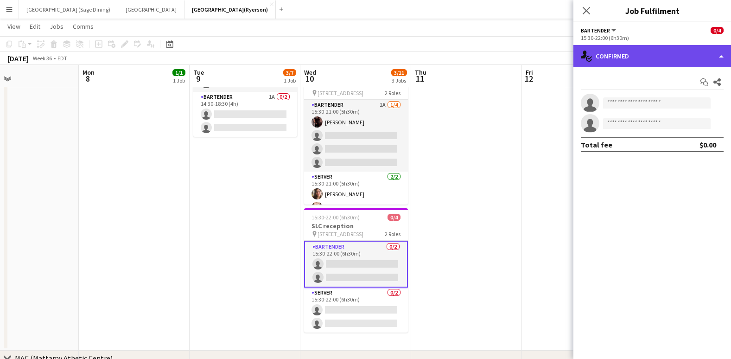
click at [621, 59] on div "single-neutral-actions-check-2 Confirmed" at bounding box center [653, 56] width 158 height 22
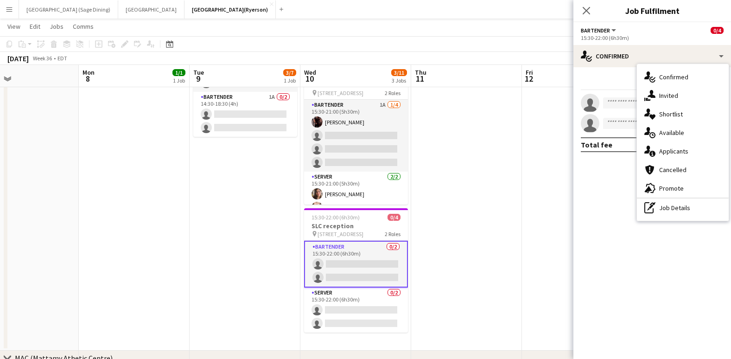
click at [670, 187] on span "Promote" at bounding box center [671, 188] width 25 height 8
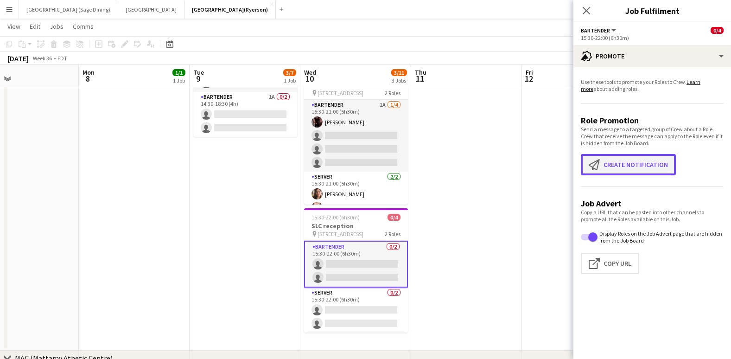
click at [623, 164] on button "Create notification Create notification" at bounding box center [628, 164] width 95 height 21
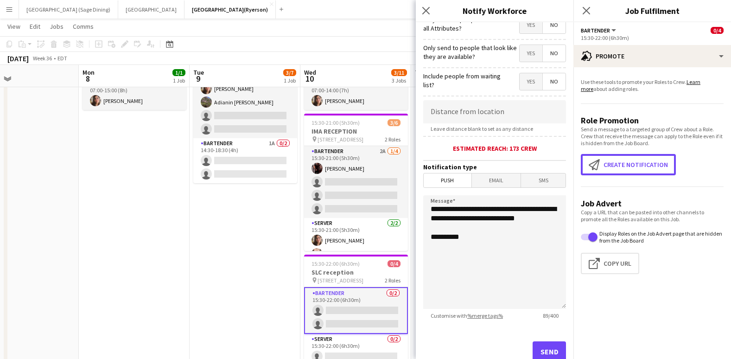
scroll to position [140, 0]
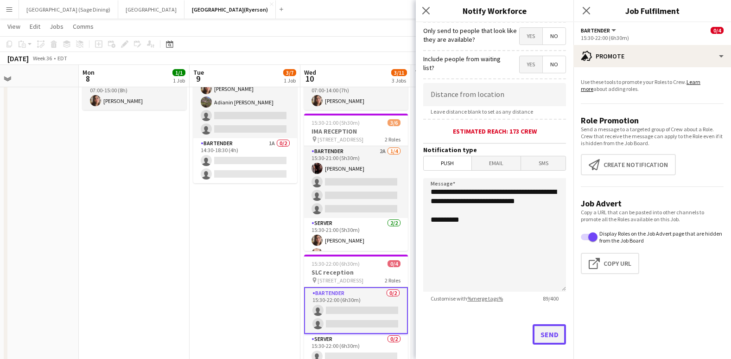
click at [543, 333] on button "Send" at bounding box center [549, 334] width 33 height 20
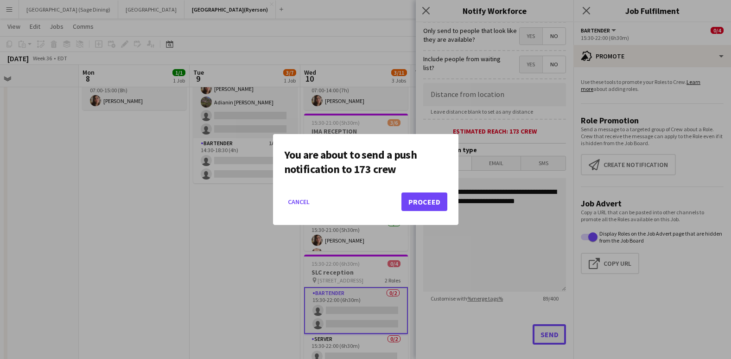
scroll to position [0, 0]
click at [421, 200] on button "Proceed" at bounding box center [425, 201] width 46 height 19
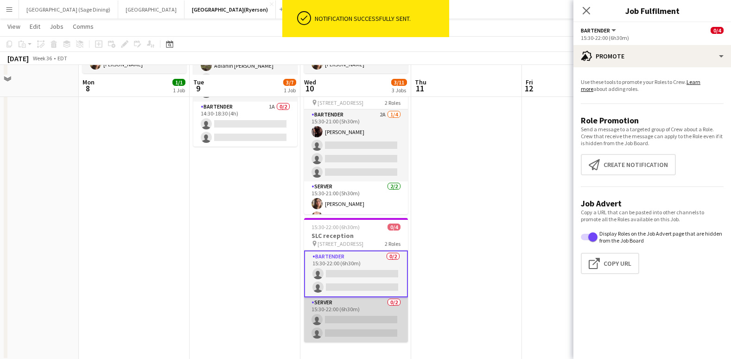
scroll to position [108, 0]
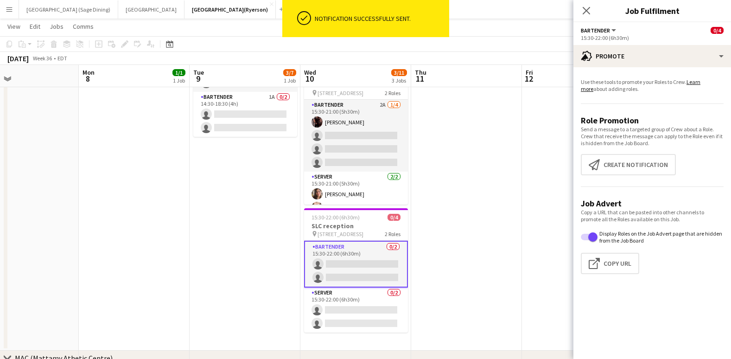
click at [583, 13] on icon "Close pop-in" at bounding box center [586, 10] width 7 height 7
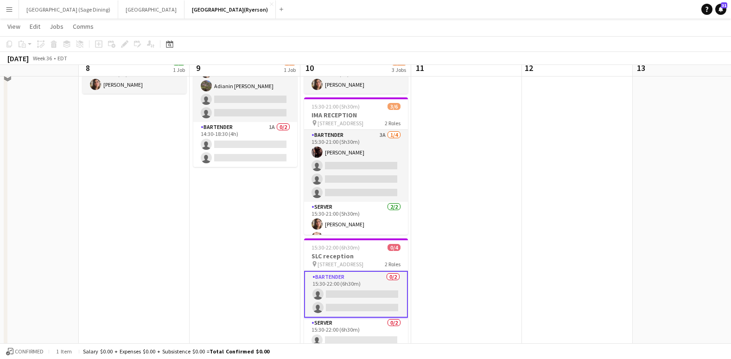
scroll to position [62, 0]
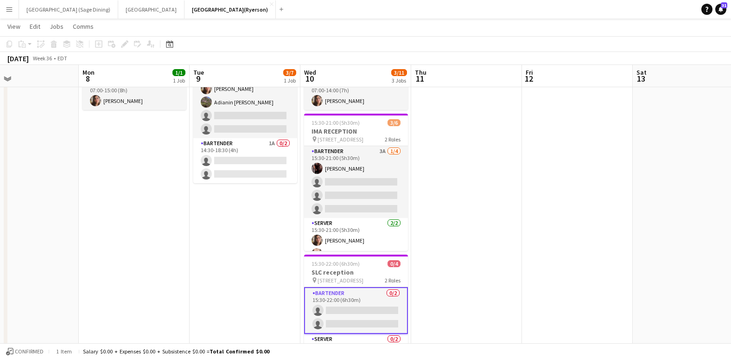
click at [464, 133] on app-date-cell at bounding box center [466, 219] width 111 height 355
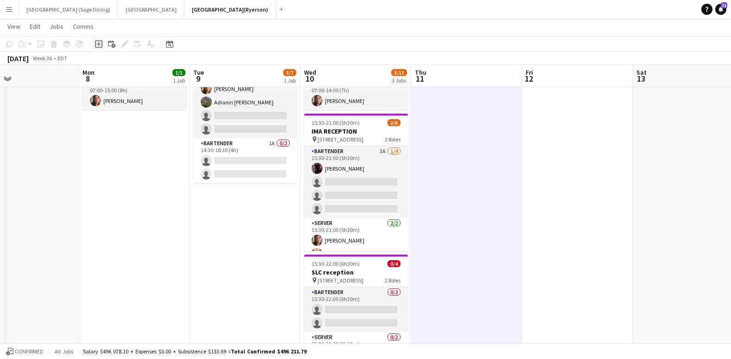
click at [102, 45] on icon "Add job" at bounding box center [98, 43] width 7 height 7
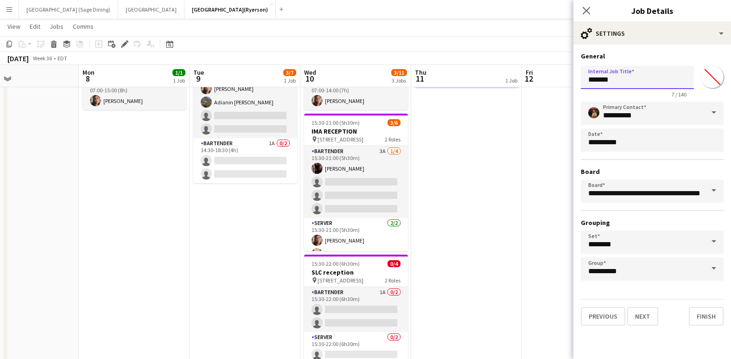
drag, startPoint x: 630, startPoint y: 82, endPoint x: 537, endPoint y: 84, distance: 93.2
click at [569, 86] on body "Menu Boards Boards Boards All jobs Status Workforce Workforce My Workforce Recr…" at bounding box center [365, 310] width 731 height 745
type input "*"
type input "**********"
click at [640, 321] on button "Next" at bounding box center [642, 316] width 31 height 19
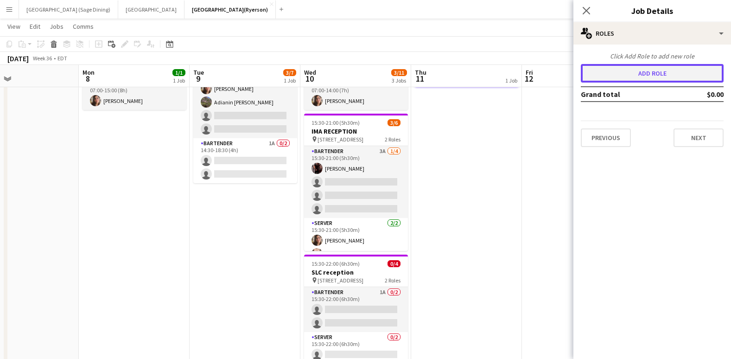
click at [633, 74] on button "Add role" at bounding box center [652, 73] width 143 height 19
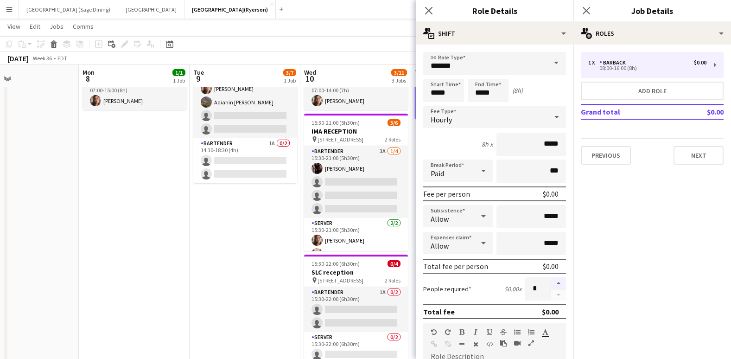
click at [553, 282] on button "button" at bounding box center [558, 283] width 15 height 12
type input "*"
click at [465, 63] on input "*******" at bounding box center [494, 63] width 143 height 23
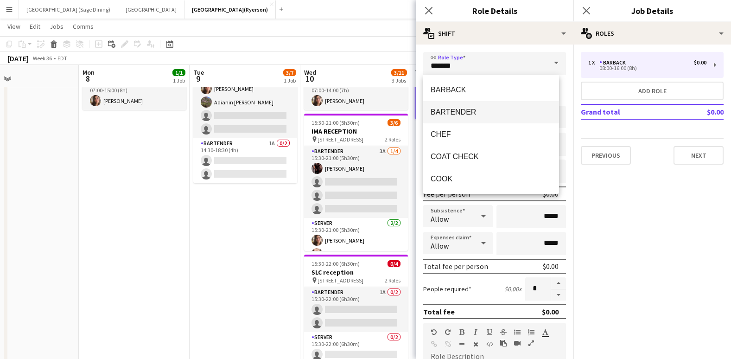
click at [456, 106] on mat-option "BARTENDER" at bounding box center [491, 112] width 136 height 22
type input "*********"
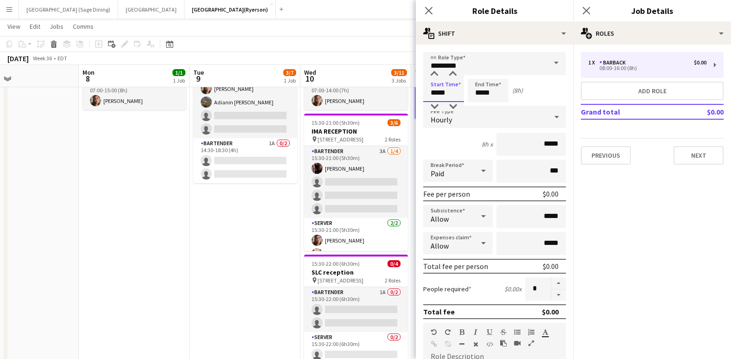
click at [435, 91] on input "*****" at bounding box center [443, 90] width 41 height 23
click at [436, 75] on div at bounding box center [434, 74] width 19 height 9
click at [435, 74] on div at bounding box center [434, 74] width 19 height 9
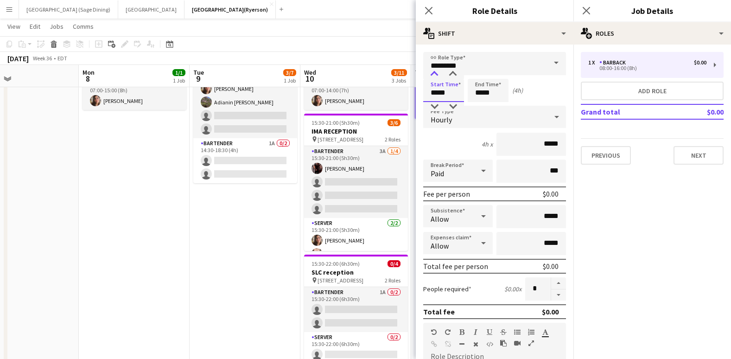
click at [435, 74] on div at bounding box center [434, 74] width 19 height 9
type input "*****"
click at [435, 74] on div at bounding box center [434, 74] width 19 height 9
click at [480, 94] on input "*****" at bounding box center [488, 90] width 41 height 23
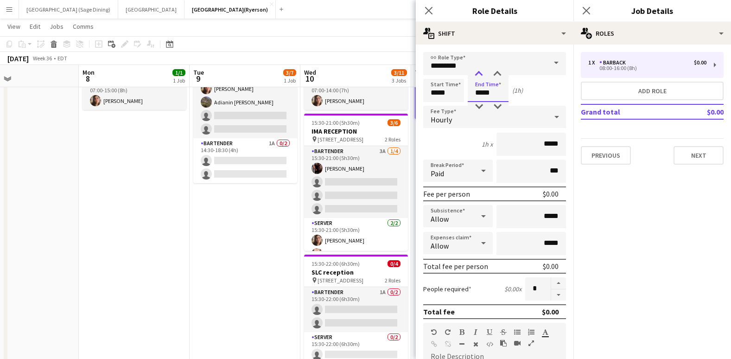
click at [479, 75] on div at bounding box center [479, 74] width 19 height 9
click at [478, 70] on div at bounding box center [479, 74] width 19 height 9
click at [500, 74] on div at bounding box center [497, 74] width 19 height 9
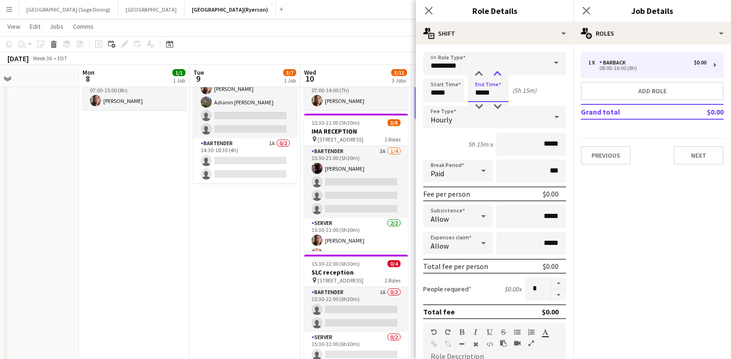
type input "*****"
click at [500, 74] on div at bounding box center [497, 74] width 19 height 9
click at [430, 7] on icon "Close pop-in" at bounding box center [428, 10] width 9 height 9
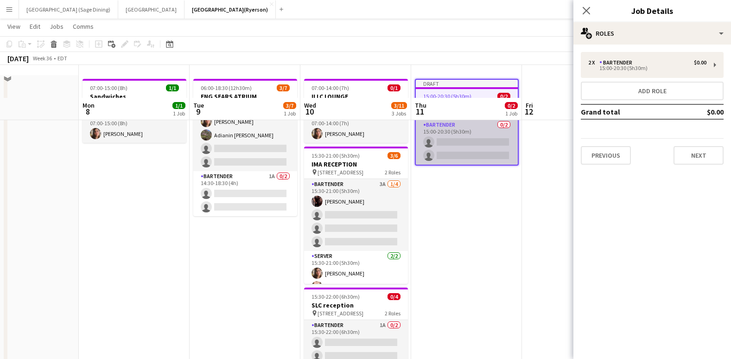
scroll to position [15, 0]
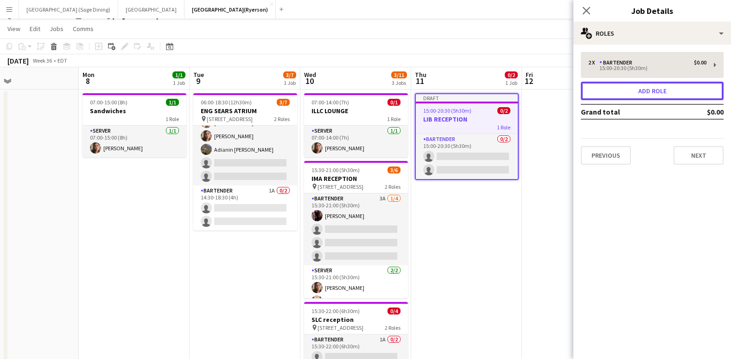
click at [659, 90] on button "Add role" at bounding box center [652, 91] width 143 height 19
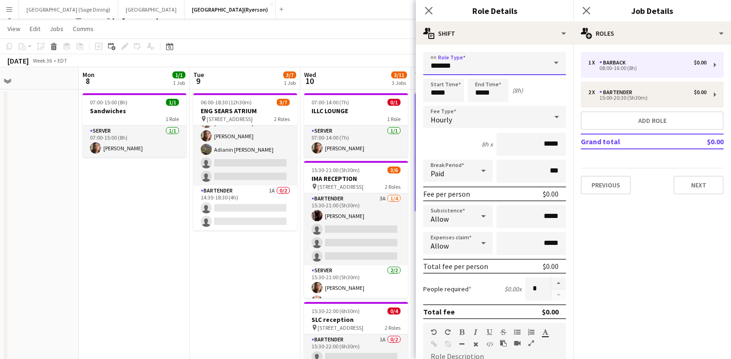
click at [473, 65] on input "*******" at bounding box center [494, 63] width 143 height 23
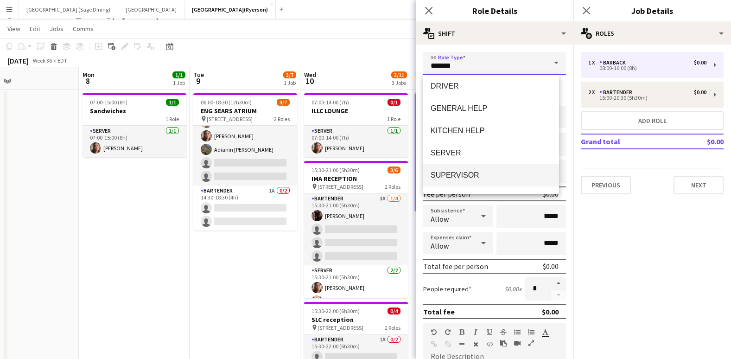
scroll to position [139, 0]
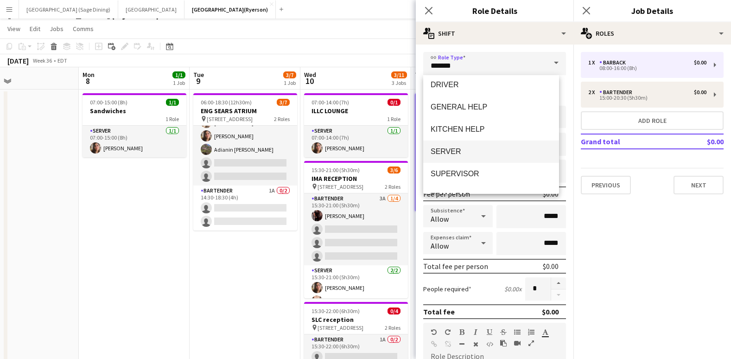
click at [466, 153] on span "SERVER" at bounding box center [491, 151] width 121 height 9
type input "******"
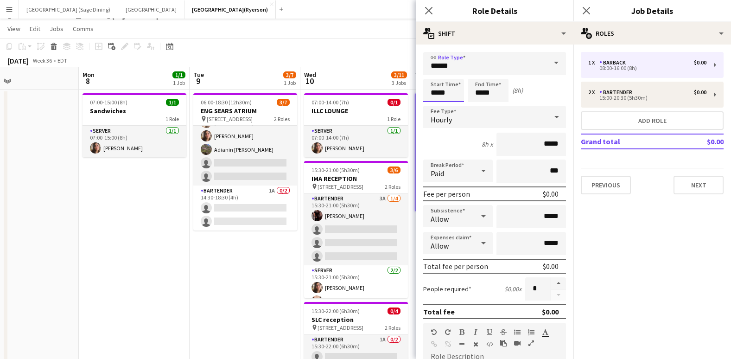
click at [442, 92] on input "*****" at bounding box center [443, 90] width 41 height 23
click at [435, 72] on div at bounding box center [434, 74] width 19 height 9
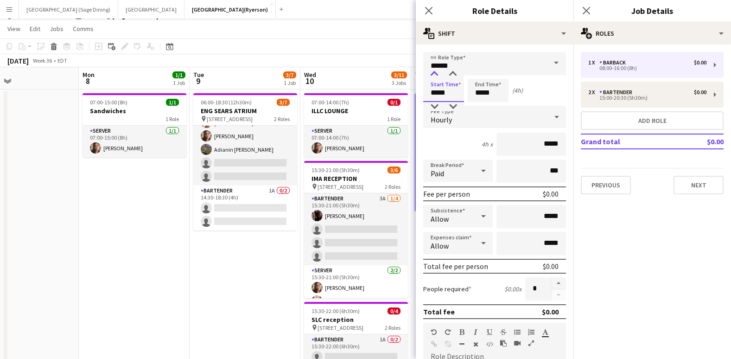
click at [435, 72] on div at bounding box center [434, 74] width 19 height 9
type input "*****"
click at [435, 72] on div at bounding box center [434, 74] width 19 height 9
click at [482, 91] on input "*****" at bounding box center [488, 90] width 41 height 23
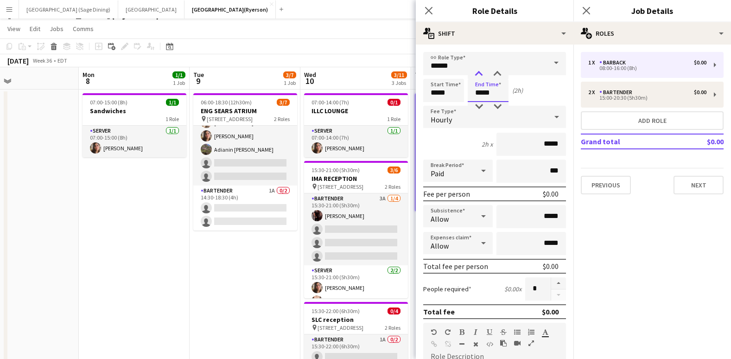
click at [482, 74] on div at bounding box center [479, 74] width 19 height 9
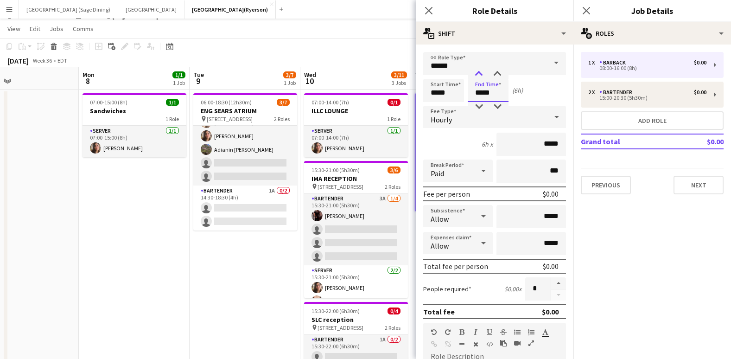
click at [482, 72] on div at bounding box center [479, 74] width 19 height 9
click at [482, 106] on div at bounding box center [479, 106] width 19 height 9
click at [478, 106] on div at bounding box center [479, 106] width 19 height 9
click at [499, 76] on div at bounding box center [497, 74] width 19 height 9
type input "*****"
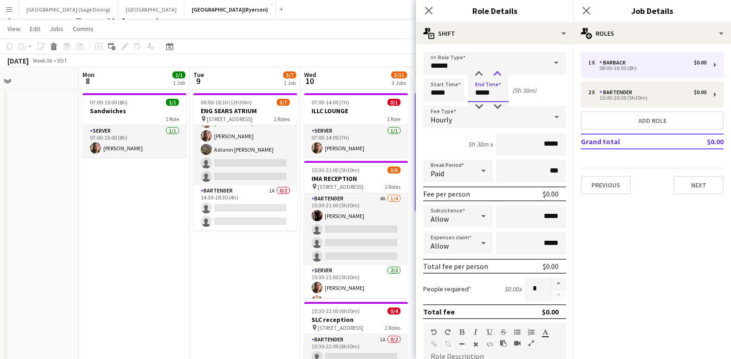
click at [500, 76] on div at bounding box center [497, 74] width 19 height 9
click at [429, 12] on icon "Close pop-in" at bounding box center [428, 10] width 9 height 9
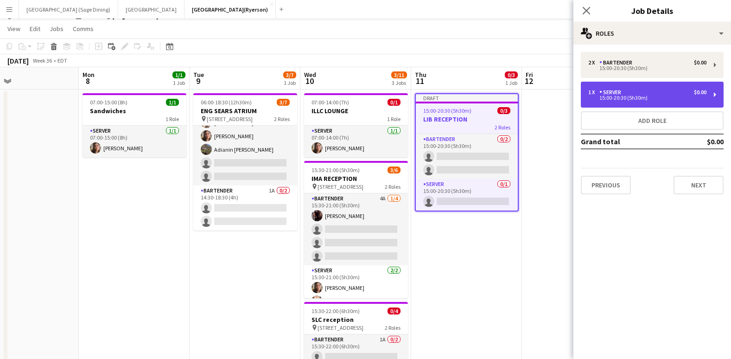
click at [630, 100] on div "15:00-20:30 (5h30m)" at bounding box center [647, 98] width 118 height 5
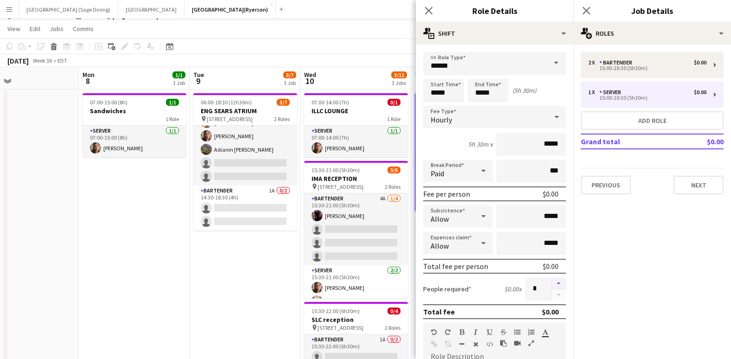
click at [551, 282] on button "button" at bounding box center [558, 283] width 15 height 12
type input "*"
click at [425, 9] on icon "Close pop-in" at bounding box center [428, 10] width 9 height 9
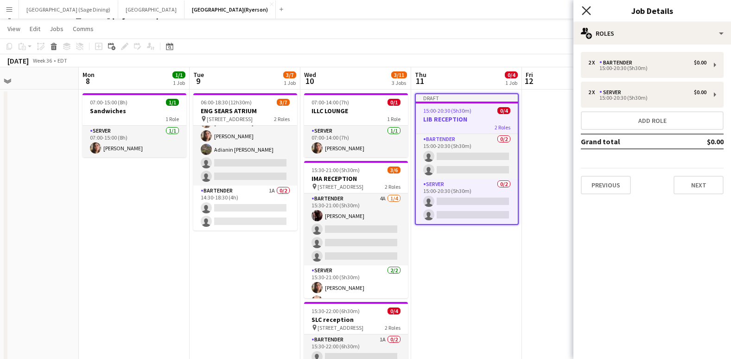
click at [585, 7] on icon "Close pop-in" at bounding box center [586, 10] width 9 height 9
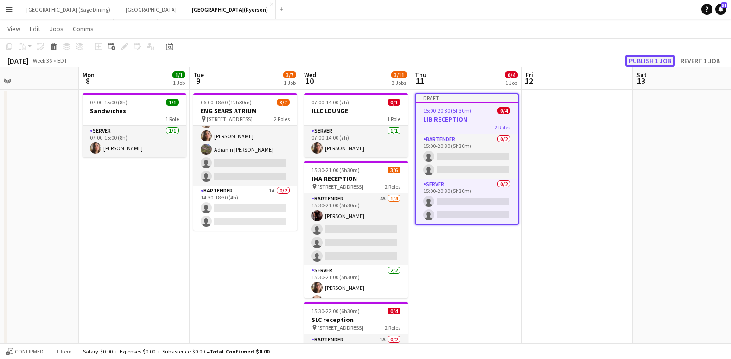
click at [650, 57] on button "Publish 1 job" at bounding box center [651, 61] width 50 height 12
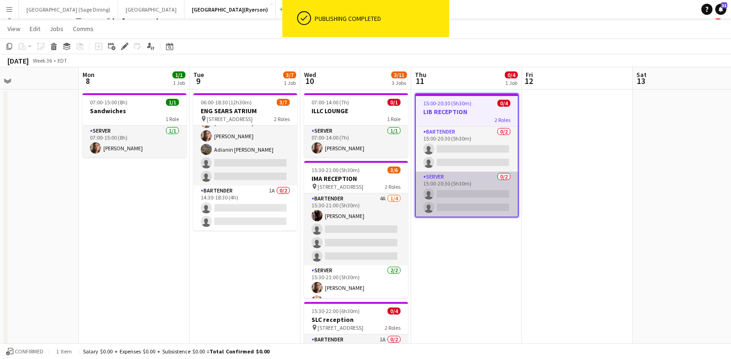
click at [464, 195] on app-card-role "SERVER 0/2 15:00-20:30 (5h30m) single-neutral-actions single-neutral-actions" at bounding box center [467, 194] width 102 height 45
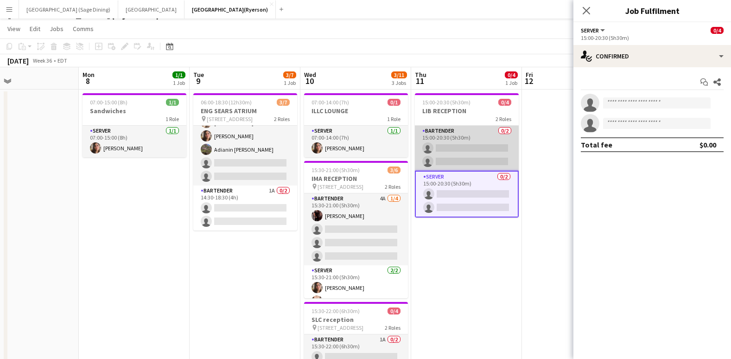
click at [467, 149] on app-card-role "BARTENDER 0/2 15:00-20:30 (5h30m) single-neutral-actions single-neutral-actions" at bounding box center [467, 148] width 104 height 45
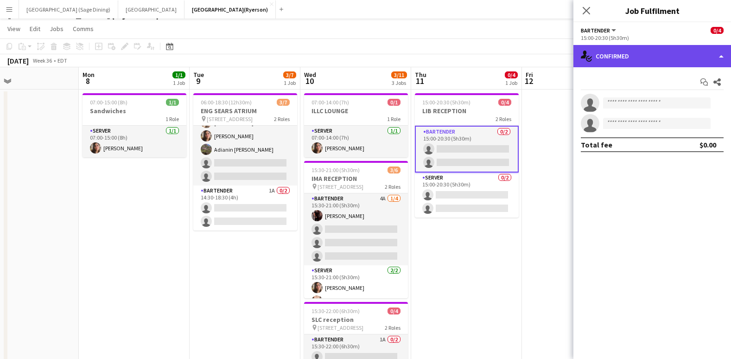
click at [661, 56] on div "single-neutral-actions-check-2 Confirmed" at bounding box center [653, 56] width 158 height 22
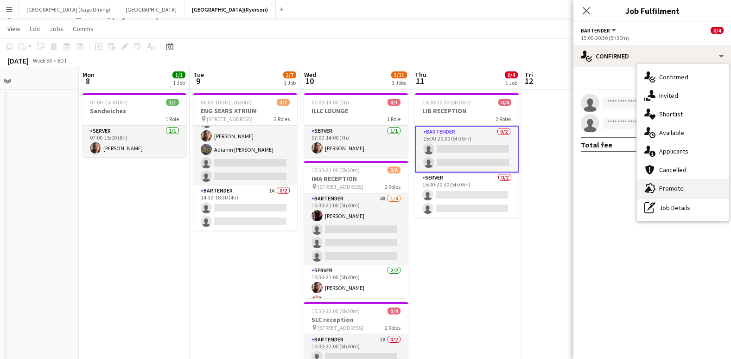
click at [660, 189] on span "Promote" at bounding box center [671, 188] width 25 height 8
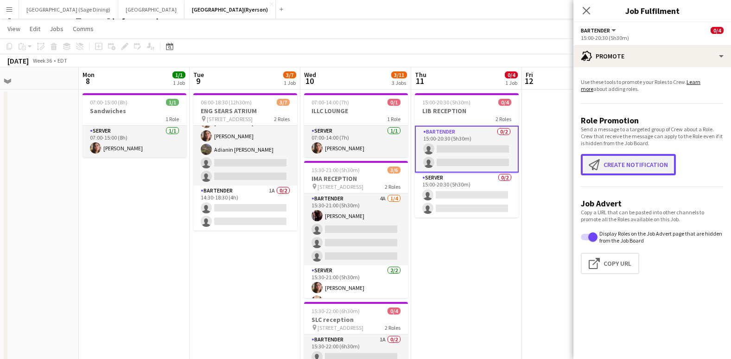
click at [615, 165] on button "Create notification Create notification" at bounding box center [628, 164] width 95 height 21
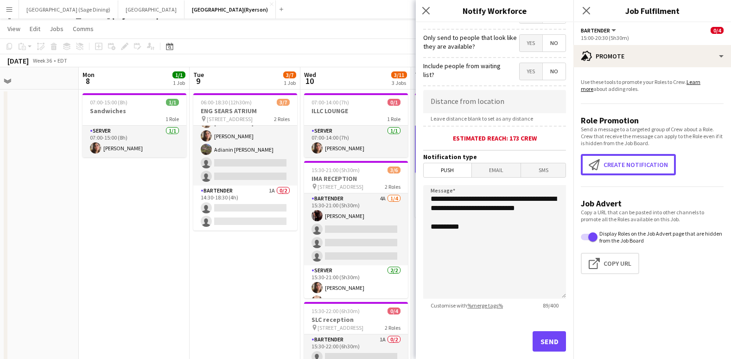
scroll to position [147, 0]
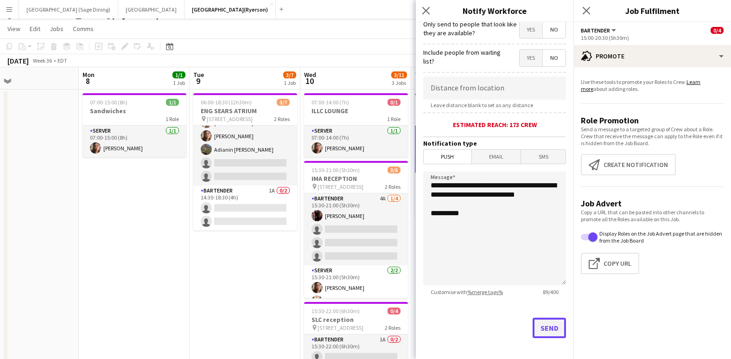
click at [542, 326] on button "Send" at bounding box center [549, 328] width 33 height 20
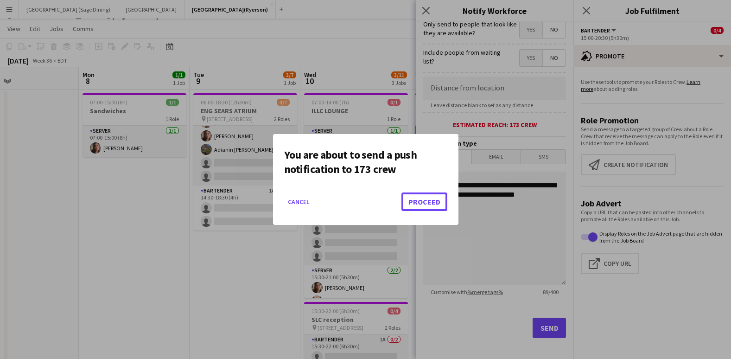
click at [435, 203] on button "Proceed" at bounding box center [425, 201] width 46 height 19
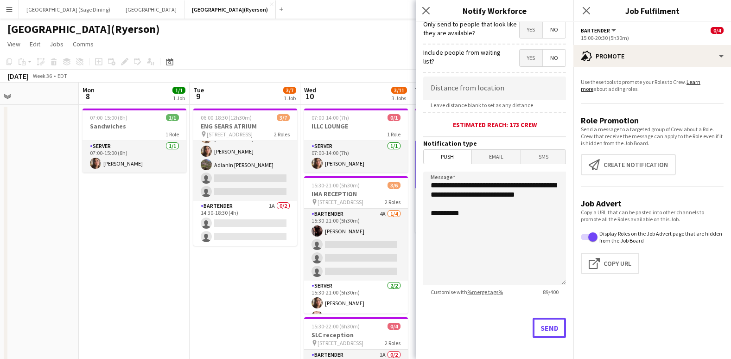
scroll to position [15, 0]
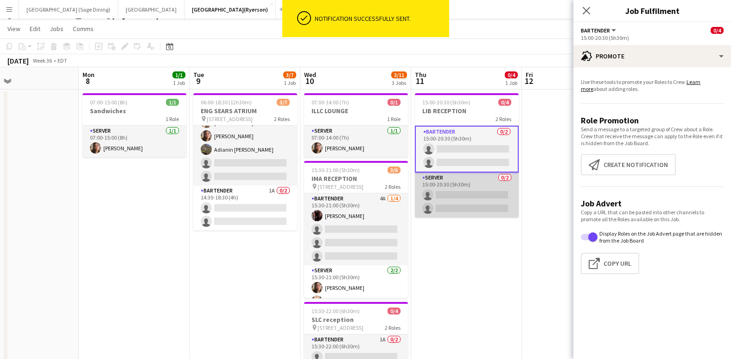
click at [442, 195] on app-card-role "SERVER 0/2 15:00-20:30 (5h30m) single-neutral-actions single-neutral-actions" at bounding box center [467, 195] width 104 height 45
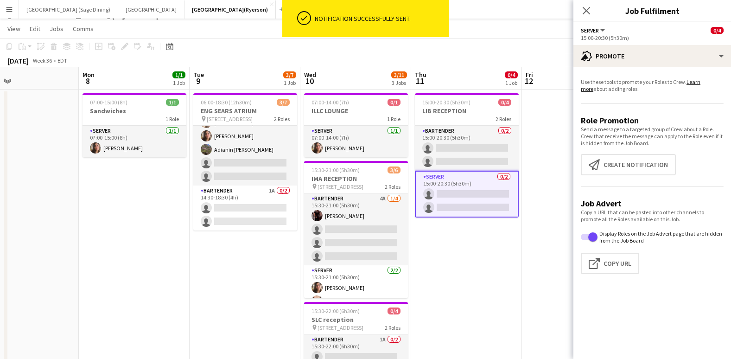
click at [478, 205] on app-card-role "SERVER 0/2 15:00-20:30 (5h30m) single-neutral-actions single-neutral-actions" at bounding box center [467, 194] width 104 height 47
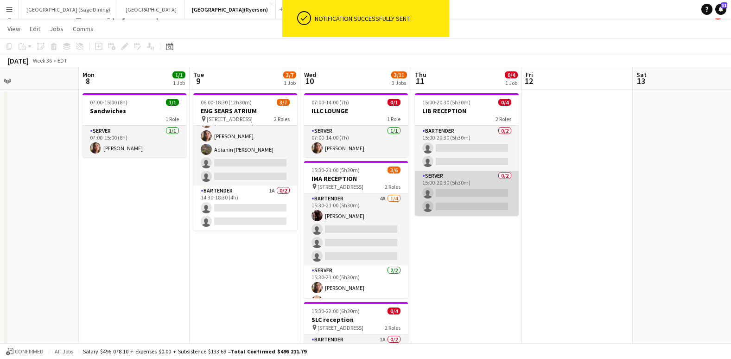
click at [475, 199] on app-card-role "SERVER 0/2 15:00-20:30 (5h30m) single-neutral-actions single-neutral-actions" at bounding box center [467, 193] width 104 height 45
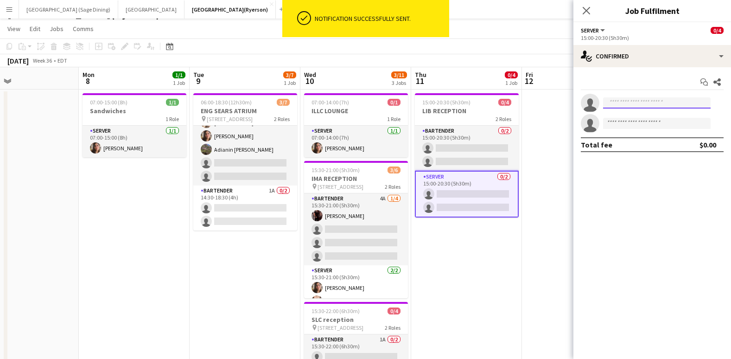
click at [620, 102] on input at bounding box center [657, 102] width 108 height 11
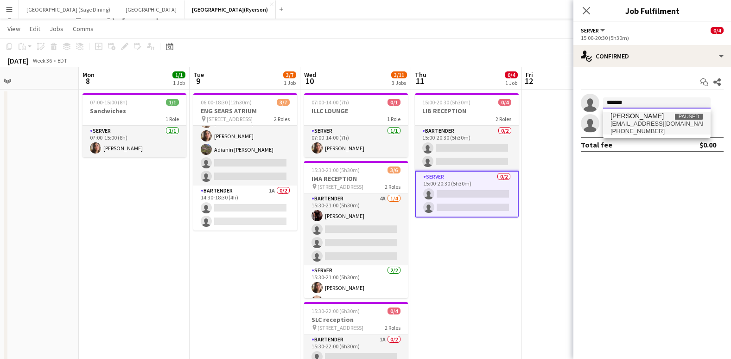
type input "*******"
click at [634, 124] on span "garciadayanis141@gmail.com" at bounding box center [657, 123] width 93 height 7
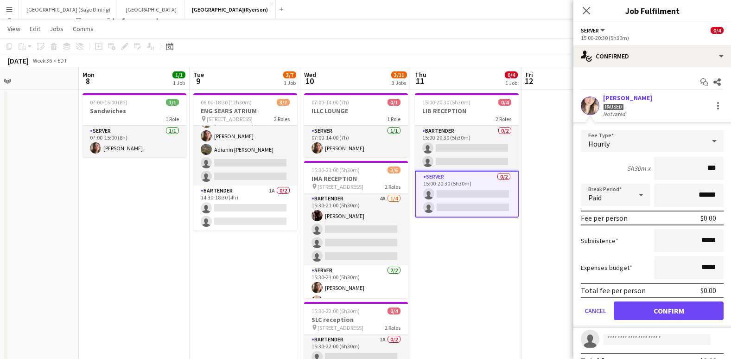
type input "**"
type input "******"
click at [668, 309] on button "Confirm" at bounding box center [669, 310] width 110 height 19
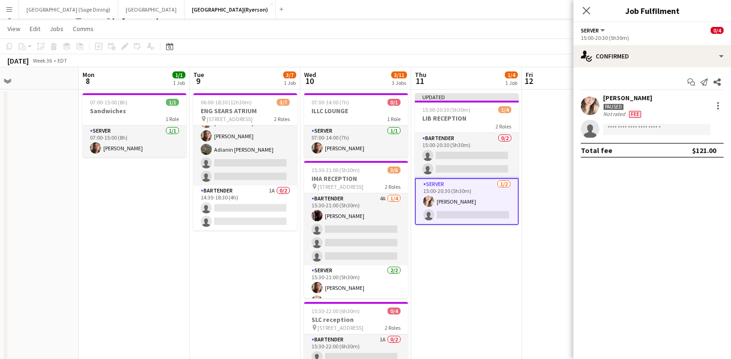
click at [629, 122] on app-invite-slot "single-neutral-actions" at bounding box center [653, 129] width 158 height 19
click at [634, 131] on input at bounding box center [657, 129] width 108 height 11
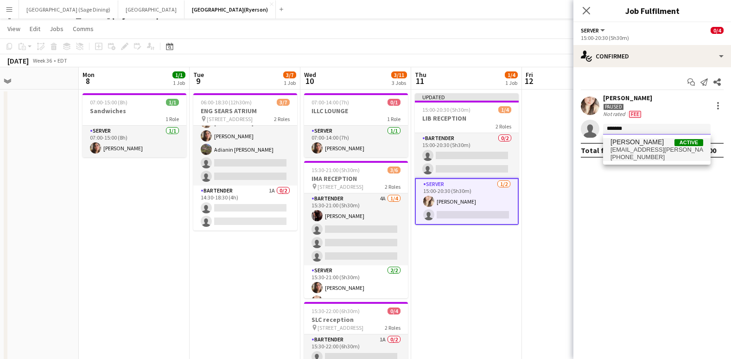
type input "*******"
click at [668, 148] on span "antonella.t.almeida@hotmail.com" at bounding box center [657, 149] width 93 height 7
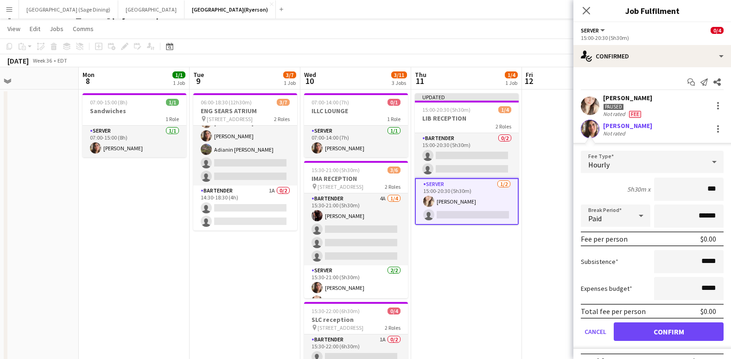
type input "**"
type input "******"
click at [667, 326] on button "Confirm" at bounding box center [669, 331] width 110 height 19
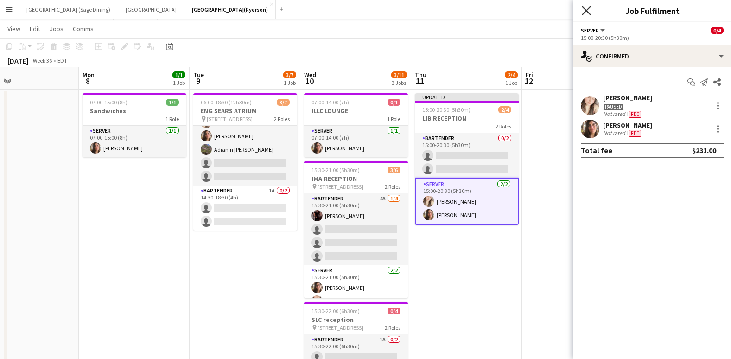
click at [585, 10] on icon "Close pop-in" at bounding box center [586, 10] width 9 height 9
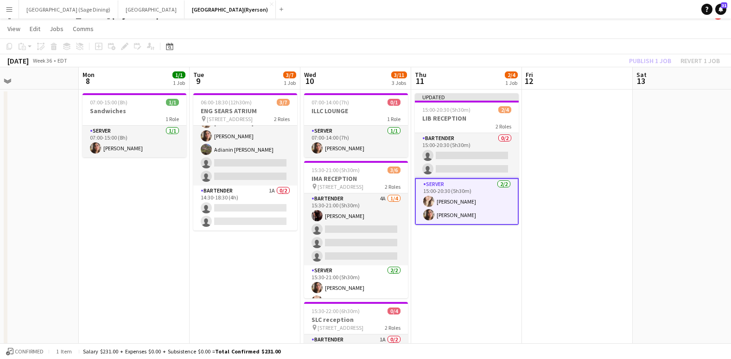
click at [642, 59] on div "Publish 1 job Revert 1 job" at bounding box center [674, 61] width 113 height 12
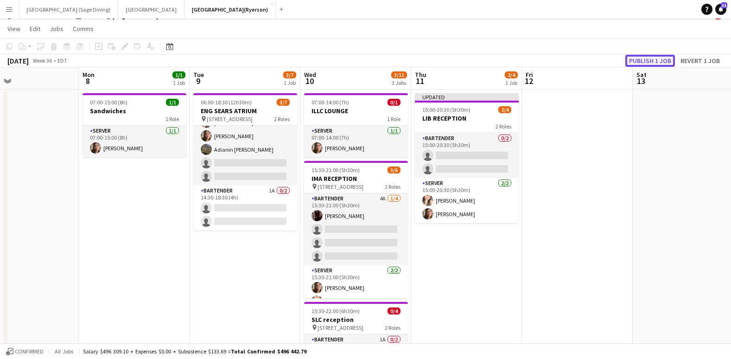
click at [643, 61] on button "Publish 1 job" at bounding box center [651, 61] width 50 height 12
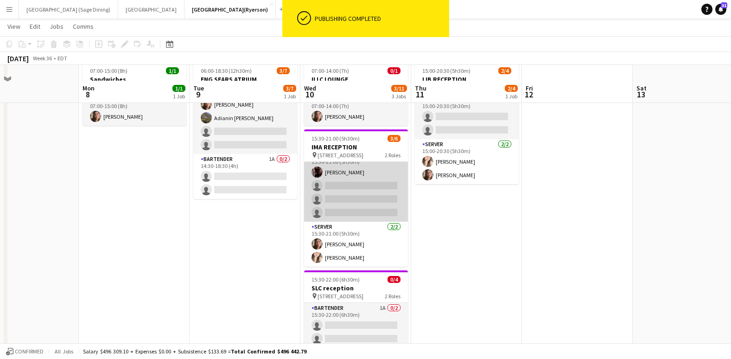
scroll to position [62, 0]
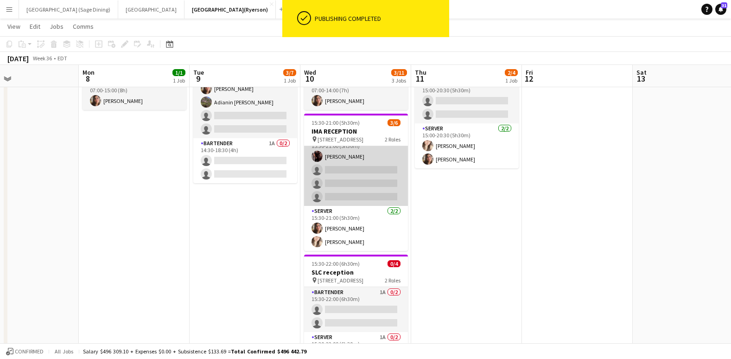
click at [363, 178] on app-card-role "BARTENDER 4A 1/4 15:30-21:00 (5h30m) Joseph Ernesto single-neutral-actions sing…" at bounding box center [356, 170] width 104 height 72
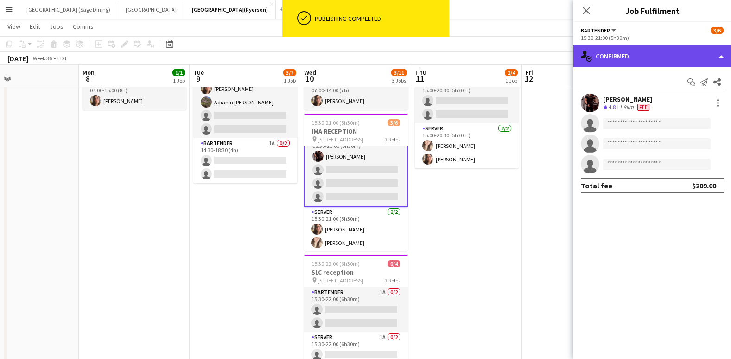
click at [635, 51] on div "single-neutral-actions-check-2 Confirmed" at bounding box center [653, 56] width 158 height 22
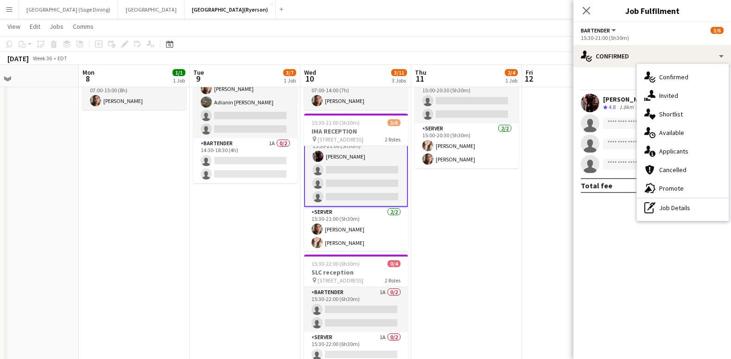
click at [672, 149] on span "Applicants" at bounding box center [673, 151] width 29 height 8
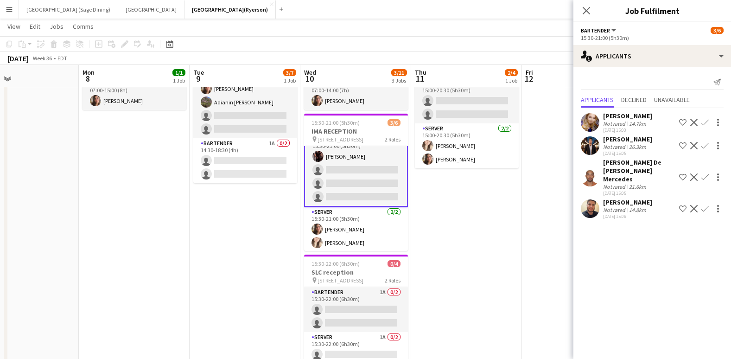
click at [591, 174] on app-user-avatar at bounding box center [590, 177] width 19 height 19
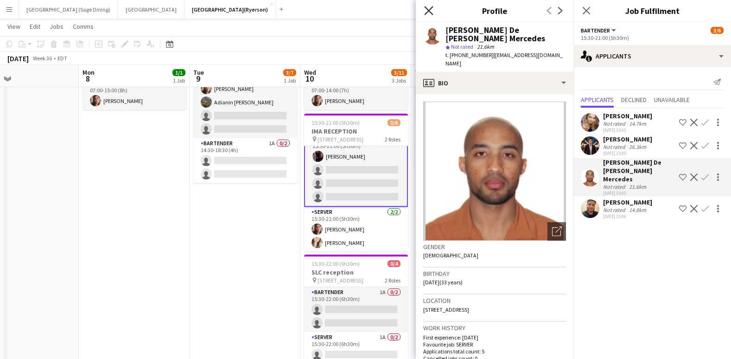
click at [431, 10] on icon "Close pop-in" at bounding box center [428, 10] width 9 height 9
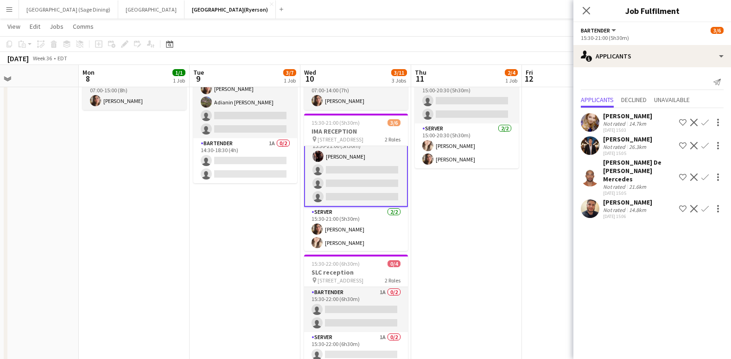
click at [706, 122] on app-icon "Confirm" at bounding box center [705, 122] width 7 height 7
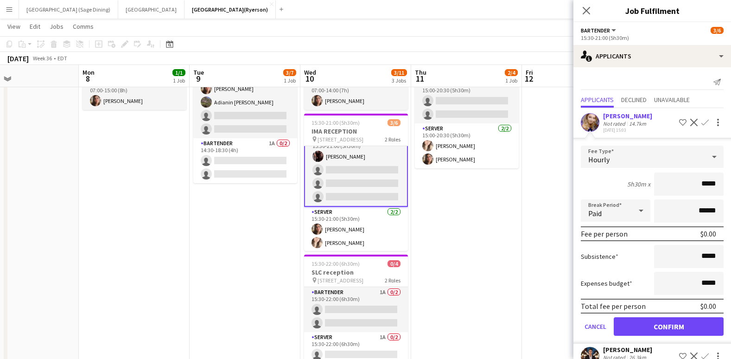
drag, startPoint x: 711, startPoint y: 183, endPoint x: 692, endPoint y: 186, distance: 18.9
click at [697, 186] on input "*****" at bounding box center [689, 184] width 70 height 23
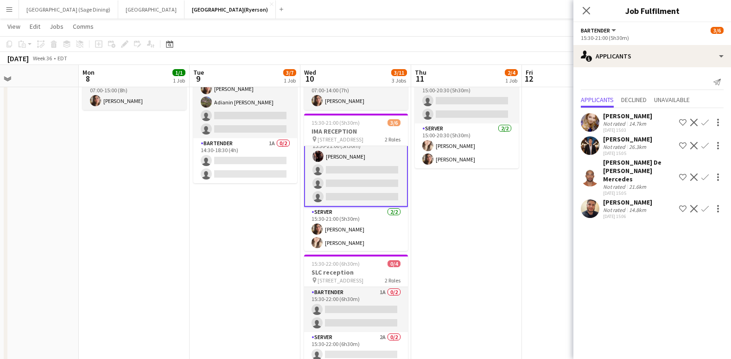
click at [710, 122] on button "Confirm" at bounding box center [705, 122] width 11 height 11
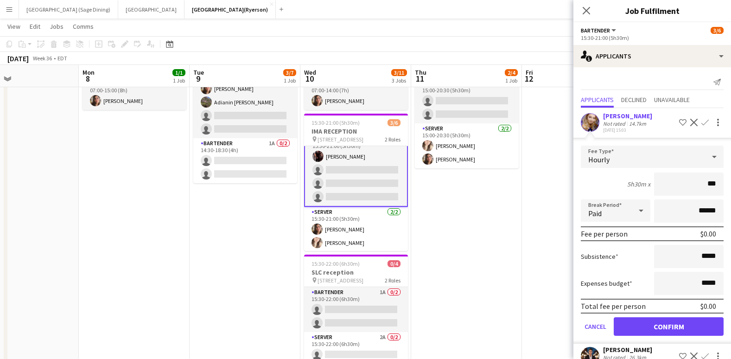
type input "**"
type input "******"
drag, startPoint x: 671, startPoint y: 326, endPoint x: 658, endPoint y: 332, distance: 13.9
click at [671, 327] on button "Confirm" at bounding box center [669, 326] width 110 height 19
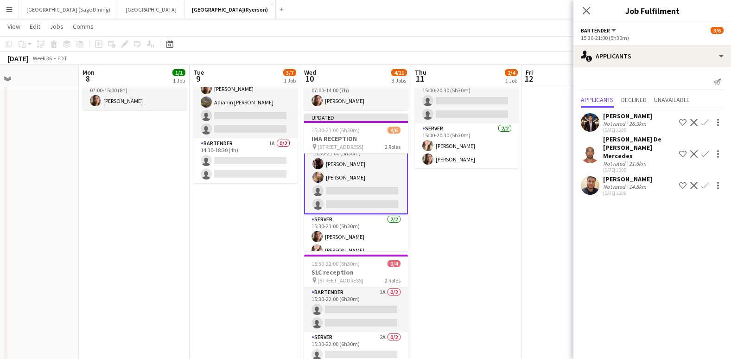
click at [708, 122] on app-icon "Confirm" at bounding box center [705, 122] width 7 height 7
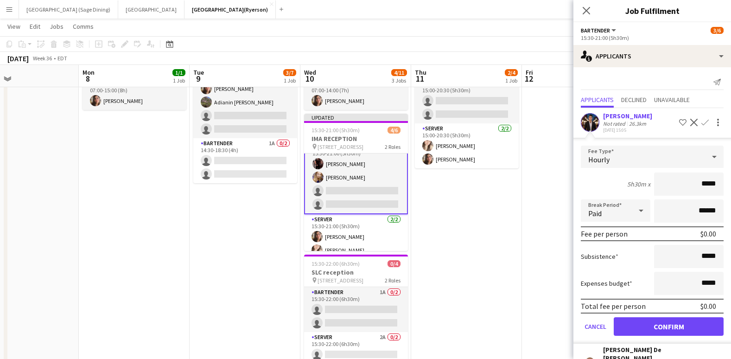
drag, startPoint x: 711, startPoint y: 185, endPoint x: 697, endPoint y: 185, distance: 13.9
click at [697, 185] on input "*****" at bounding box center [689, 184] width 70 height 23
type input "******"
click at [653, 325] on button "Confirm" at bounding box center [669, 326] width 110 height 19
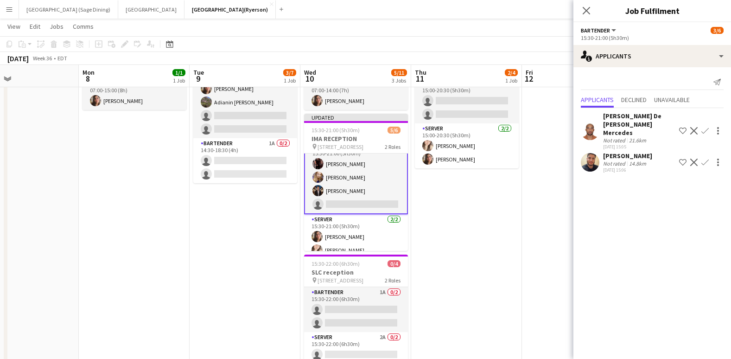
click at [706, 159] on app-icon "Confirm" at bounding box center [705, 162] width 7 height 7
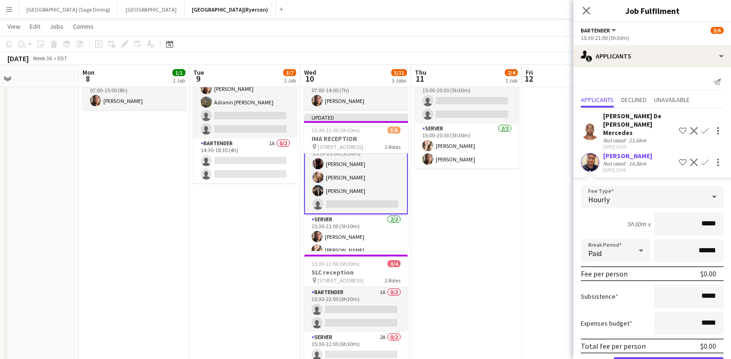
drag, startPoint x: 709, startPoint y: 214, endPoint x: 697, endPoint y: 216, distance: 12.3
click at [697, 216] on input "*****" at bounding box center [689, 223] width 70 height 23
type input "******"
click at [647, 357] on button "Confirm" at bounding box center [669, 366] width 110 height 19
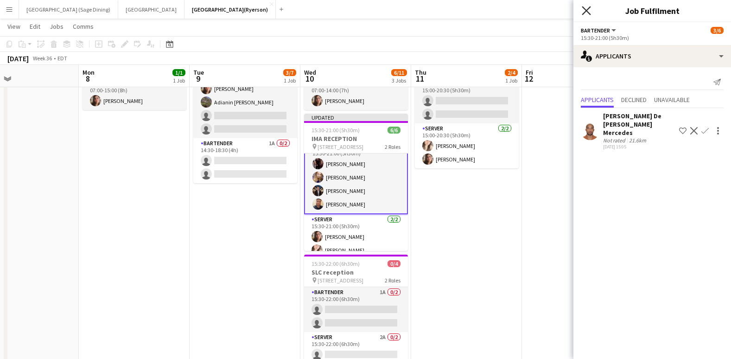
click at [587, 11] on icon at bounding box center [586, 10] width 9 height 9
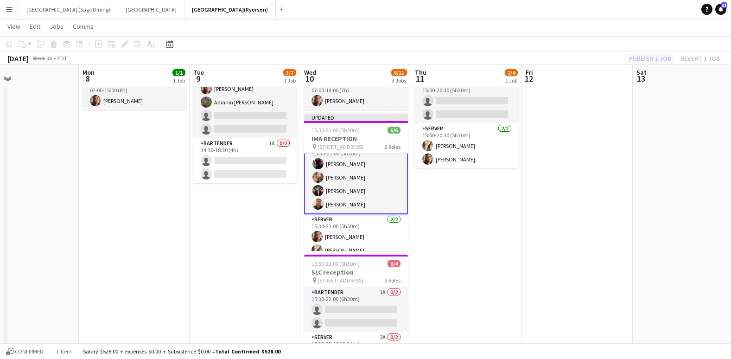
click at [645, 60] on div "Publish 1 job Revert 1 job" at bounding box center [674, 58] width 113 height 12
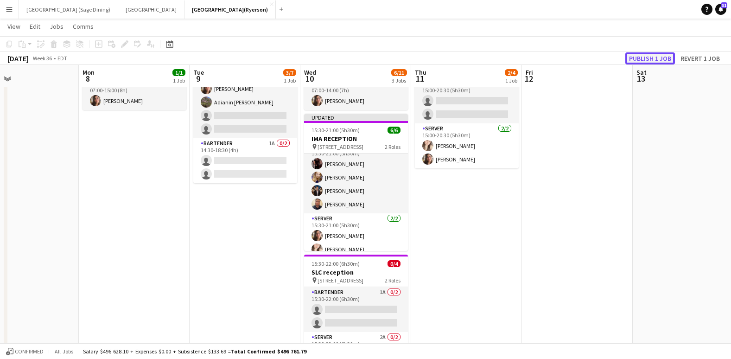
click at [645, 60] on button "Publish 1 job" at bounding box center [651, 58] width 50 height 12
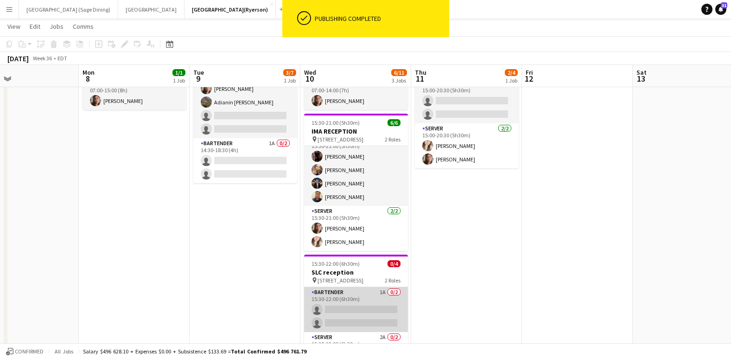
click at [332, 313] on app-card-role "BARTENDER 1A 0/2 15:30-22:00 (6h30m) single-neutral-actions single-neutral-acti…" at bounding box center [356, 309] width 104 height 45
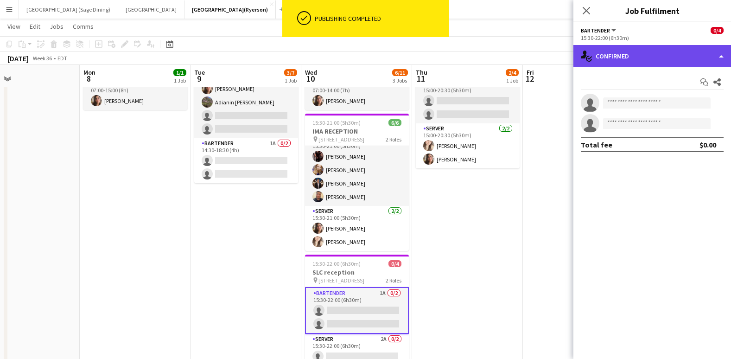
click at [609, 60] on div "single-neutral-actions-check-2 Confirmed" at bounding box center [653, 56] width 158 height 22
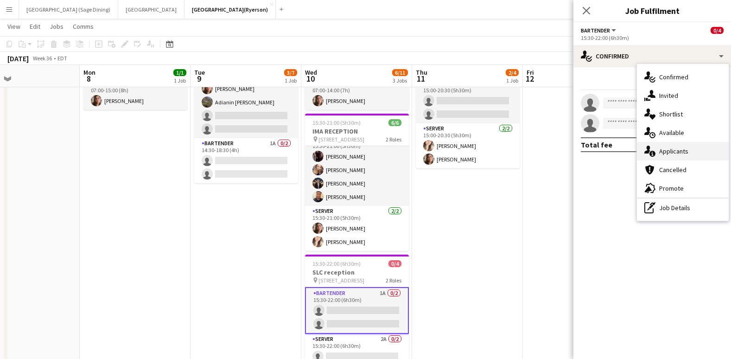
click at [671, 152] on span "Applicants" at bounding box center [673, 151] width 29 height 8
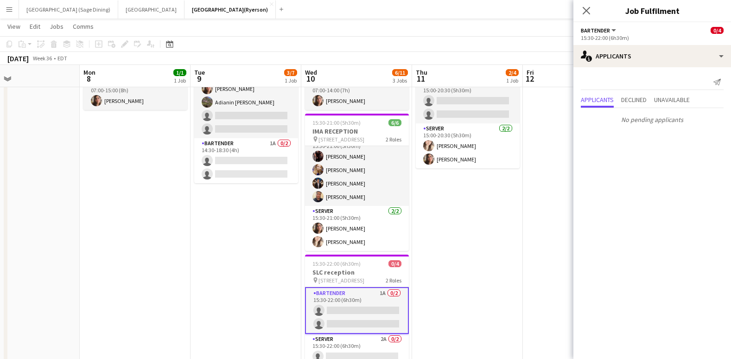
click at [348, 307] on app-card-role "BARTENDER 1A 0/2 15:30-22:00 (6h30m) single-neutral-actions single-neutral-acti…" at bounding box center [357, 310] width 104 height 47
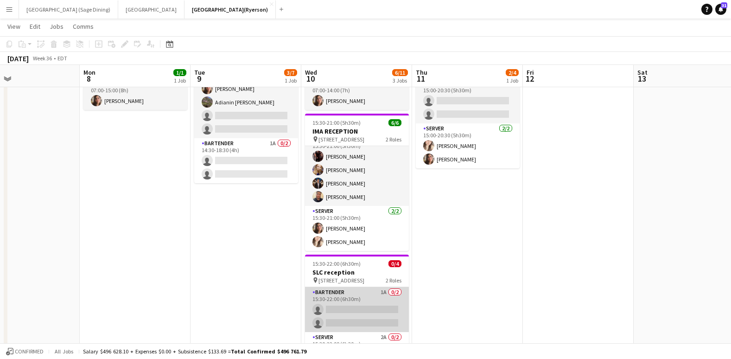
click at [362, 303] on app-card-role "BARTENDER 1A 0/2 15:30-22:00 (6h30m) single-neutral-actions single-neutral-acti…" at bounding box center [357, 309] width 104 height 45
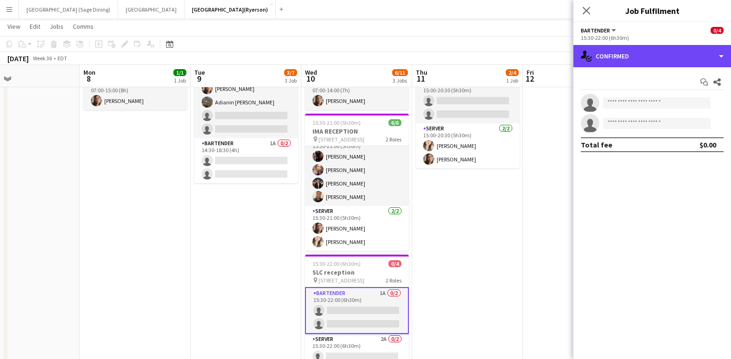
drag, startPoint x: 626, startPoint y: 52, endPoint x: 635, endPoint y: 70, distance: 20.1
click at [626, 53] on div "single-neutral-actions-check-2 Confirmed" at bounding box center [653, 56] width 158 height 22
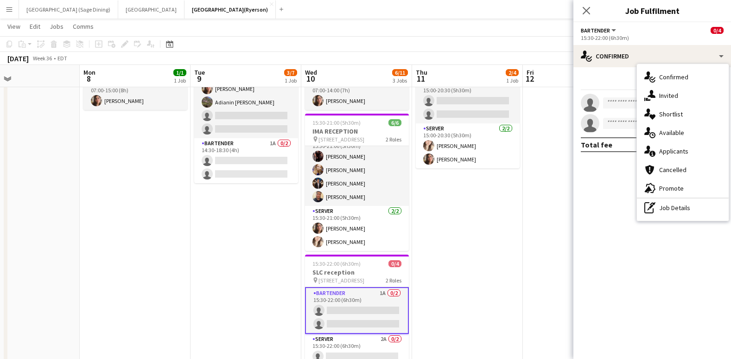
click at [666, 191] on span "Promote" at bounding box center [671, 188] width 25 height 8
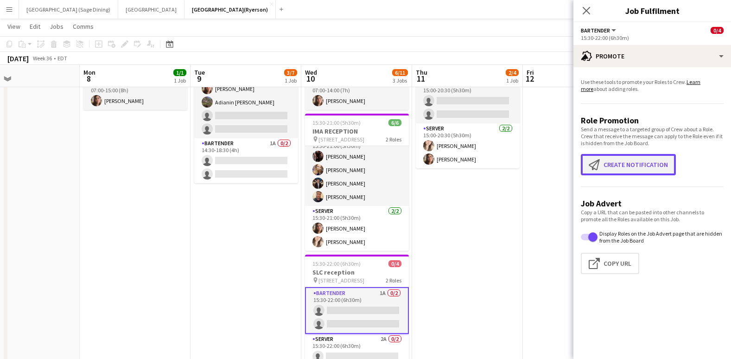
click at [628, 163] on button "Create notification Create notification" at bounding box center [628, 164] width 95 height 21
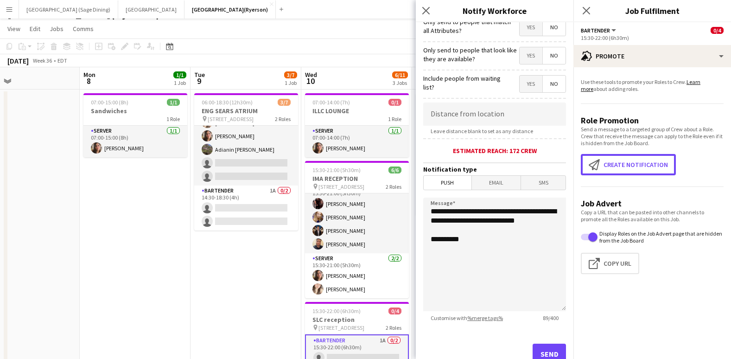
scroll to position [145, 0]
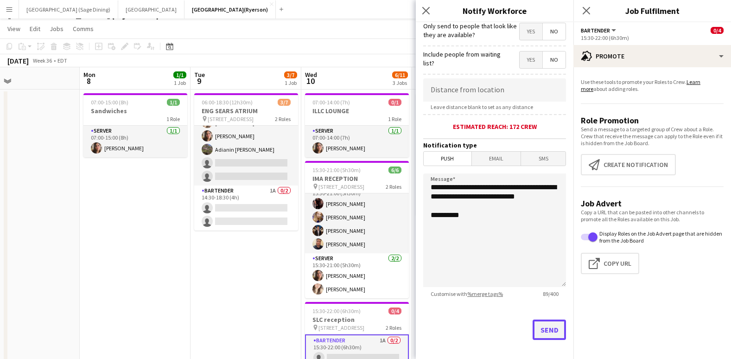
click at [541, 328] on button "Send" at bounding box center [549, 329] width 33 height 20
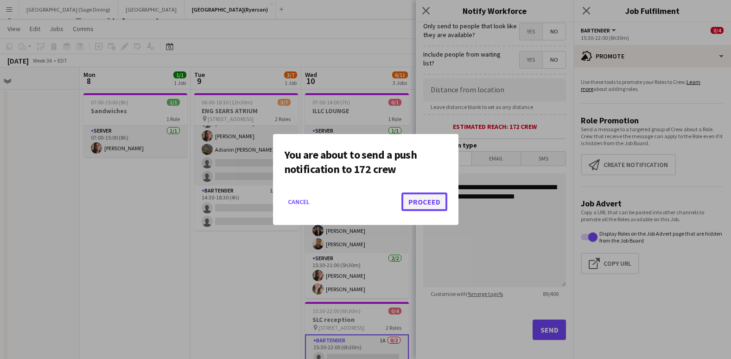
click at [418, 203] on button "Proceed" at bounding box center [425, 201] width 46 height 19
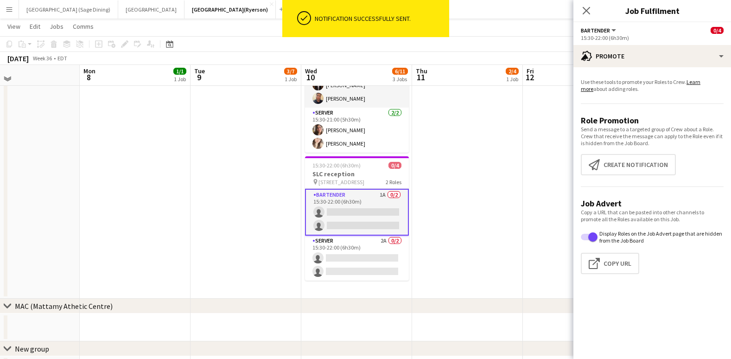
scroll to position [174, 0]
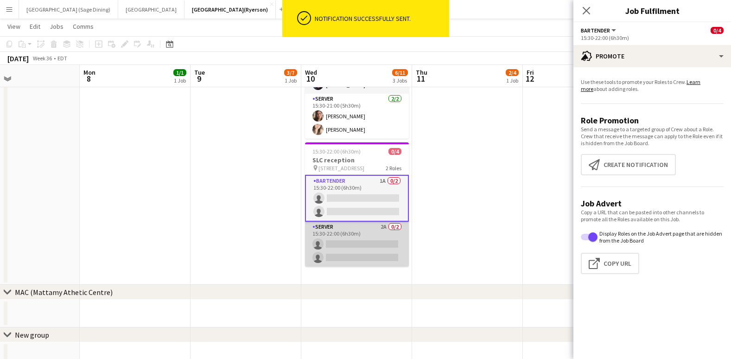
click at [347, 237] on app-card-role "SERVER 2A 0/2 15:30-22:00 (6h30m) single-neutral-actions single-neutral-actions" at bounding box center [357, 244] width 104 height 45
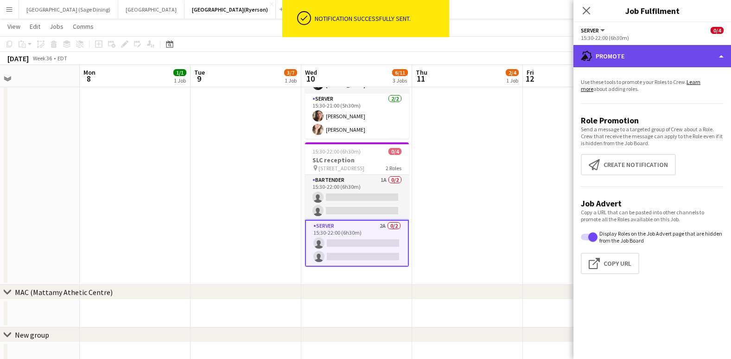
click at [626, 49] on div "advertising-megaphone Promote" at bounding box center [653, 56] width 158 height 22
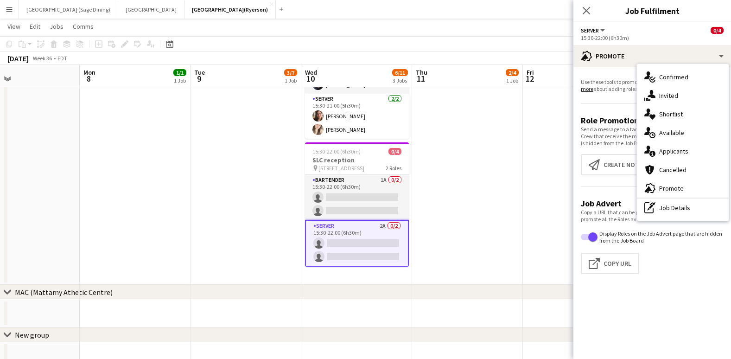
click at [676, 153] on span "Applicants" at bounding box center [673, 151] width 29 height 8
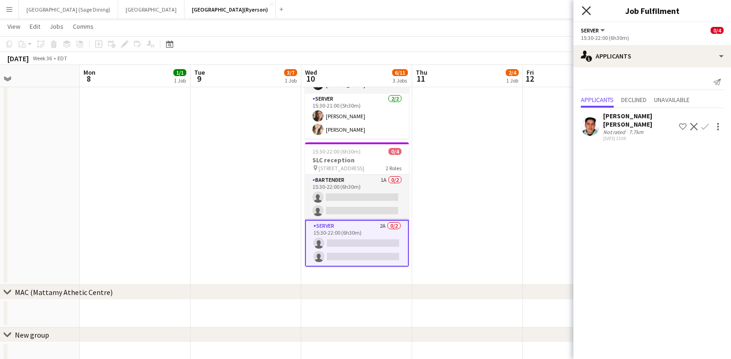
drag, startPoint x: 584, startPoint y: 9, endPoint x: 581, endPoint y: 22, distance: 13.2
click at [584, 10] on icon "Close pop-in" at bounding box center [586, 10] width 9 height 9
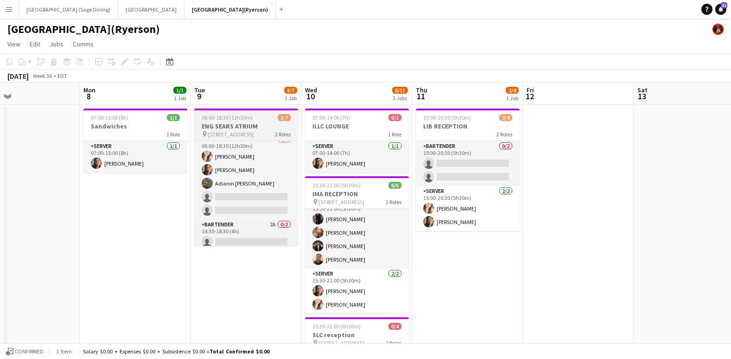
scroll to position [0, 0]
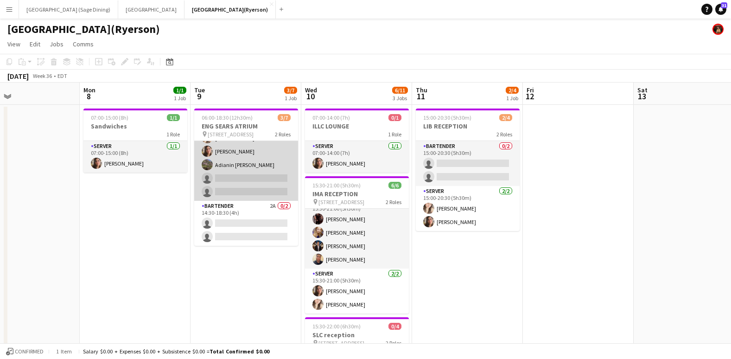
click at [242, 184] on app-card-role "SERVER 6A 3/5 06:00-18:30 (12h30m) Dayanis Garcia Aguiar Antonella T. Almeida A…" at bounding box center [246, 157] width 104 height 85
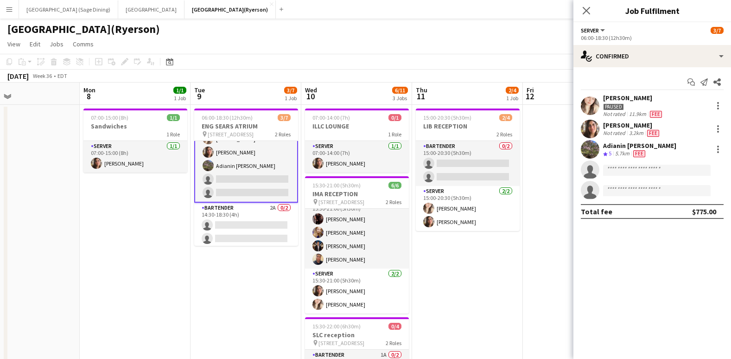
scroll to position [26, 0]
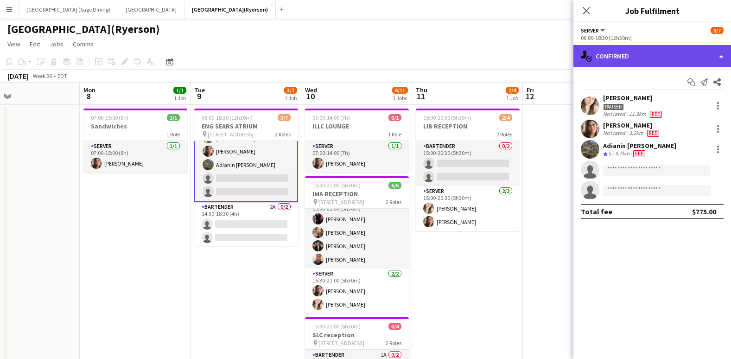
click at [636, 56] on div "single-neutral-actions-check-2 Confirmed" at bounding box center [653, 56] width 158 height 22
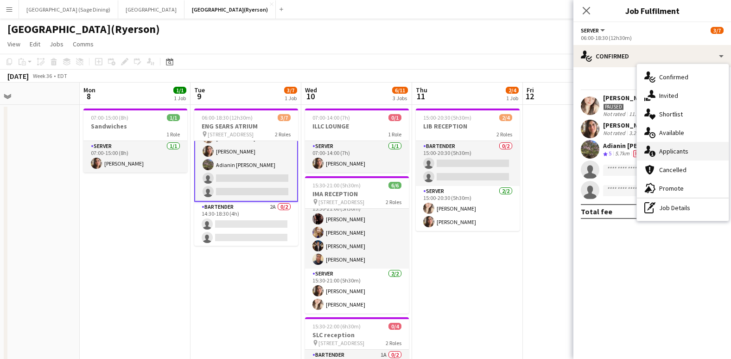
click at [684, 154] on span "Applicants" at bounding box center [673, 151] width 29 height 8
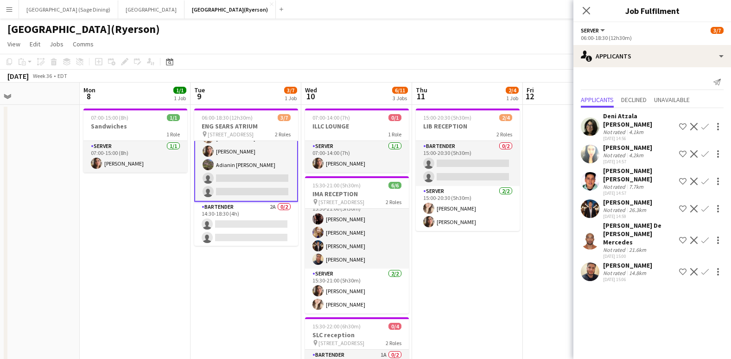
click at [705, 150] on app-icon "Confirm" at bounding box center [705, 153] width 7 height 7
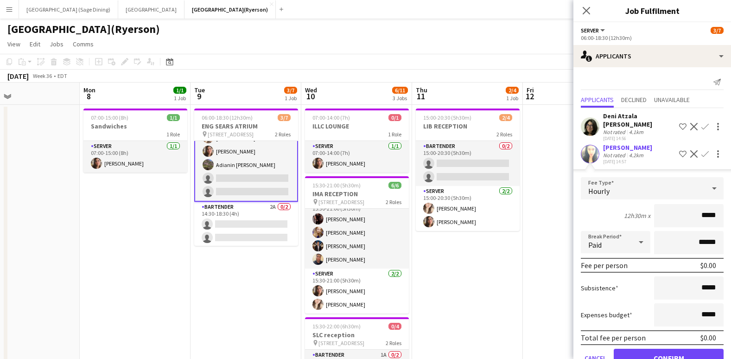
drag, startPoint x: 711, startPoint y: 207, endPoint x: 697, endPoint y: 207, distance: 14.4
click at [697, 207] on input "*****" at bounding box center [689, 215] width 70 height 23
type input "******"
click at [665, 351] on button "Confirm" at bounding box center [669, 358] width 110 height 19
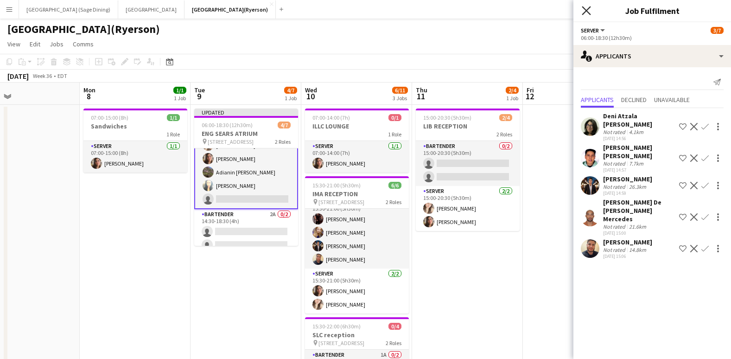
click at [588, 12] on icon at bounding box center [586, 10] width 9 height 9
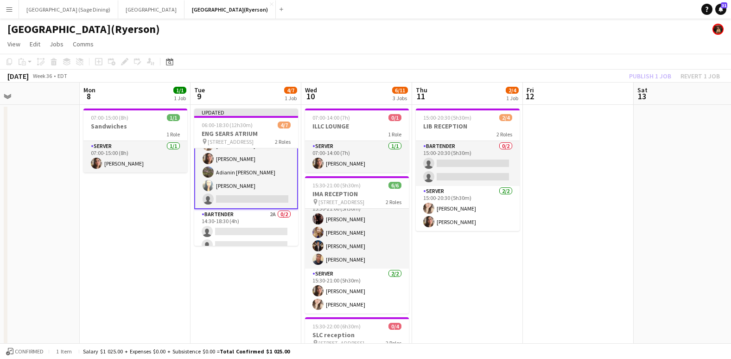
drag, startPoint x: 655, startPoint y: 75, endPoint x: 650, endPoint y: 72, distance: 6.0
click at [655, 74] on div "Publish 1 job Revert 1 job" at bounding box center [674, 76] width 113 height 12
click at [652, 74] on button "Publish 1 job" at bounding box center [651, 76] width 50 height 12
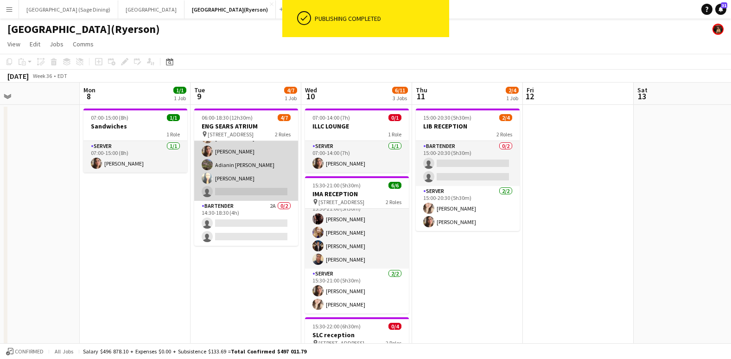
click at [255, 197] on app-card-role "SERVER 5A 4/5 06:00-18:30 (12h30m) Dayanis Garcia Aguiar Antonella T. Almeida A…" at bounding box center [246, 157] width 104 height 85
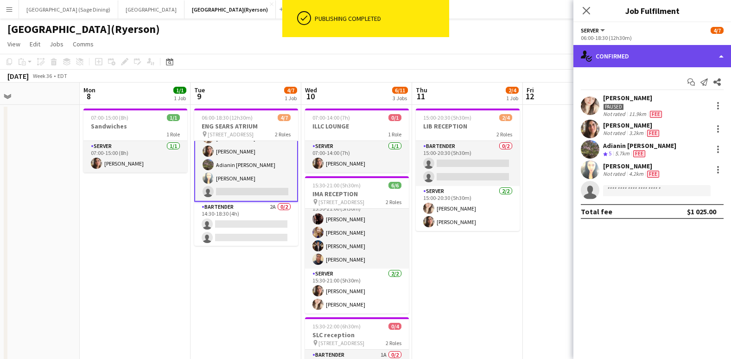
click at [665, 57] on div "single-neutral-actions-check-2 Confirmed" at bounding box center [653, 56] width 158 height 22
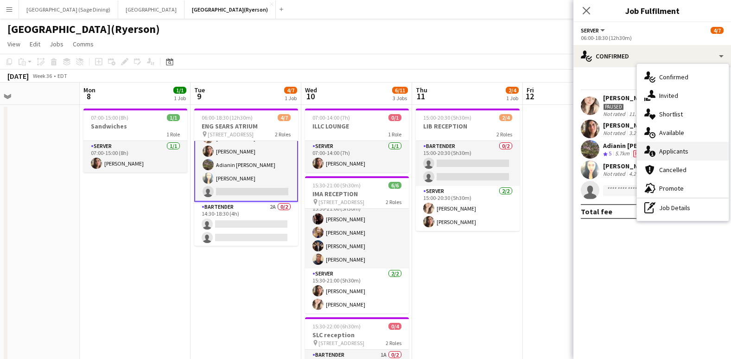
click at [675, 152] on span "Applicants" at bounding box center [673, 151] width 29 height 8
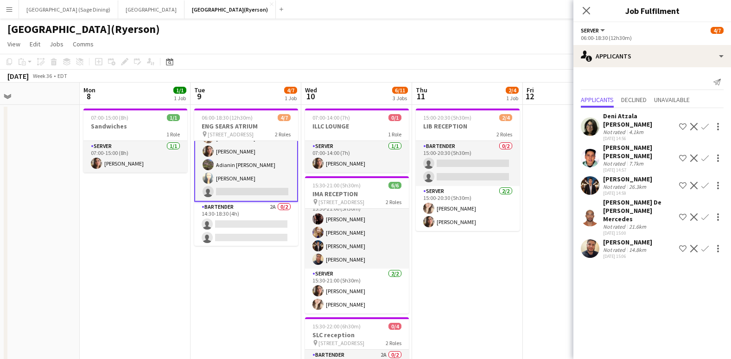
click at [702, 154] on app-icon "Confirm" at bounding box center [705, 157] width 7 height 7
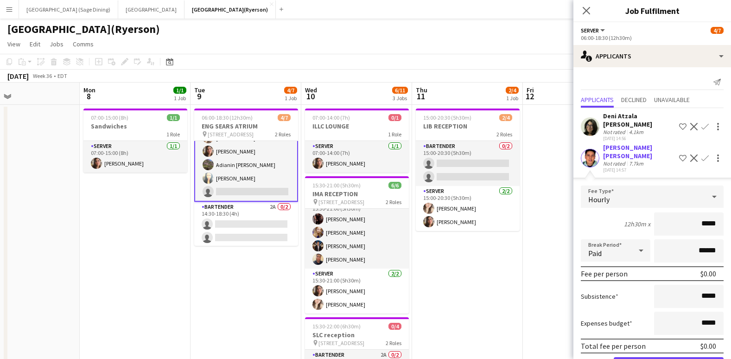
drag, startPoint x: 709, startPoint y: 216, endPoint x: 697, endPoint y: 219, distance: 12.9
click at [697, 219] on input "*****" at bounding box center [689, 223] width 70 height 23
type input "******"
click at [671, 357] on button "Confirm" at bounding box center [669, 366] width 110 height 19
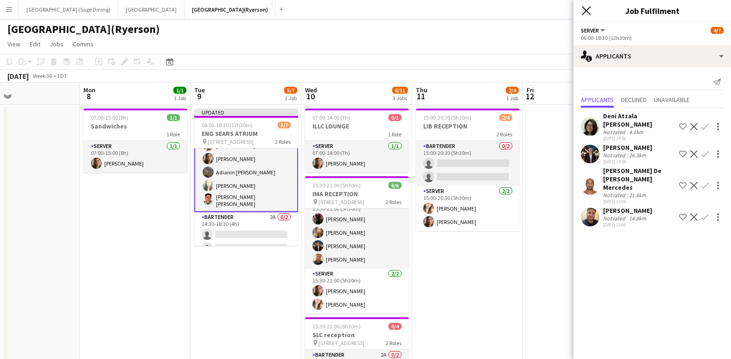
click at [588, 11] on icon "Close pop-in" at bounding box center [586, 10] width 9 height 9
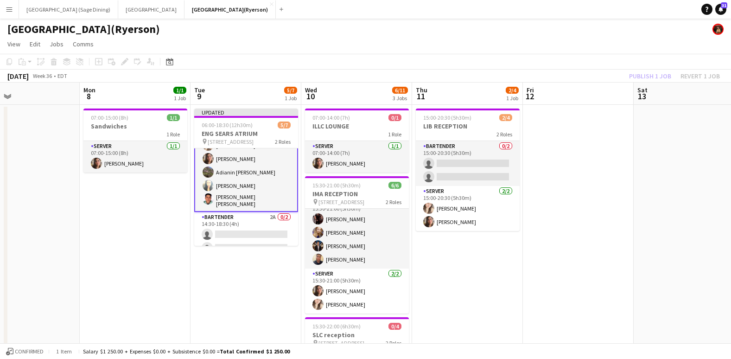
click at [651, 75] on div "Publish 1 job Revert 1 job" at bounding box center [674, 76] width 113 height 12
click at [651, 75] on button "Publish 1 job" at bounding box center [651, 76] width 50 height 12
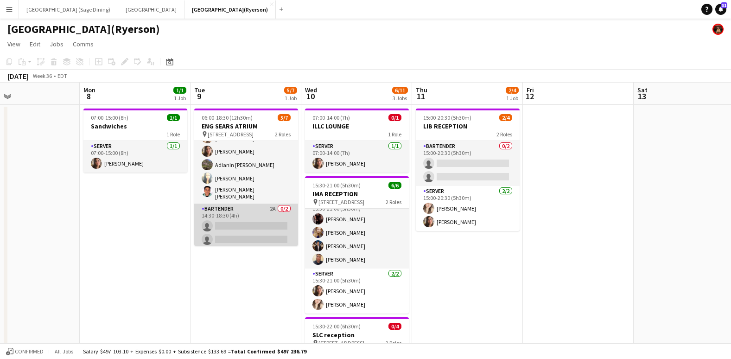
click at [238, 236] on app-card-role "BARTENDER 2A 0/2 14:30-18:30 (4h) single-neutral-actions single-neutral-actions" at bounding box center [246, 226] width 104 height 45
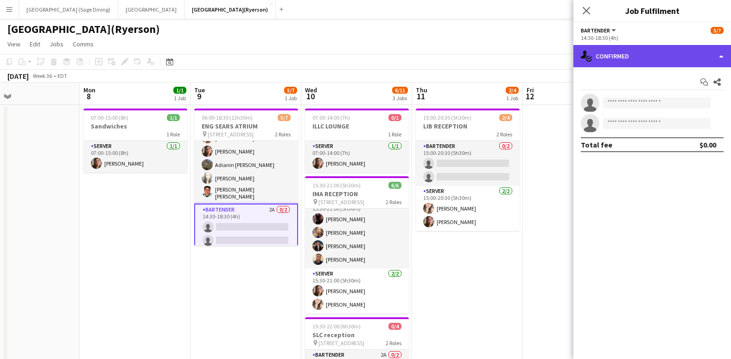
click at [609, 60] on div "single-neutral-actions-check-2 Confirmed" at bounding box center [653, 56] width 158 height 22
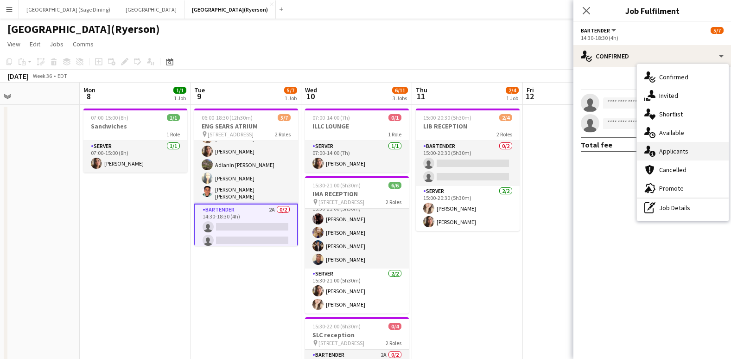
click at [685, 148] on span "Applicants" at bounding box center [673, 151] width 29 height 8
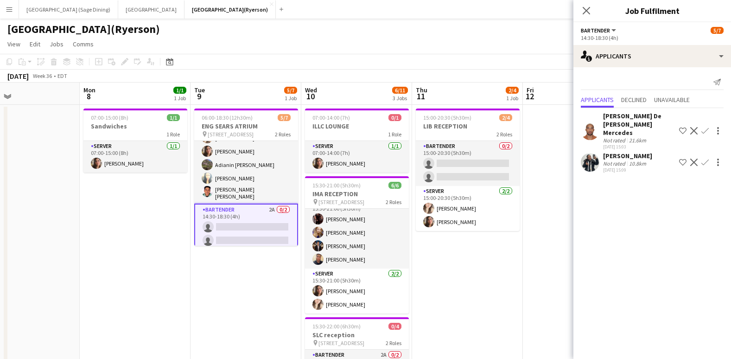
click at [703, 159] on app-icon "Confirm" at bounding box center [705, 162] width 7 height 7
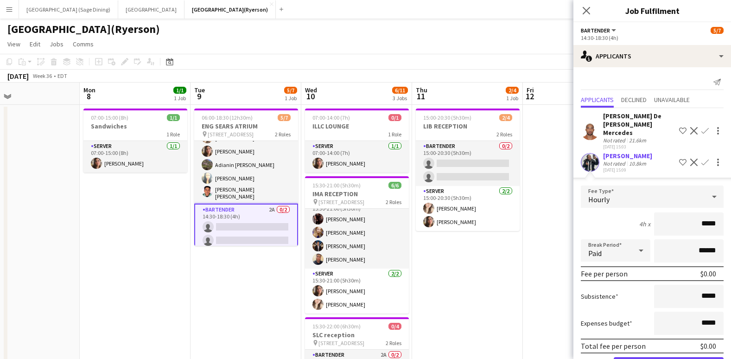
drag, startPoint x: 711, startPoint y: 215, endPoint x: 697, endPoint y: 218, distance: 14.8
click at [697, 218] on input "*****" at bounding box center [689, 223] width 70 height 23
type input "******"
click at [658, 357] on button "Confirm" at bounding box center [669, 366] width 110 height 19
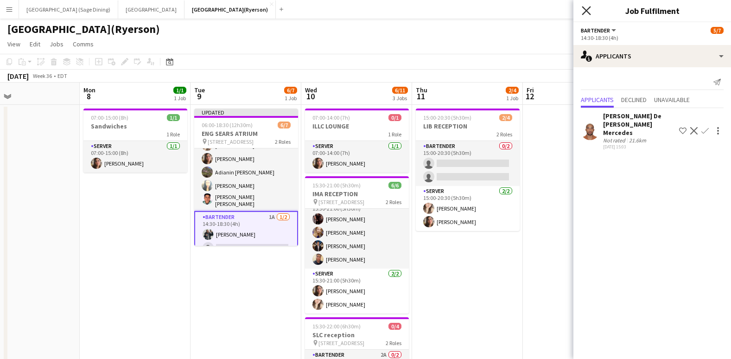
click at [588, 10] on icon at bounding box center [586, 10] width 9 height 9
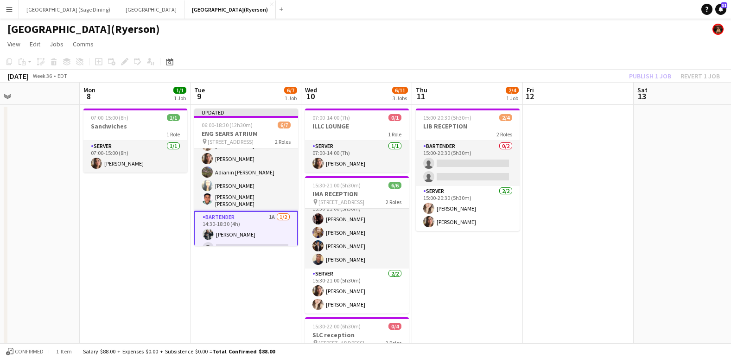
click at [663, 77] on div "Publish 1 job Revert 1 job" at bounding box center [674, 76] width 113 height 12
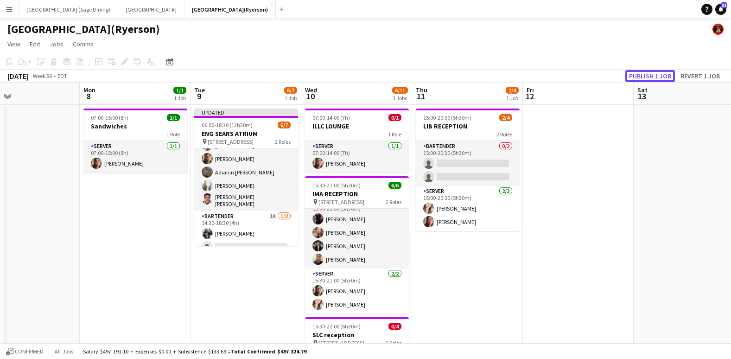
click at [660, 76] on button "Publish 1 job" at bounding box center [651, 76] width 50 height 12
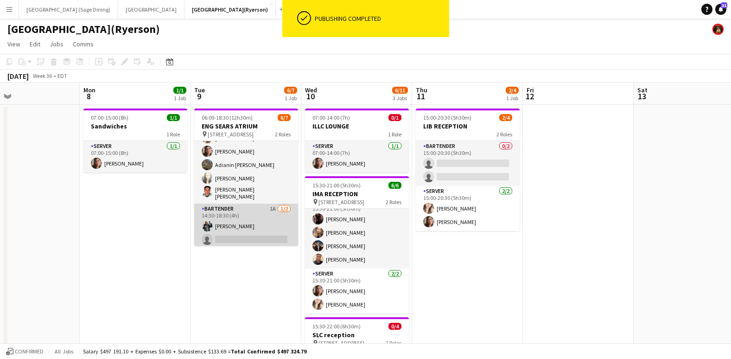
drag, startPoint x: 245, startPoint y: 234, endPoint x: 252, endPoint y: 230, distance: 7.7
click at [245, 234] on app-card-role "BARTENDER 1A 1/2 14:30-18:30 (4h) Polyana Rodrigues single-neutral-actions" at bounding box center [246, 226] width 104 height 45
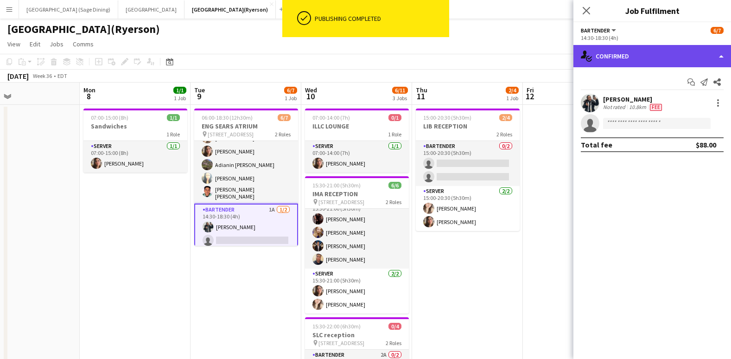
click at [676, 56] on div "single-neutral-actions-check-2 Confirmed" at bounding box center [653, 56] width 158 height 22
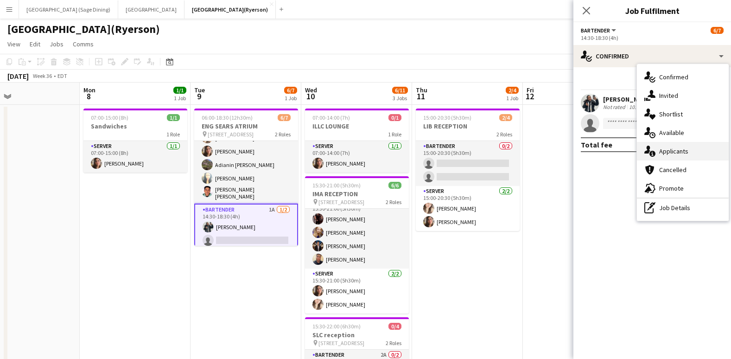
click at [676, 160] on div "single-neutral-actions-information Applicants" at bounding box center [683, 151] width 92 height 19
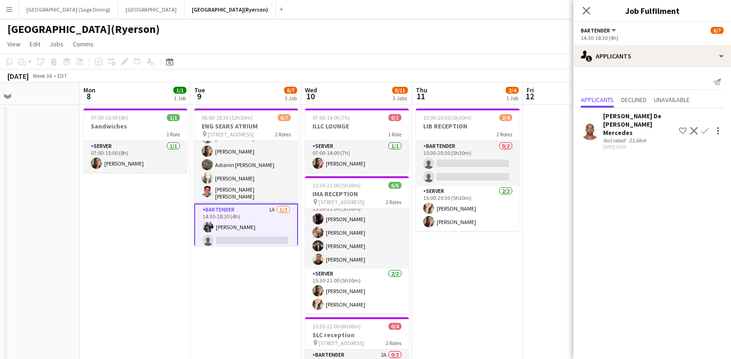
click at [592, 125] on app-user-avatar at bounding box center [590, 130] width 19 height 19
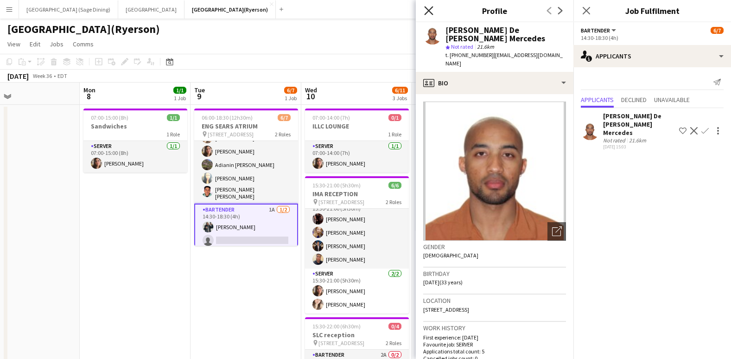
click at [427, 12] on icon "Close pop-in" at bounding box center [428, 10] width 9 height 9
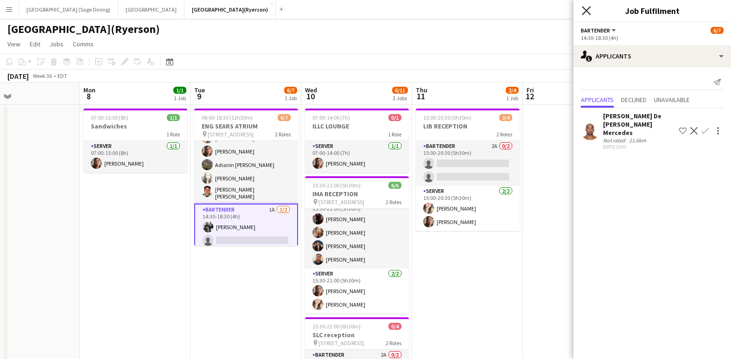
click at [585, 9] on icon at bounding box center [586, 10] width 9 height 9
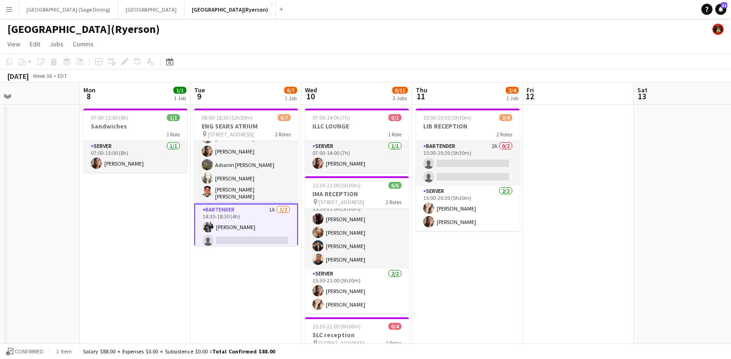
click at [269, 235] on app-card-role "BARTENDER 1A 1/2 14:30-18:30 (4h) Polyana Rodrigues single-neutral-actions" at bounding box center [246, 227] width 104 height 47
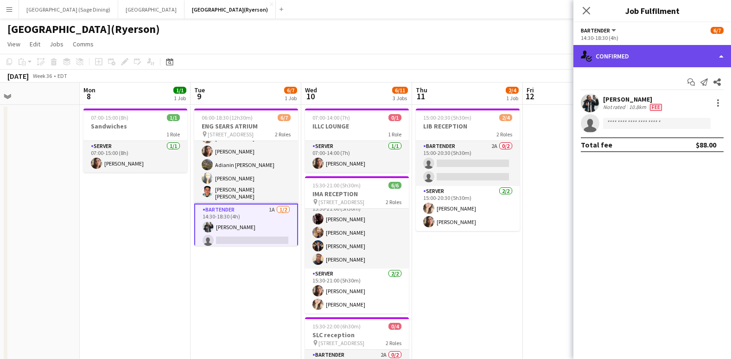
click at [604, 58] on div "single-neutral-actions-check-2 Confirmed" at bounding box center [653, 56] width 158 height 22
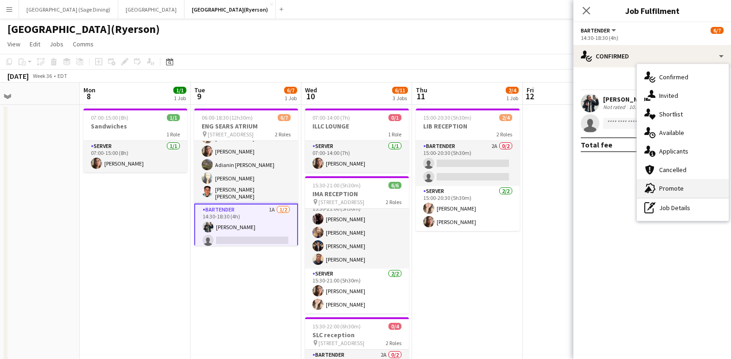
click at [667, 188] on span "Promote" at bounding box center [671, 188] width 25 height 8
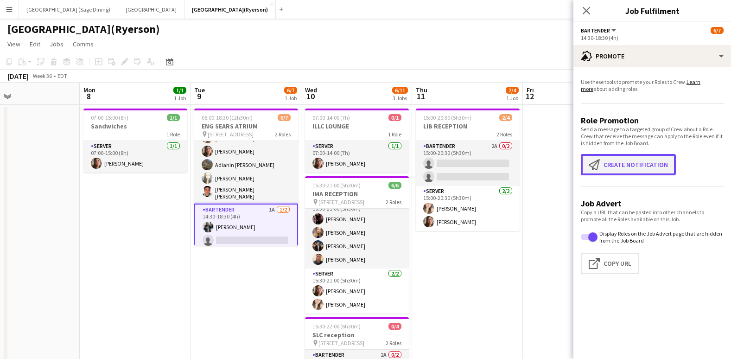
click at [628, 166] on button "Create notification Create notification" at bounding box center [628, 164] width 95 height 21
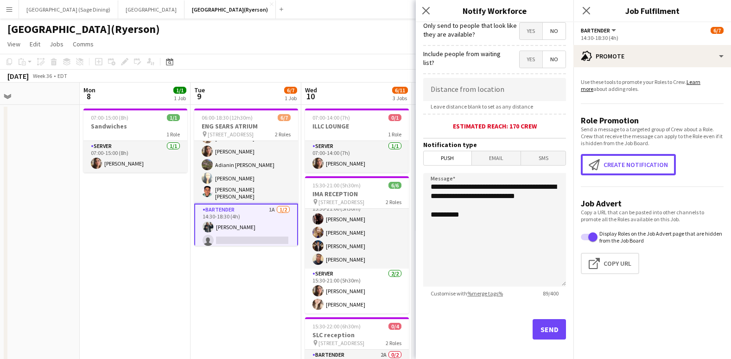
scroll to position [152, 0]
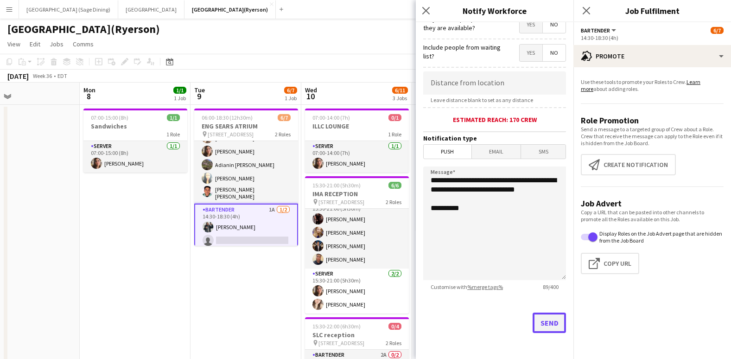
click at [555, 319] on button "Send" at bounding box center [549, 323] width 33 height 20
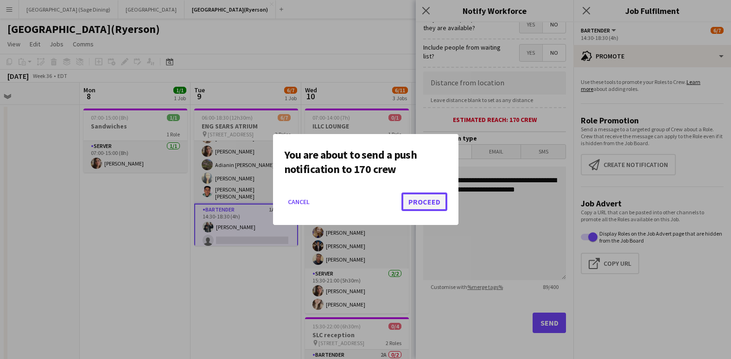
click at [423, 196] on button "Proceed" at bounding box center [425, 201] width 46 height 19
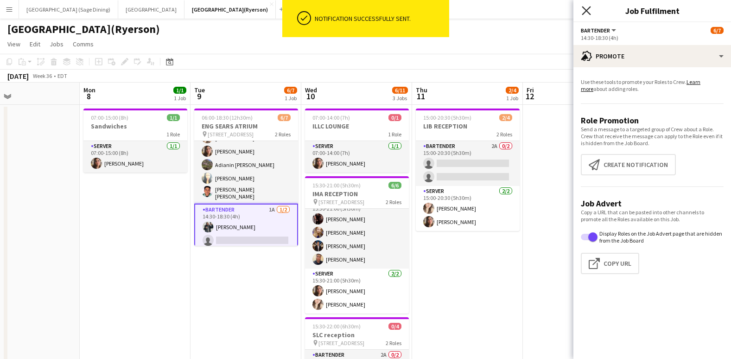
click at [587, 12] on icon "Close pop-in" at bounding box center [586, 10] width 9 height 9
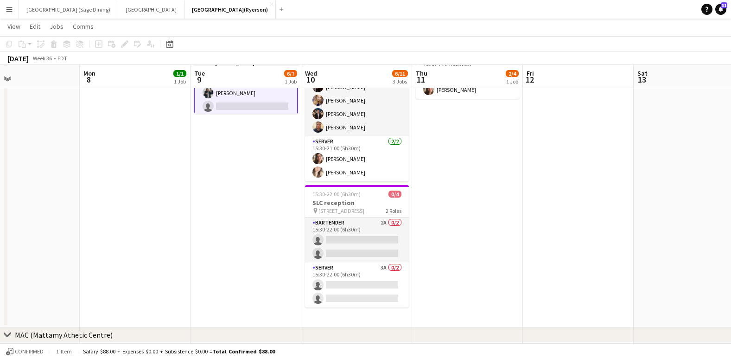
scroll to position [132, 0]
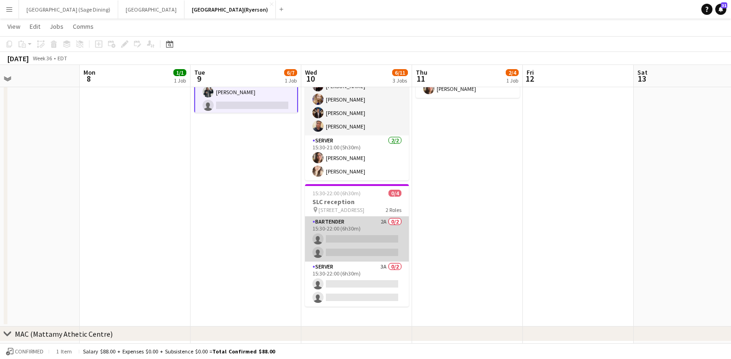
click at [330, 239] on app-card-role "BARTENDER 2A 0/2 15:30-22:00 (6h30m) single-neutral-actions single-neutral-acti…" at bounding box center [357, 239] width 104 height 45
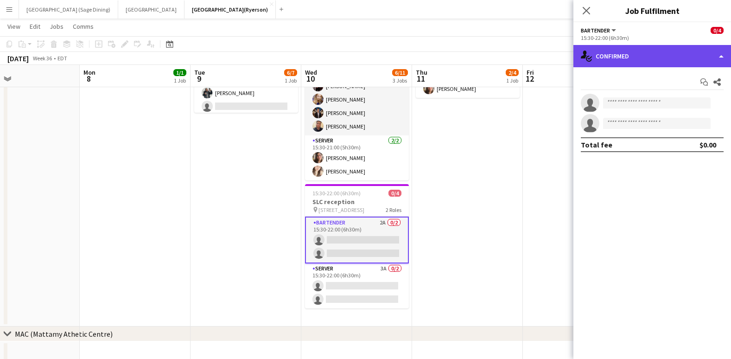
click at [623, 60] on div "single-neutral-actions-check-2 Confirmed" at bounding box center [653, 56] width 158 height 22
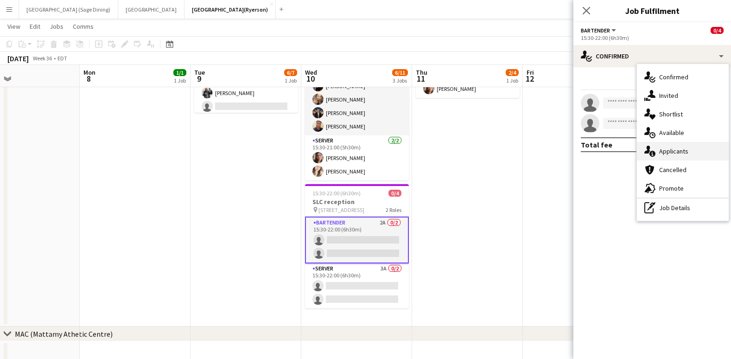
click at [669, 146] on div "single-neutral-actions-information Applicants" at bounding box center [683, 151] width 92 height 19
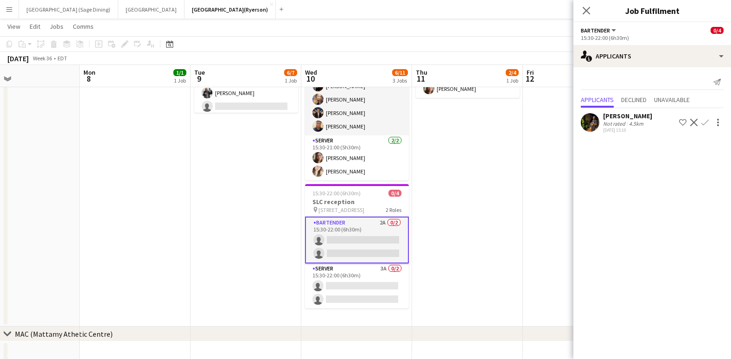
click at [709, 122] on app-icon "Confirm" at bounding box center [705, 122] width 7 height 7
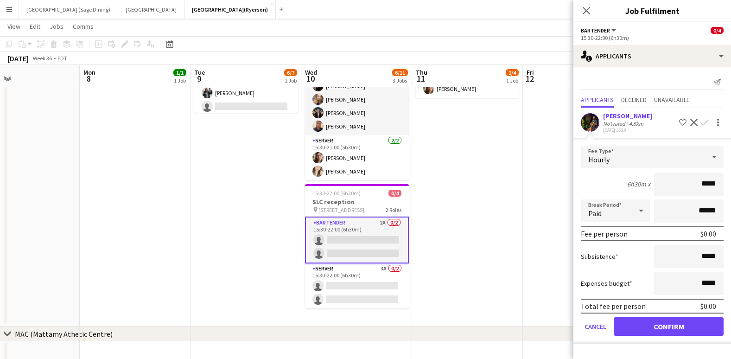
drag, startPoint x: 712, startPoint y: 183, endPoint x: 704, endPoint y: 184, distance: 7.5
click at [704, 184] on input "*****" at bounding box center [689, 184] width 70 height 23
type input "**"
type input "******"
drag, startPoint x: 671, startPoint y: 326, endPoint x: 652, endPoint y: 318, distance: 21.4
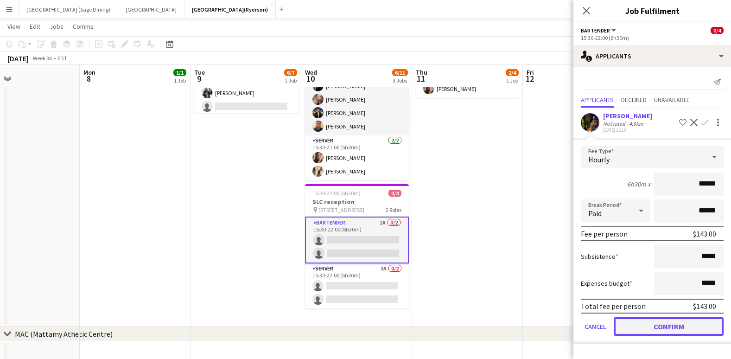
click at [672, 326] on button "Confirm" at bounding box center [669, 326] width 110 height 19
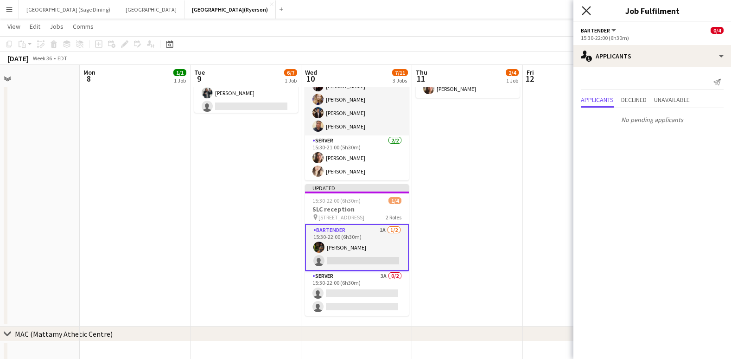
click at [587, 9] on icon "Close pop-in" at bounding box center [586, 10] width 9 height 9
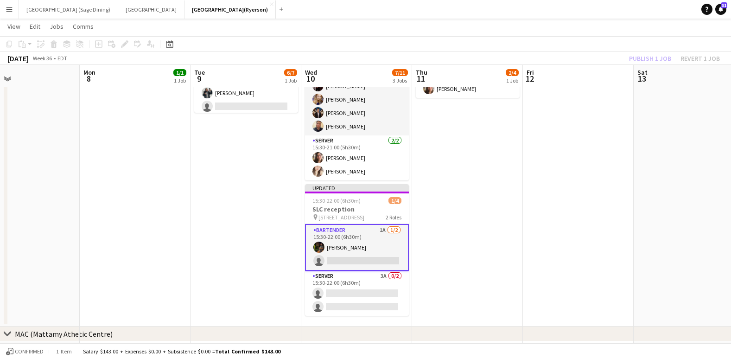
click at [658, 60] on div "Publish 1 job Revert 1 job" at bounding box center [674, 58] width 113 height 12
click at [658, 60] on button "Publish 1 job" at bounding box center [651, 58] width 50 height 12
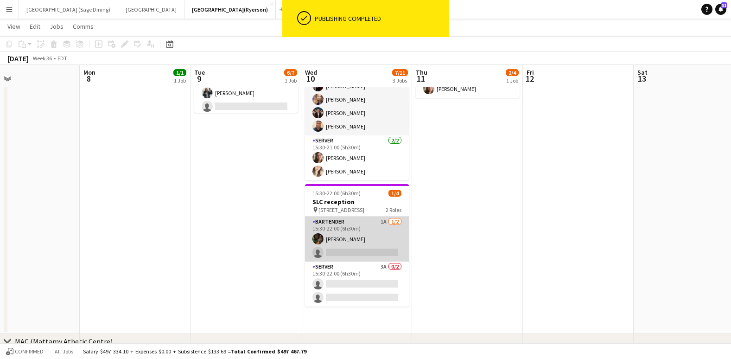
click at [348, 250] on app-card-role "BARTENDER 1A 1/2 15:30-22:00 (6h30m) Nicholas Unazoi single-neutral-actions" at bounding box center [357, 239] width 104 height 45
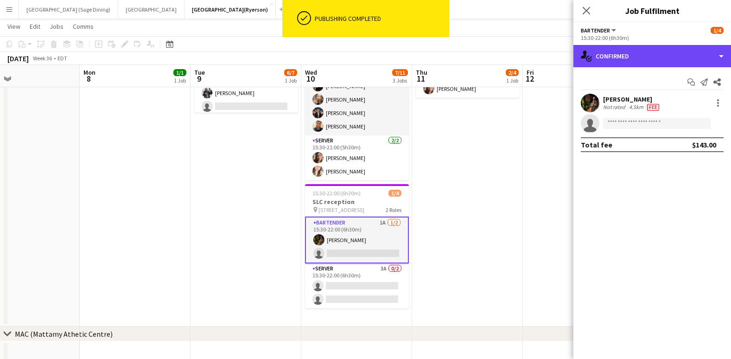
click at [664, 60] on div "single-neutral-actions-check-2 Confirmed" at bounding box center [653, 56] width 158 height 22
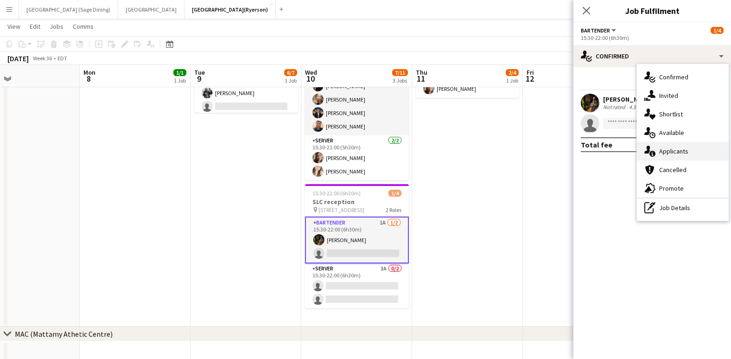
click at [684, 152] on span "Applicants" at bounding box center [673, 151] width 29 height 8
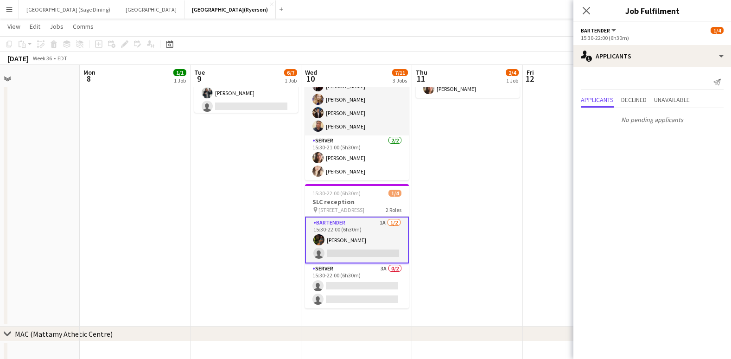
click at [587, 11] on icon at bounding box center [586, 10] width 7 height 7
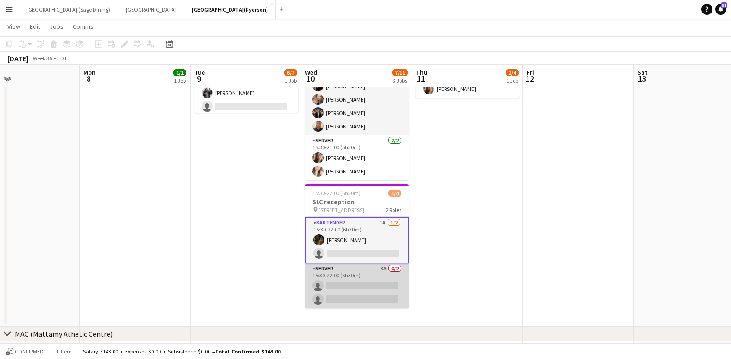
click at [346, 284] on app-card-role "SERVER 3A 0/2 15:30-22:00 (6h30m) single-neutral-actions single-neutral-actions" at bounding box center [357, 285] width 104 height 45
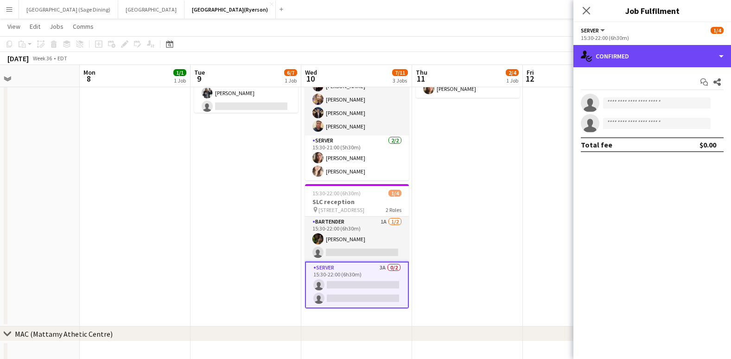
click at [625, 60] on div "single-neutral-actions-check-2 Confirmed" at bounding box center [653, 56] width 158 height 22
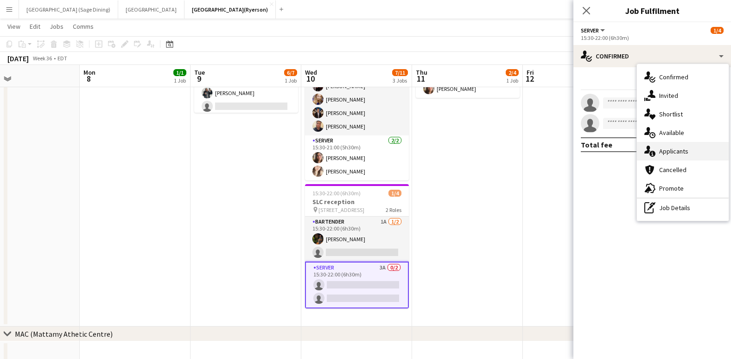
click at [675, 150] on span "Applicants" at bounding box center [673, 151] width 29 height 8
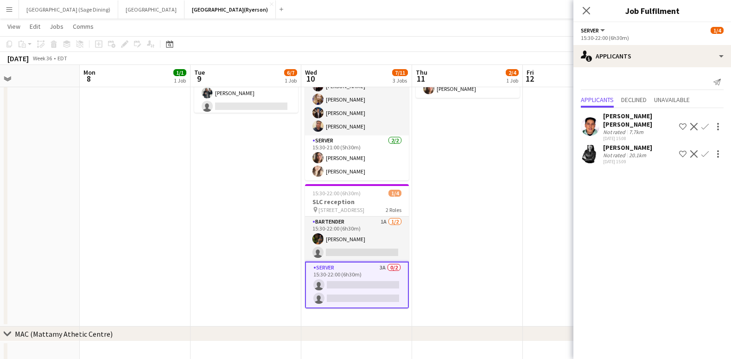
click at [702, 125] on app-icon "Confirm" at bounding box center [705, 126] width 7 height 7
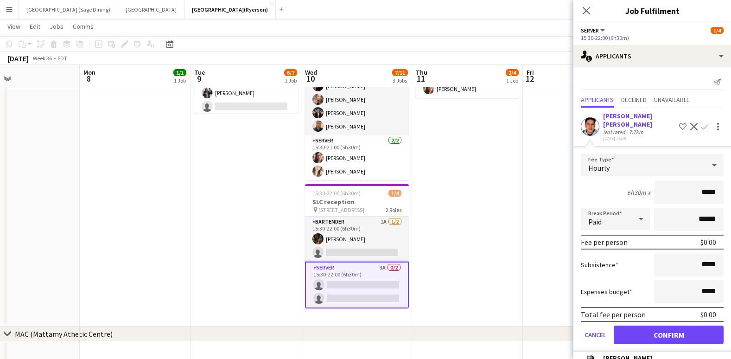
drag, startPoint x: 711, startPoint y: 192, endPoint x: 697, endPoint y: 195, distance: 14.3
click at [697, 195] on input "*****" at bounding box center [689, 192] width 70 height 23
type input "**"
type input "******"
click at [677, 335] on button "Confirm" at bounding box center [669, 335] width 110 height 19
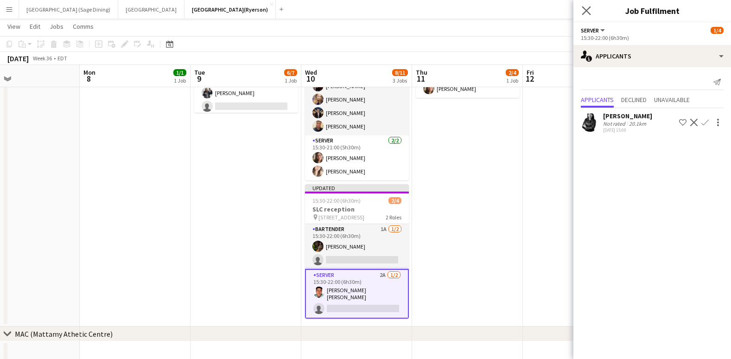
click at [585, 6] on app-icon "Close pop-in" at bounding box center [586, 10] width 13 height 13
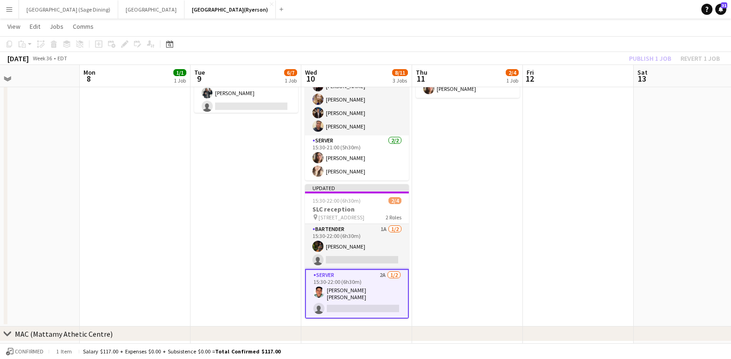
click at [637, 54] on div "Publish 1 job Revert 1 job" at bounding box center [674, 58] width 113 height 12
click at [637, 54] on button "Publish 1 job" at bounding box center [651, 58] width 50 height 12
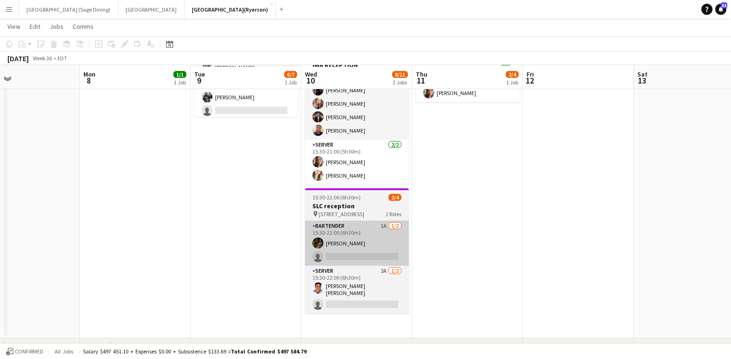
scroll to position [130, 0]
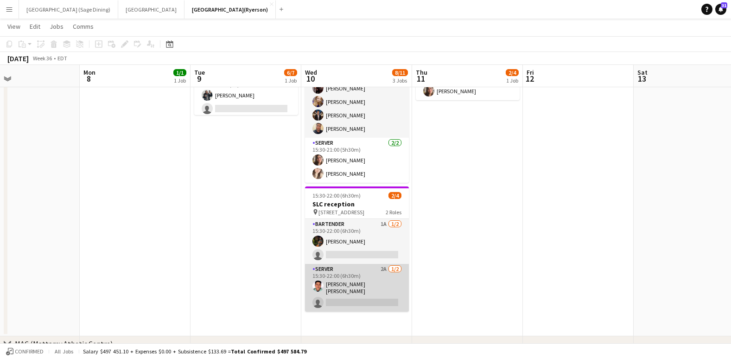
click at [351, 301] on app-card-role "SERVER 2A 1/2 15:30-22:00 (6h30m) Rodolfo Sebastián López single-neutral-actions" at bounding box center [357, 288] width 104 height 48
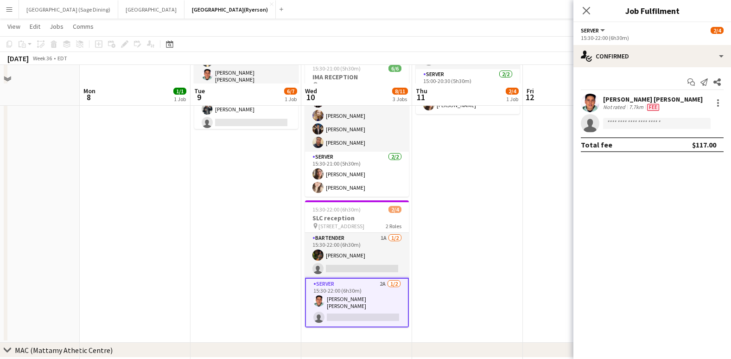
scroll to position [99, 0]
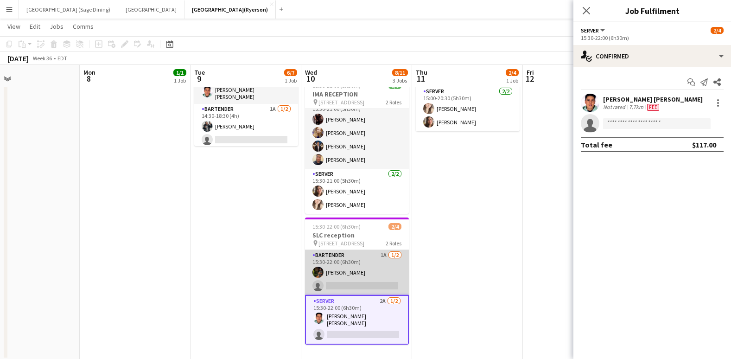
click at [360, 285] on app-card-role "BARTENDER 1A 1/2 15:30-22:00 (6h30m) Nicholas Unazoi single-neutral-actions" at bounding box center [357, 272] width 104 height 45
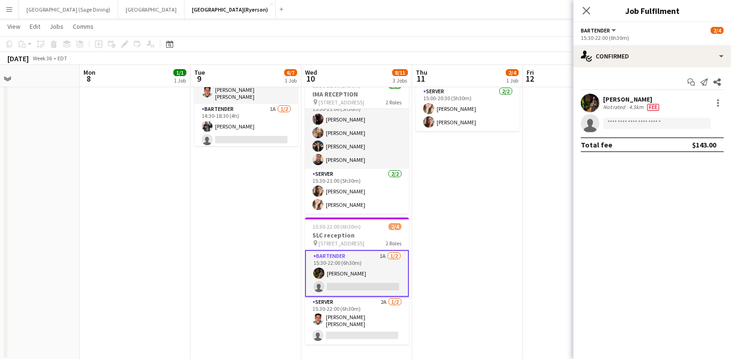
click at [356, 285] on app-card-role "BARTENDER 1A 1/2 15:30-22:00 (6h30m) Nicholas Unazoi single-neutral-actions" at bounding box center [357, 273] width 104 height 47
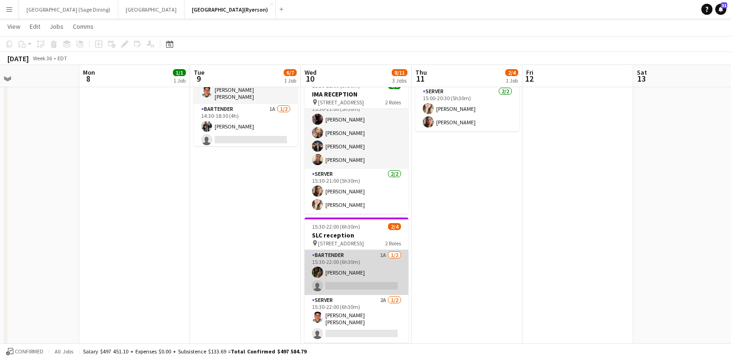
click at [351, 286] on app-card-role "BARTENDER 1A 1/2 15:30-22:00 (6h30m) Nicholas Unazoi single-neutral-actions" at bounding box center [357, 272] width 104 height 45
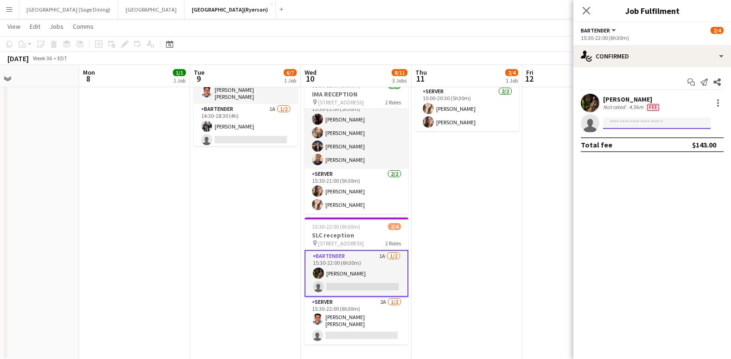
click at [668, 120] on input at bounding box center [657, 123] width 108 height 11
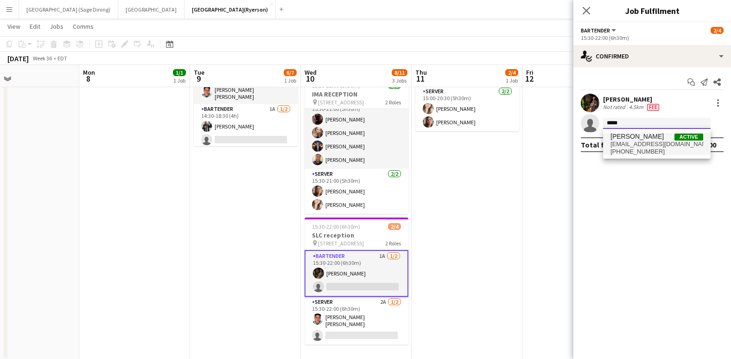
type input "*****"
click at [661, 143] on span "stimacvicky@gmail.com" at bounding box center [657, 144] width 93 height 7
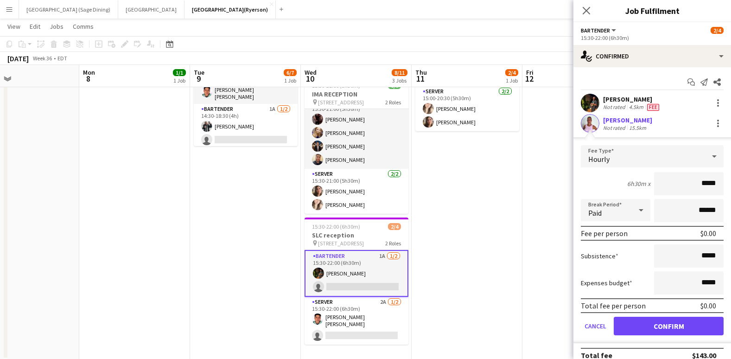
drag, startPoint x: 708, startPoint y: 182, endPoint x: 698, endPoint y: 183, distance: 10.3
click at [698, 183] on input "*****" at bounding box center [689, 183] width 70 height 23
type input "******"
click at [672, 322] on button "Confirm" at bounding box center [669, 326] width 110 height 19
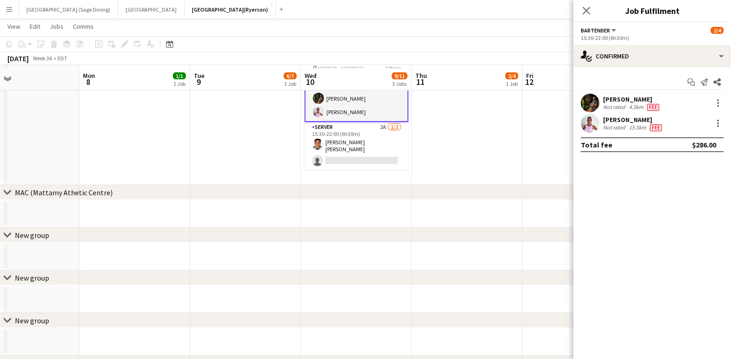
scroll to position [284, 0]
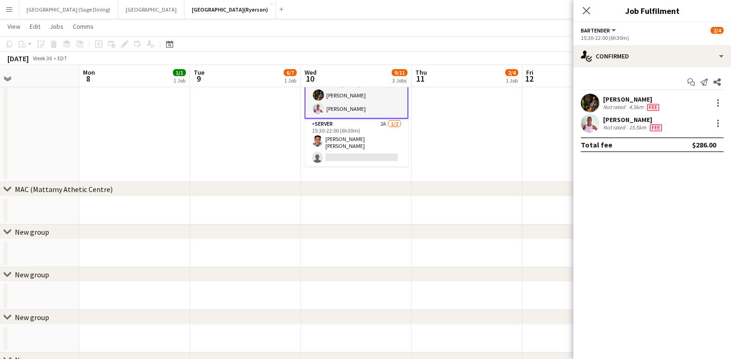
drag, startPoint x: 584, startPoint y: 6, endPoint x: 607, endPoint y: 21, distance: 27.0
click at [584, 6] on app-icon "Close pop-in" at bounding box center [586, 10] width 11 height 11
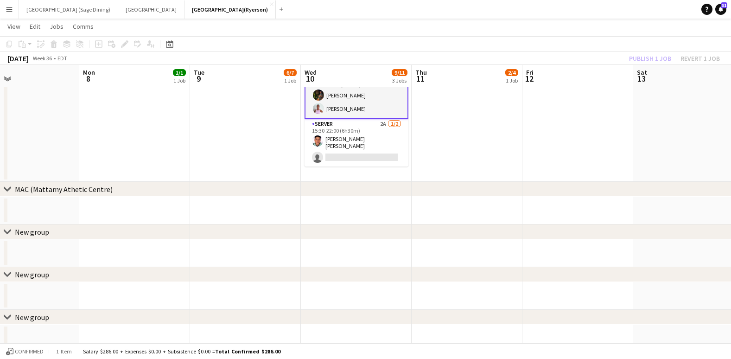
click at [654, 53] on div "Publish 1 job Revert 1 job" at bounding box center [674, 58] width 113 height 12
click at [653, 55] on button "Publish 1 job" at bounding box center [651, 58] width 50 height 12
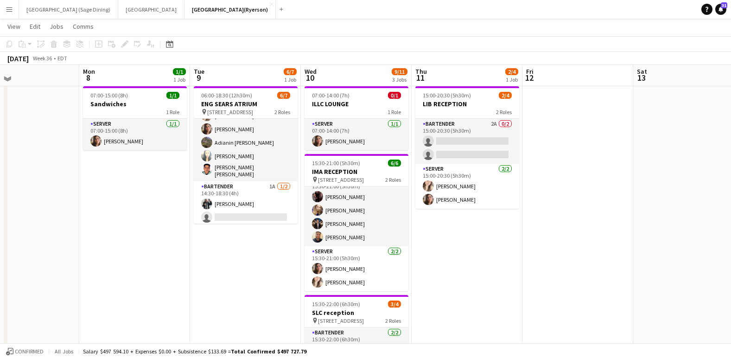
scroll to position [19, 0]
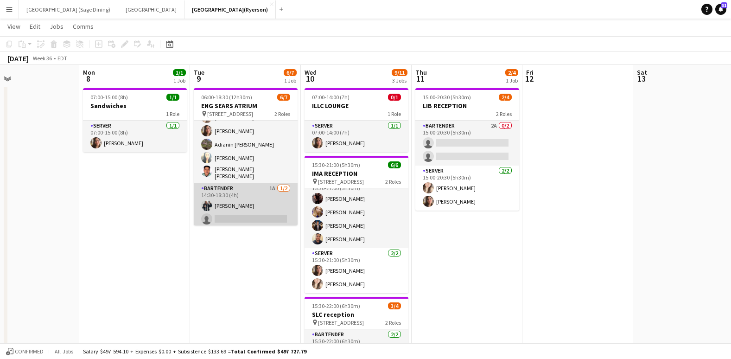
click at [244, 215] on app-card-role "BARTENDER 1A 1/2 14:30-18:30 (4h) Polyana Rodrigues single-neutral-actions" at bounding box center [246, 205] width 104 height 45
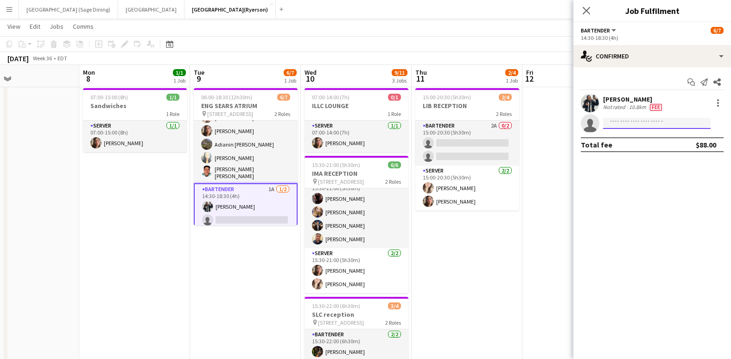
click at [628, 125] on input at bounding box center [657, 123] width 108 height 11
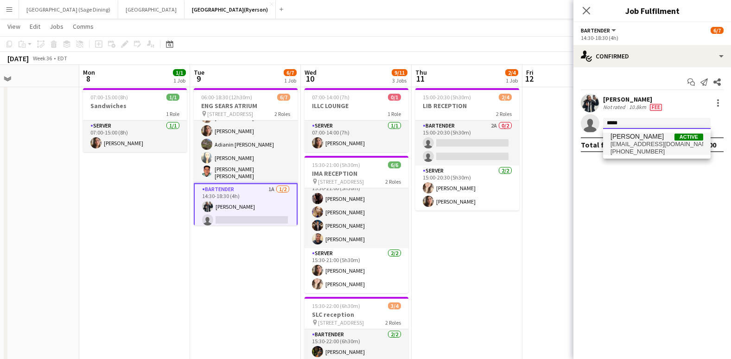
type input "*****"
click at [648, 146] on span "stimacvicky@gmail.com" at bounding box center [657, 144] width 93 height 7
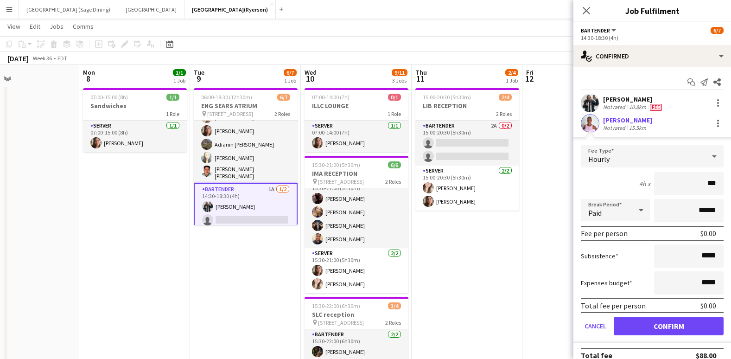
type input "**"
type input "******"
click at [664, 326] on button "Confirm" at bounding box center [669, 326] width 110 height 19
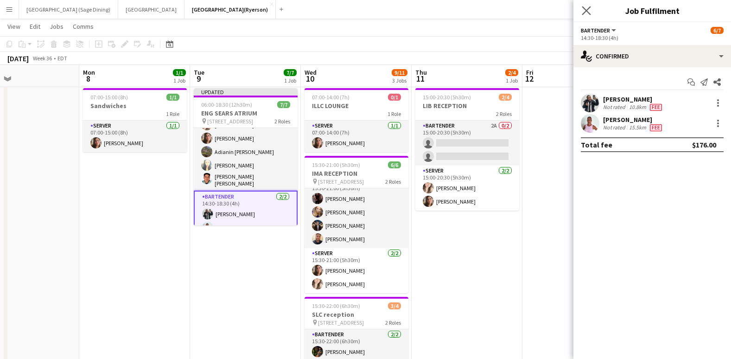
click at [591, 12] on app-icon "Close pop-in" at bounding box center [586, 10] width 13 height 13
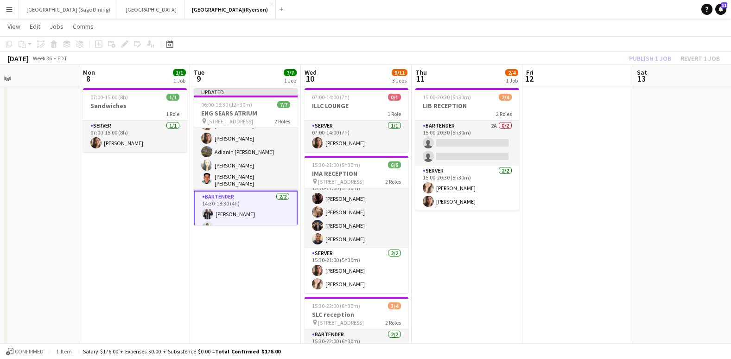
click at [645, 60] on div "Publish 1 job Revert 1 job" at bounding box center [674, 58] width 113 height 12
click at [645, 60] on button "Publish 1 job" at bounding box center [651, 58] width 50 height 12
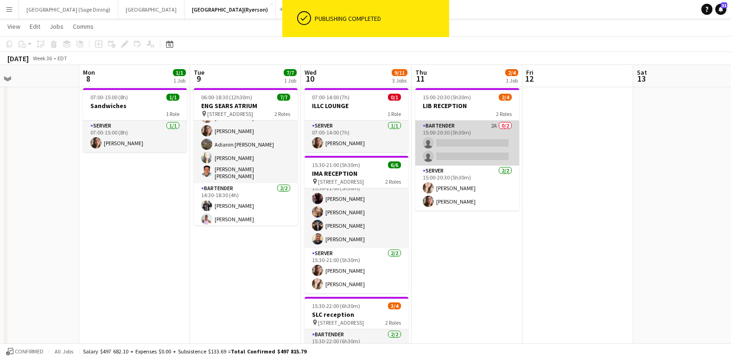
click at [463, 145] on app-card-role "BARTENDER 2A 0/2 15:00-20:30 (5h30m) single-neutral-actions single-neutral-acti…" at bounding box center [467, 143] width 104 height 45
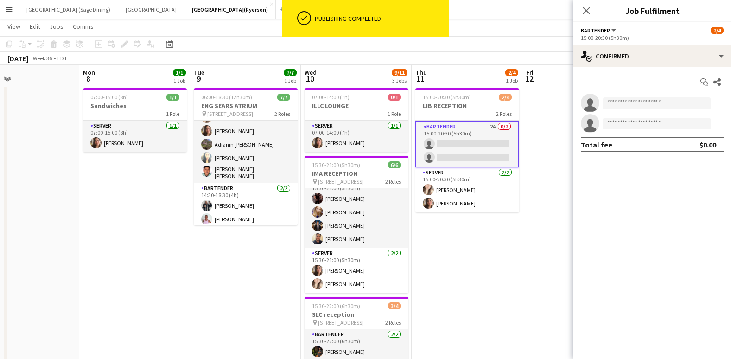
click at [656, 68] on div "Start chat Share single-neutral-actions single-neutral-actions Total fee $0.00" at bounding box center [653, 113] width 158 height 92
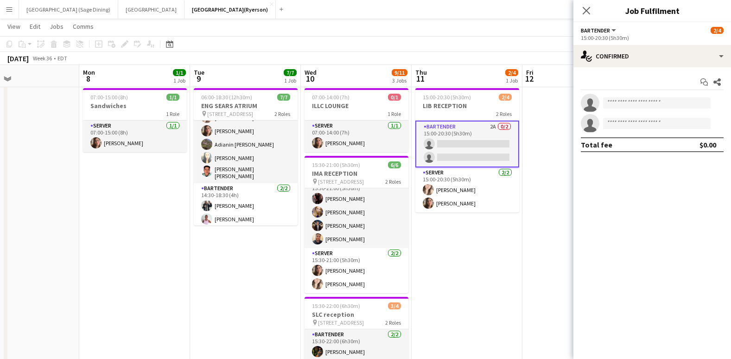
click at [662, 72] on div "Start chat Share single-neutral-actions single-neutral-actions Total fee $0.00" at bounding box center [653, 113] width 158 height 92
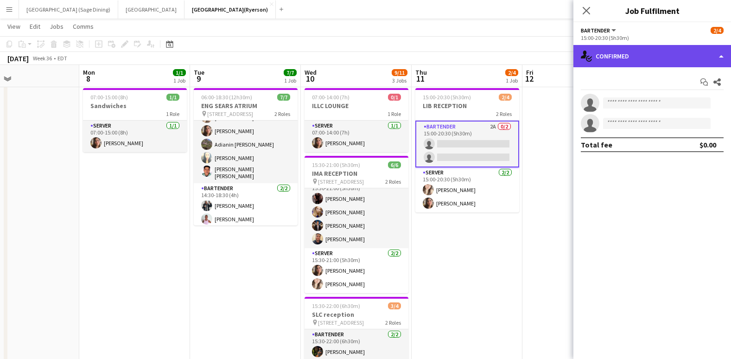
click at [666, 58] on div "single-neutral-actions-check-2 Confirmed" at bounding box center [653, 56] width 158 height 22
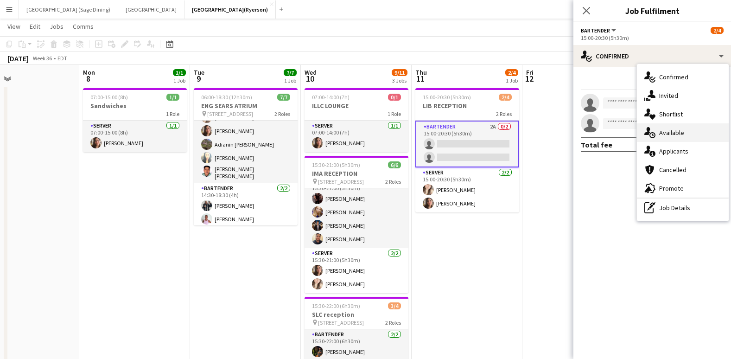
click at [684, 138] on div "single-neutral-actions-upload Available" at bounding box center [683, 132] width 92 height 19
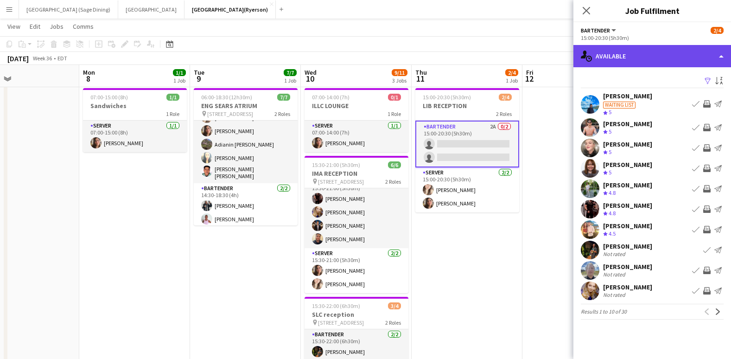
click at [652, 45] on div "single-neutral-actions-upload Available" at bounding box center [653, 56] width 158 height 22
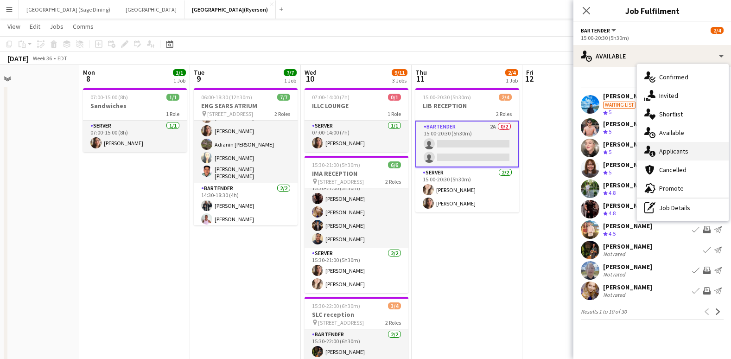
click at [666, 153] on span "Applicants" at bounding box center [673, 151] width 29 height 8
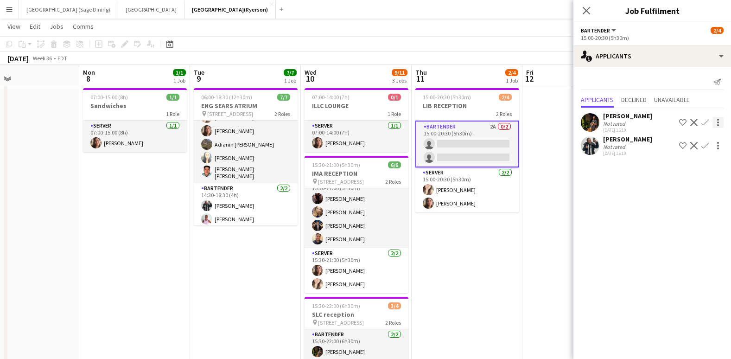
click at [706, 121] on app-icon "Confirm" at bounding box center [705, 122] width 7 height 7
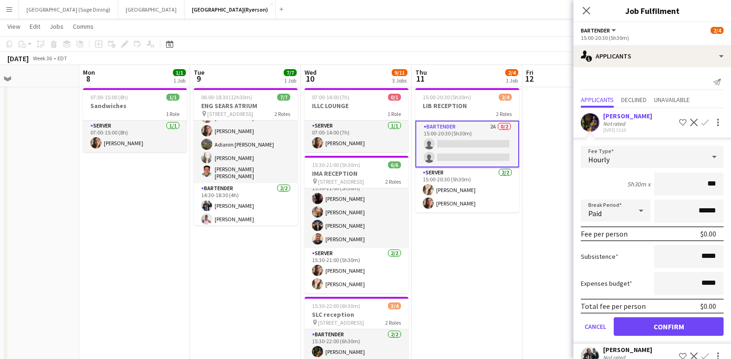
type input "**"
type input "******"
click at [679, 323] on button "Confirm" at bounding box center [669, 326] width 110 height 19
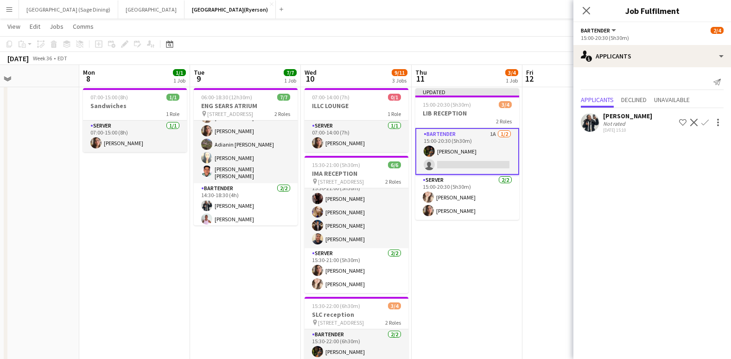
click at [708, 122] on app-icon "Confirm" at bounding box center [705, 122] width 7 height 7
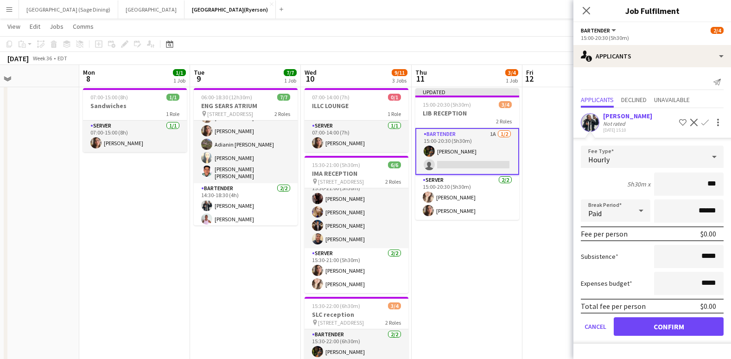
type input "**"
type input "******"
click at [646, 323] on button "Confirm" at bounding box center [669, 326] width 110 height 19
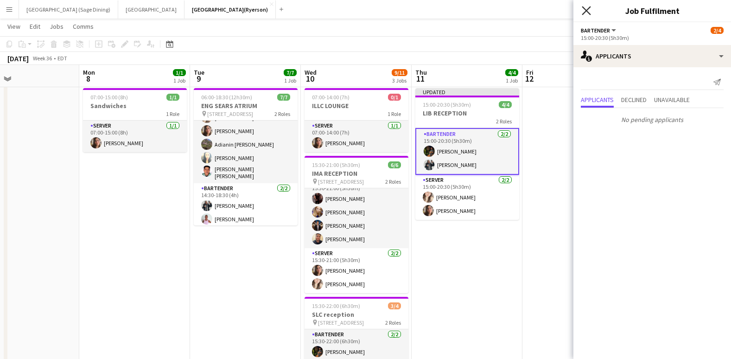
click at [588, 9] on icon "Close pop-in" at bounding box center [586, 10] width 9 height 9
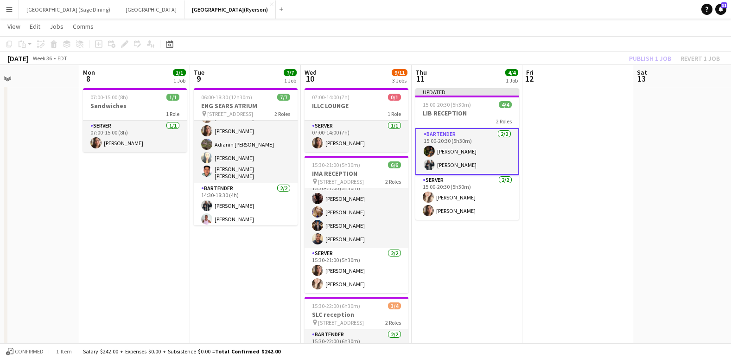
click at [647, 55] on div "Publish 1 job Revert 1 job" at bounding box center [674, 58] width 113 height 12
click at [647, 55] on button "Publish 1 job" at bounding box center [651, 58] width 50 height 12
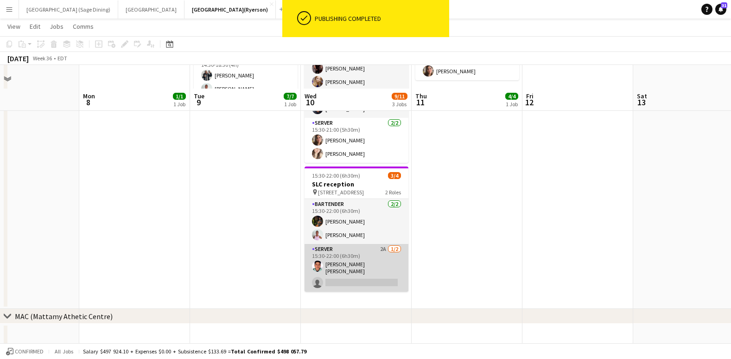
scroll to position [196, 0]
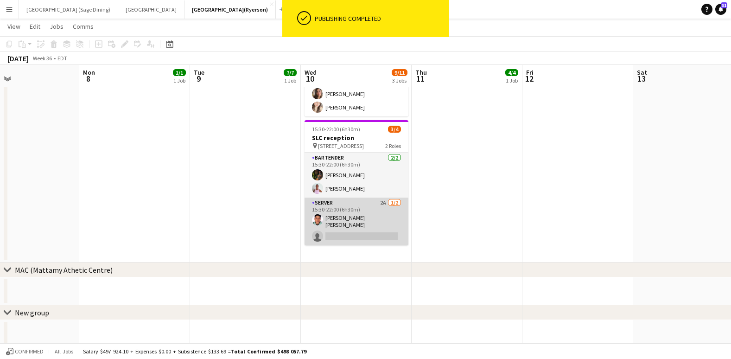
click at [337, 229] on app-card-role "SERVER 2A 1/2 15:30-22:00 (6h30m) Rodolfo Sebastián López single-neutral-actions" at bounding box center [357, 222] width 104 height 48
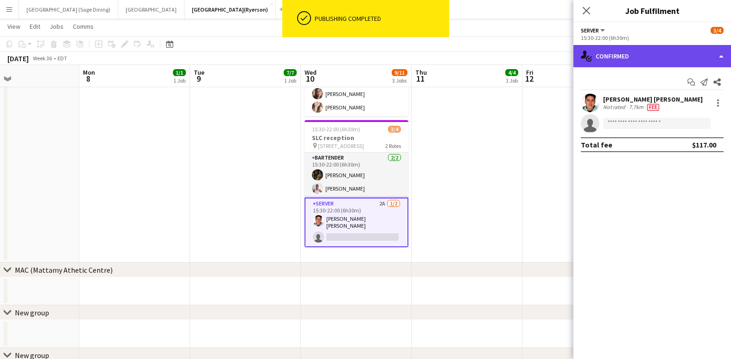
click at [656, 59] on div "single-neutral-actions-check-2 Confirmed" at bounding box center [653, 56] width 158 height 22
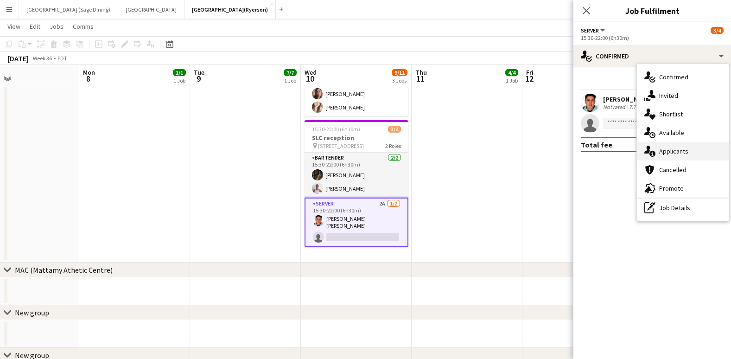
click at [687, 152] on span "Applicants" at bounding box center [673, 151] width 29 height 8
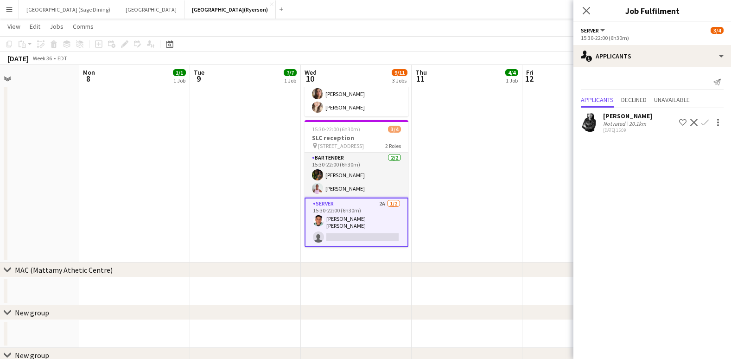
click at [594, 8] on div "Close pop-in" at bounding box center [587, 10] width 26 height 21
click at [589, 9] on icon "Close pop-in" at bounding box center [586, 10] width 7 height 7
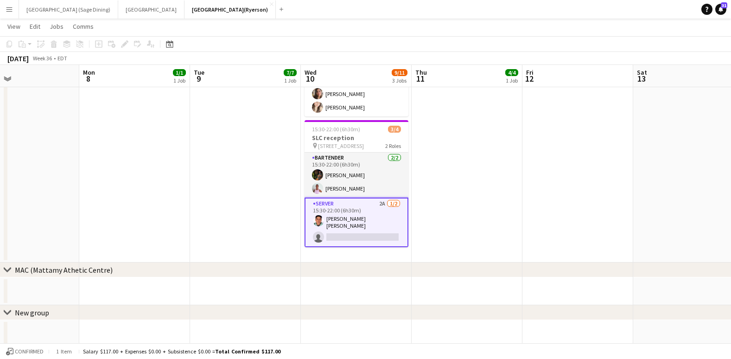
click at [339, 232] on app-card-role "SERVER 2A 1/2 15:30-22:00 (6h30m) Rodolfo Sebastián López single-neutral-actions" at bounding box center [357, 223] width 104 height 50
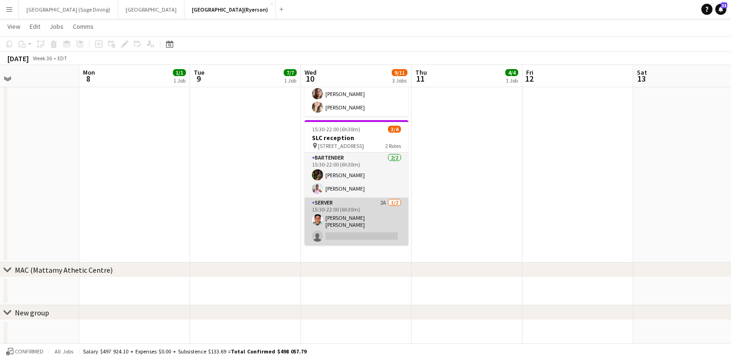
click at [352, 238] on app-card-role "SERVER 2A 1/2 15:30-22:00 (6h30m) Rodolfo Sebastián López single-neutral-actions" at bounding box center [357, 222] width 104 height 48
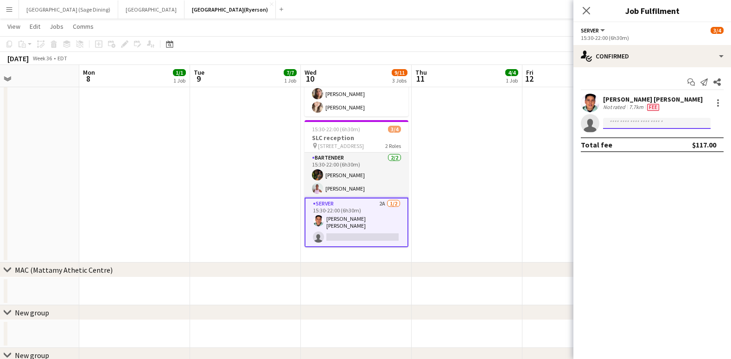
click at [616, 125] on input at bounding box center [657, 123] width 108 height 11
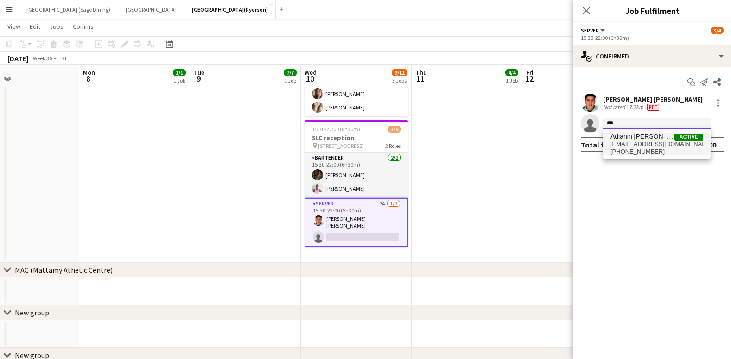
type input "***"
click at [639, 146] on span "adianinleon@gmail.com" at bounding box center [657, 144] width 93 height 7
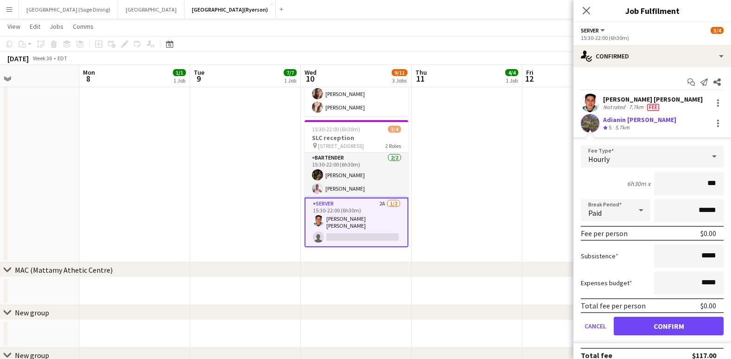
type input "**"
type input "******"
click at [681, 331] on button "Confirm" at bounding box center [669, 326] width 110 height 19
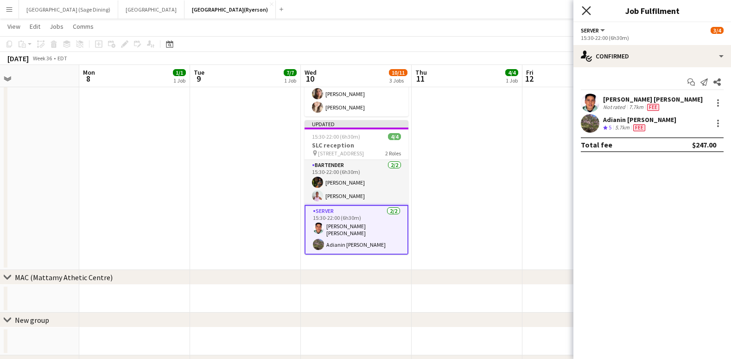
click at [586, 8] on icon "Close pop-in" at bounding box center [586, 10] width 9 height 9
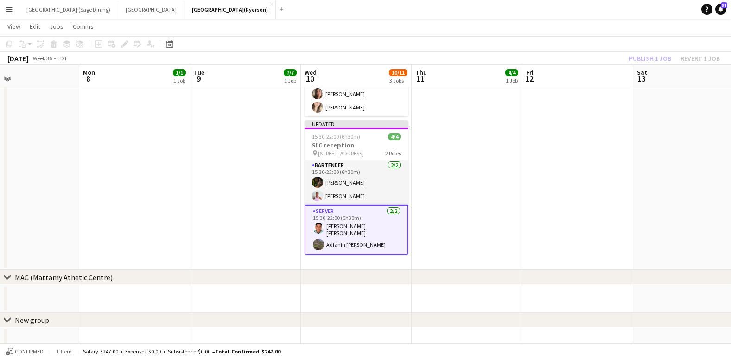
click at [659, 57] on div "Publish 1 job Revert 1 job" at bounding box center [674, 58] width 113 height 12
click at [659, 57] on button "Publish 1 job" at bounding box center [651, 58] width 50 height 12
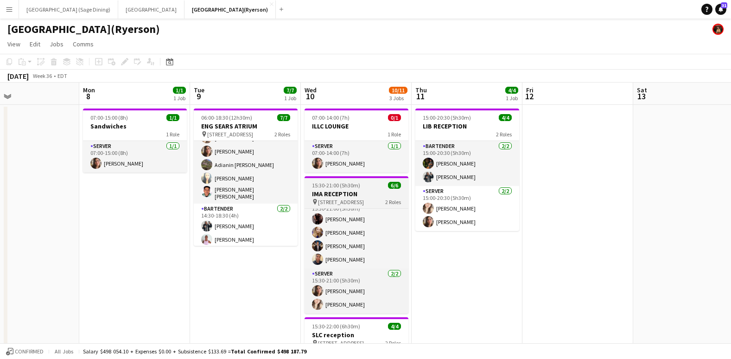
scroll to position [0, 0]
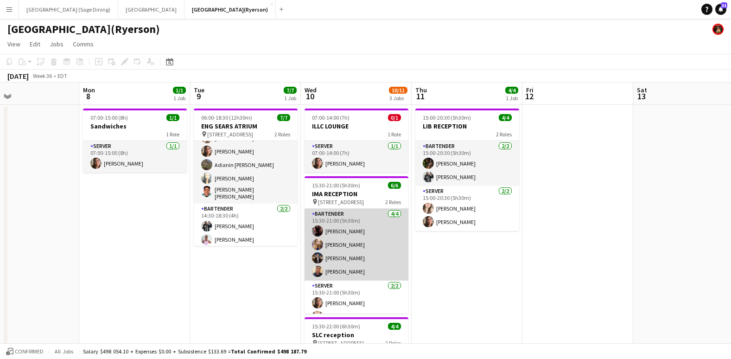
click at [348, 230] on app-card-role "BARTENDER 4/4 15:30-21:00 (5h30m) Joseph Ernesto Alina Caza Carlos Perez Danny …" at bounding box center [357, 245] width 104 height 72
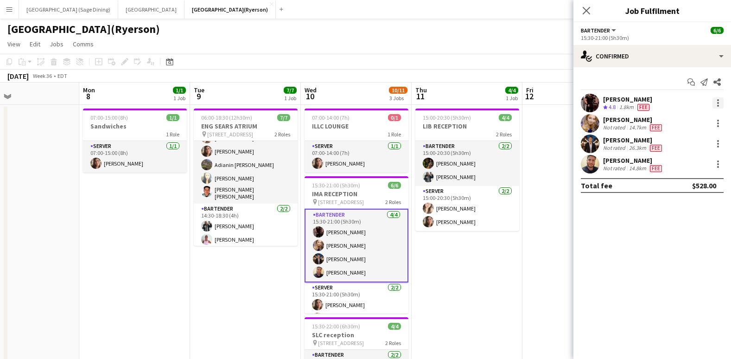
click at [716, 102] on div at bounding box center [718, 102] width 11 height 11
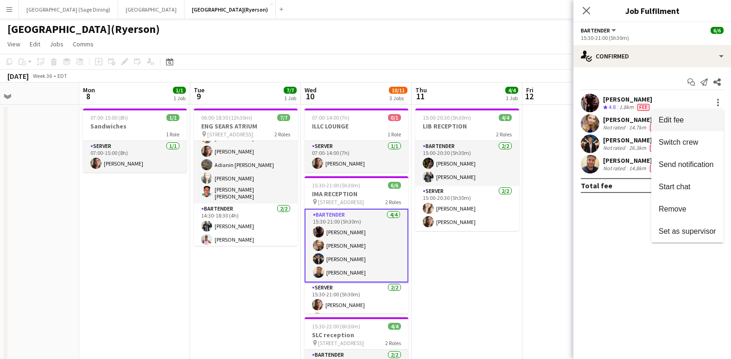
click at [692, 122] on span "Edit fee" at bounding box center [688, 120] width 58 height 8
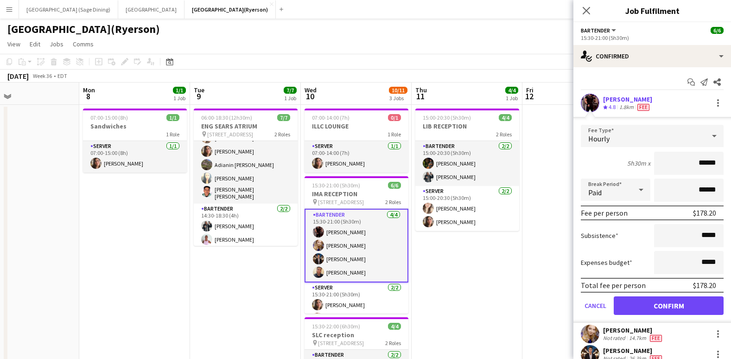
type input "******"
click at [673, 306] on button "Confirm" at bounding box center [669, 305] width 110 height 19
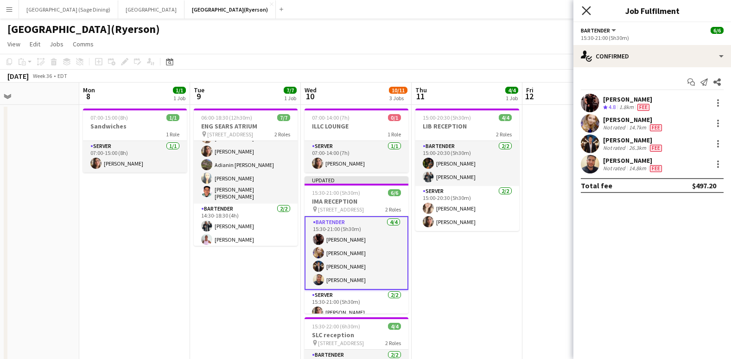
click at [586, 7] on icon "Close pop-in" at bounding box center [586, 10] width 9 height 9
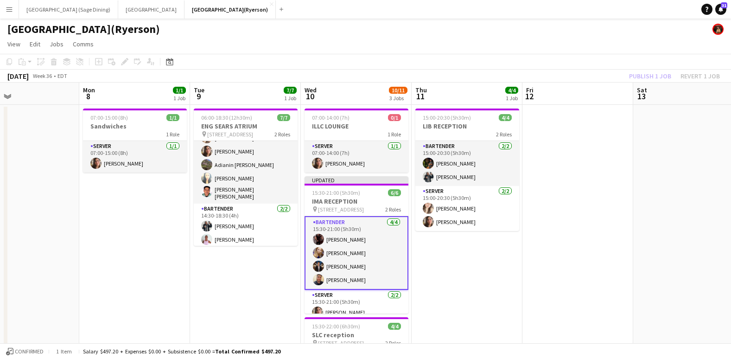
click at [649, 76] on div "Publish 1 job Revert 1 job" at bounding box center [674, 76] width 113 height 12
click at [649, 76] on button "Publish 1 job" at bounding box center [651, 76] width 50 height 12
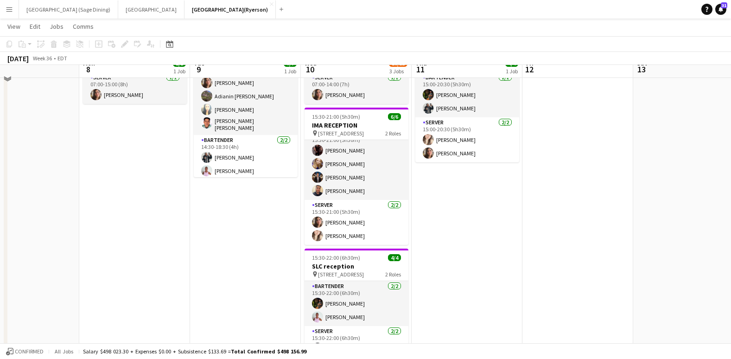
scroll to position [58, 0]
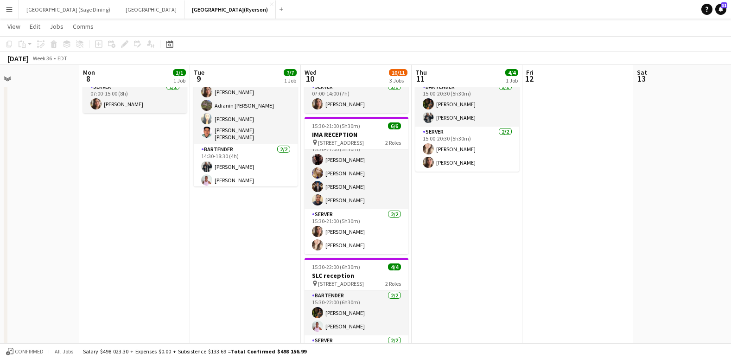
click at [8, 8] on app-icon "Menu" at bounding box center [9, 9] width 7 height 7
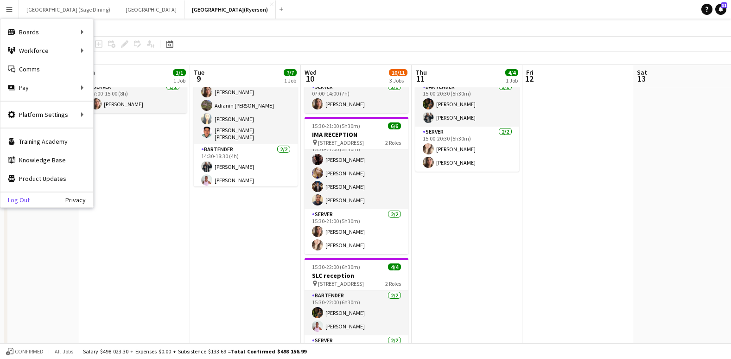
click at [20, 198] on link "Log Out" at bounding box center [14, 199] width 29 height 7
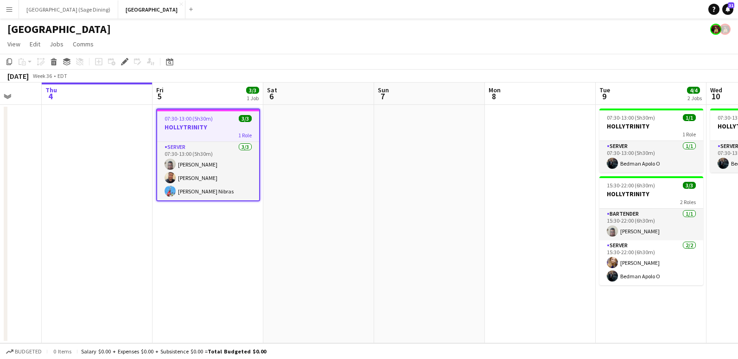
scroll to position [0, 290]
drag, startPoint x: 404, startPoint y: 138, endPoint x: 323, endPoint y: 138, distance: 81.6
click at [323, 138] on app-calendar-viewport "Mon 1 Tue 2 5/5 1 Job Wed 3 Thu 4 Fri 5 3/3 1 Job Sat 6 Sun 7 Mon 8 Tue 9 4/4 2…" at bounding box center [369, 213] width 738 height 261
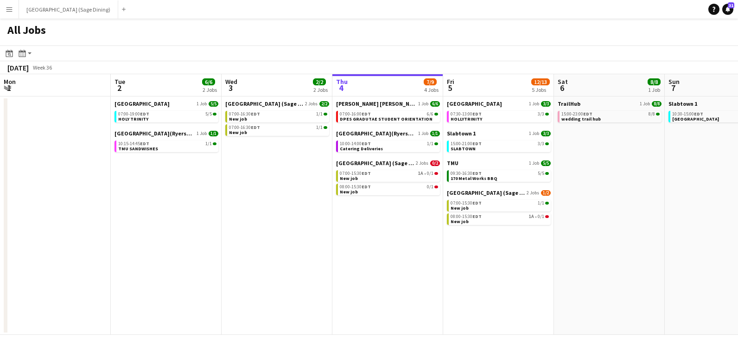
scroll to position [0, 222]
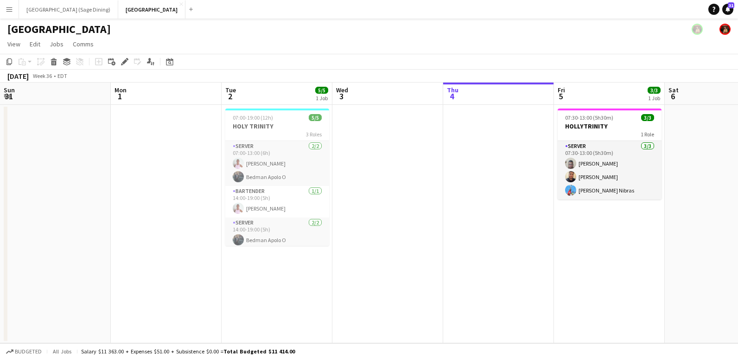
scroll to position [0, 331]
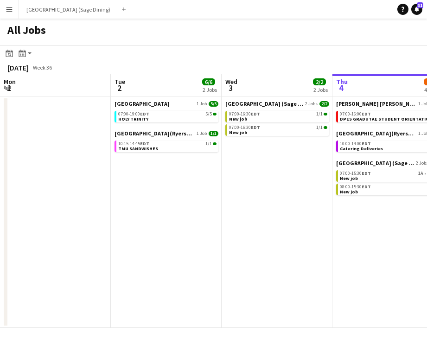
scroll to position [0, 222]
